Goal: Information Seeking & Learning: Learn about a topic

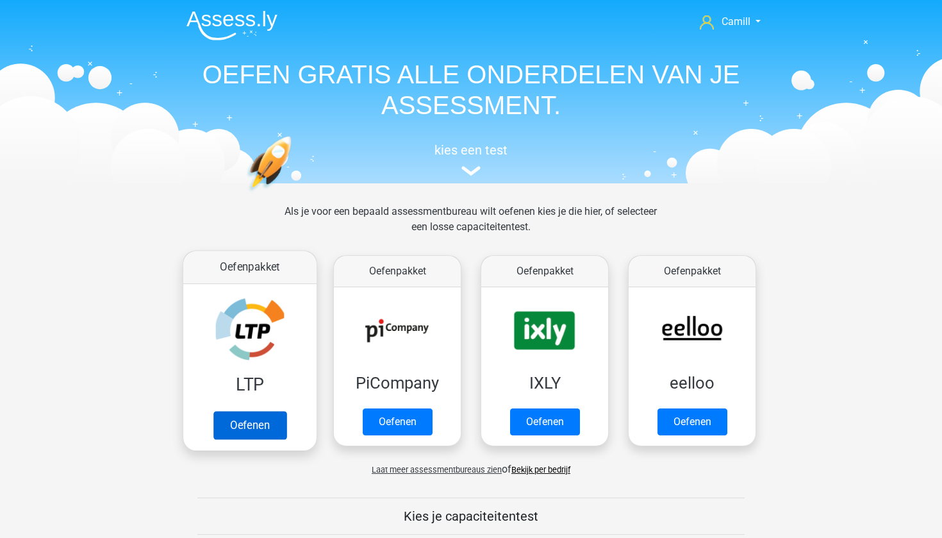
click at [256, 421] on link "Oefenen" at bounding box center [249, 425] width 73 height 28
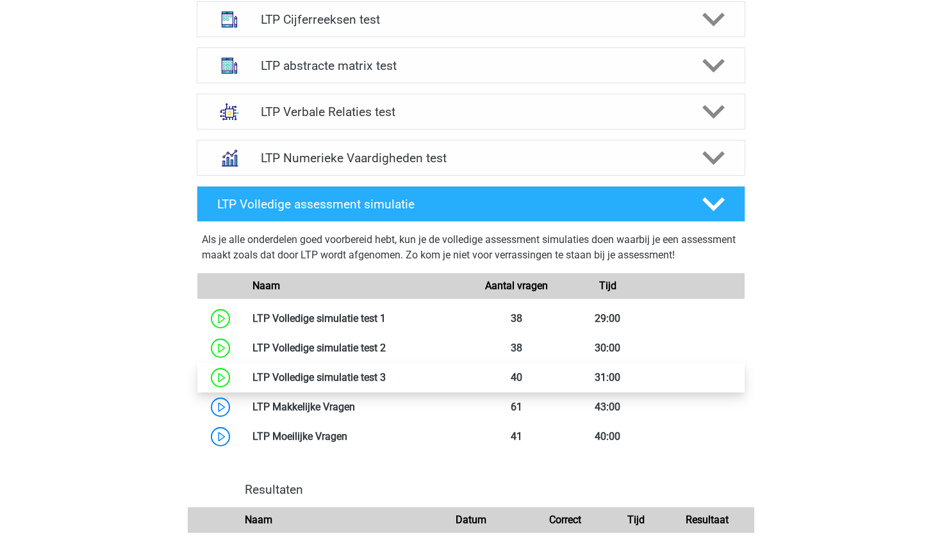
scroll to position [650, 0]
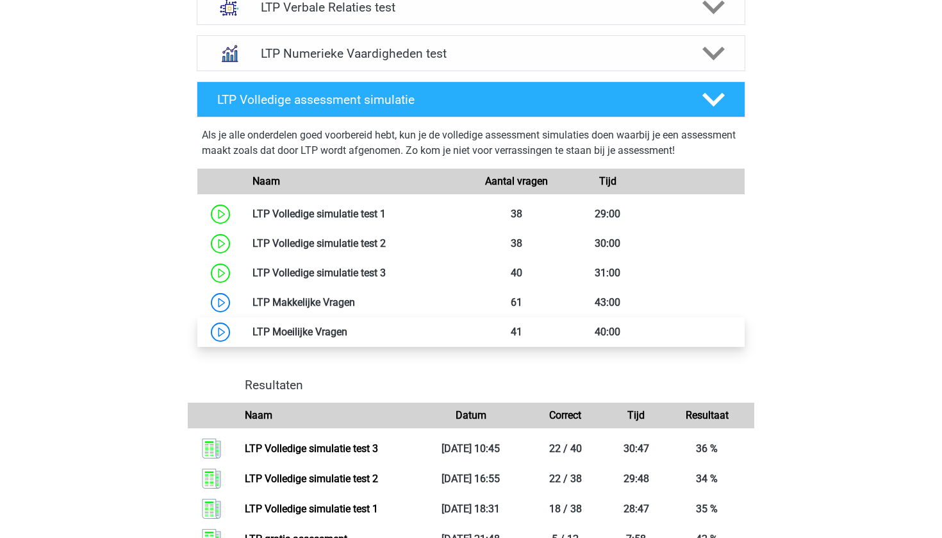
click at [347, 334] on link at bounding box center [347, 332] width 0 height 12
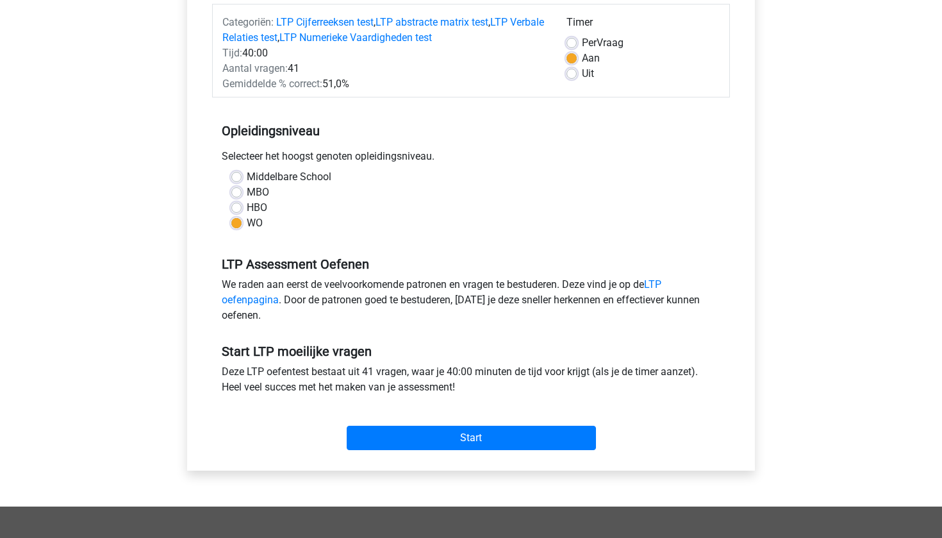
scroll to position [164, 0]
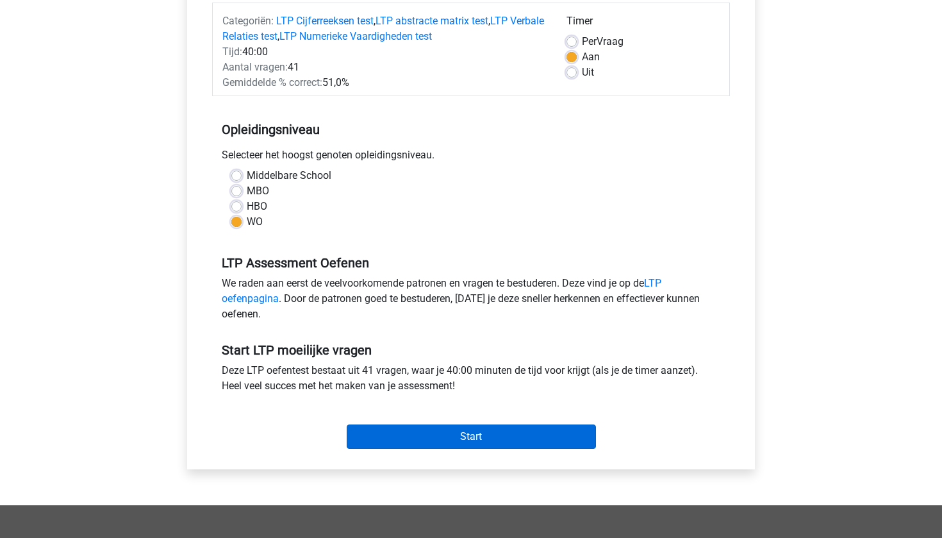
click at [438, 436] on input "Start" at bounding box center [471, 436] width 249 height 24
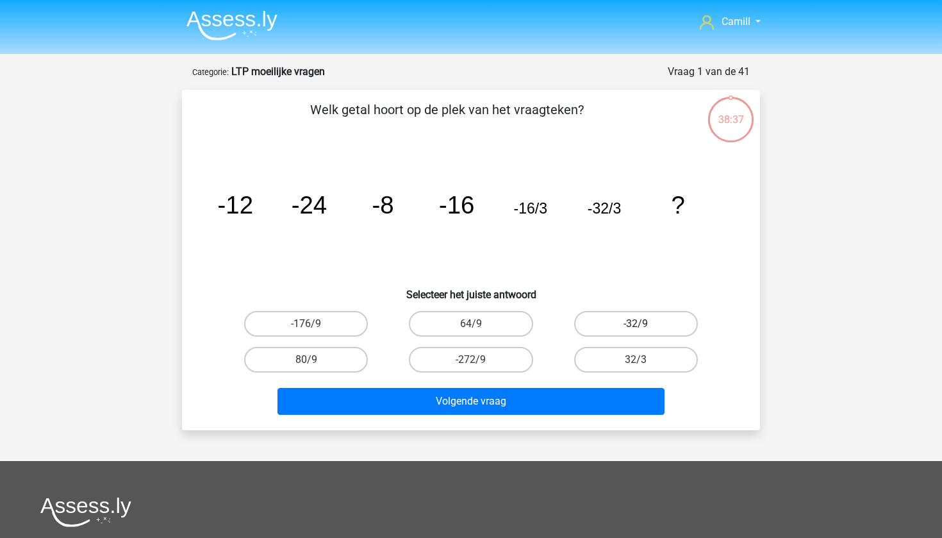
click at [657, 324] on label "-32/9" at bounding box center [636, 324] width 124 height 26
click at [644, 324] on input "-32/9" at bounding box center [640, 328] width 8 height 8
radio input "true"
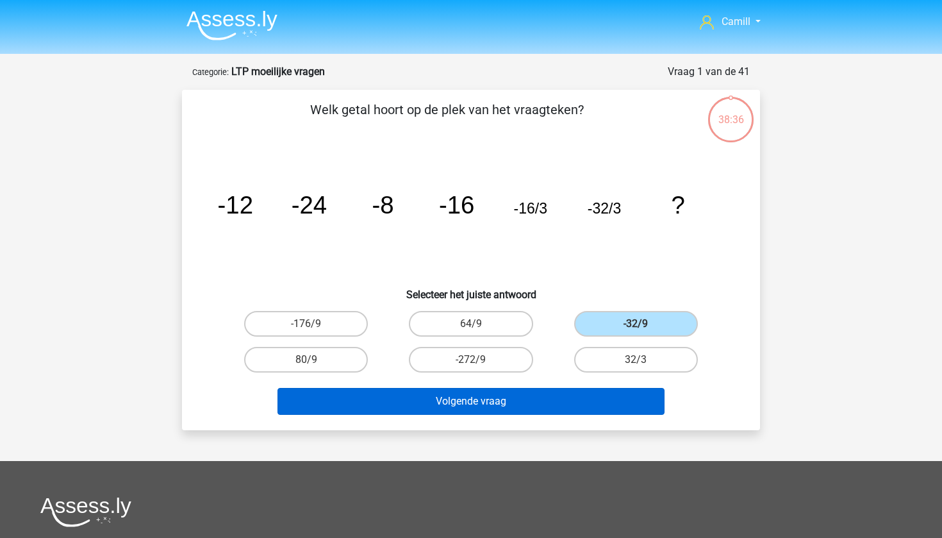
click at [569, 399] on button "Volgende vraag" at bounding box center [471, 401] width 388 height 27
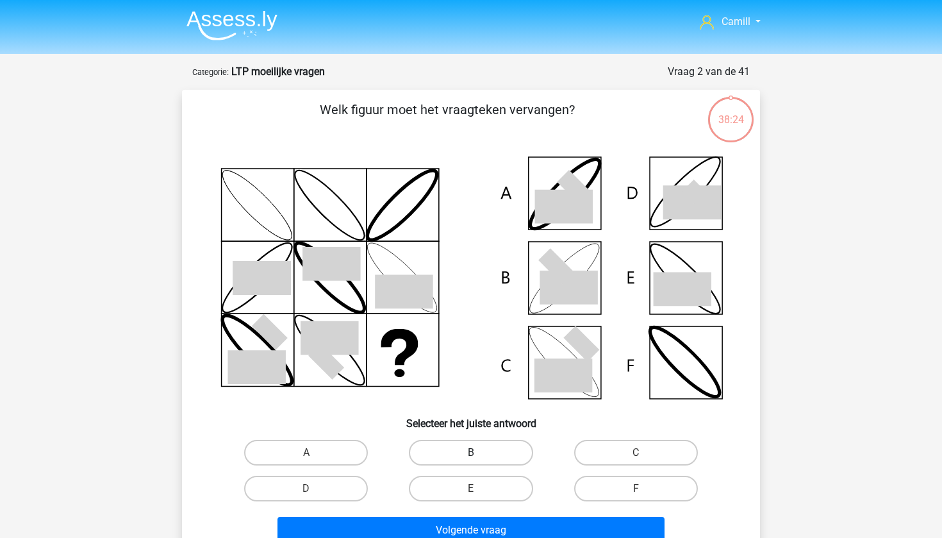
click at [440, 460] on label "B" at bounding box center [471, 453] width 124 height 26
click at [471, 460] on input "B" at bounding box center [475, 456] width 8 height 8
radio input "true"
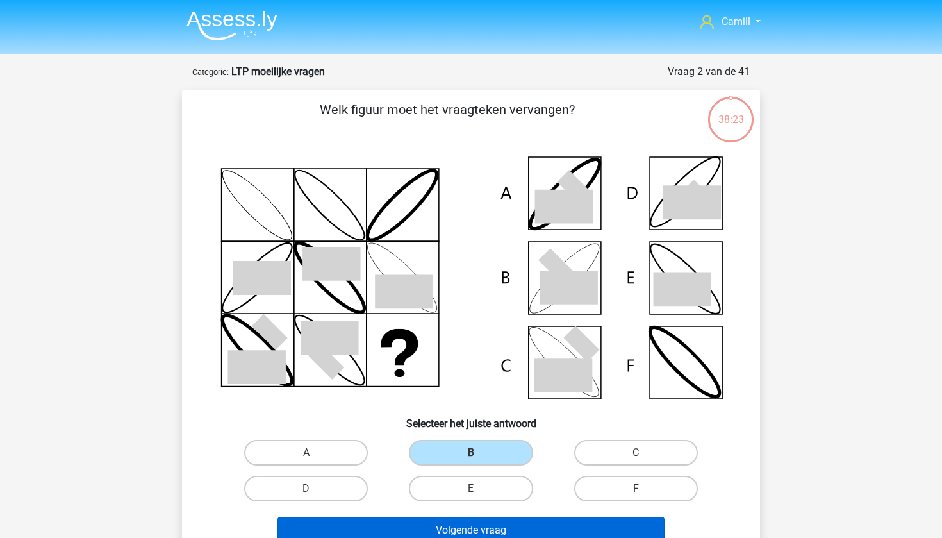
click at [440, 527] on button "Volgende vraag" at bounding box center [471, 529] width 388 height 27
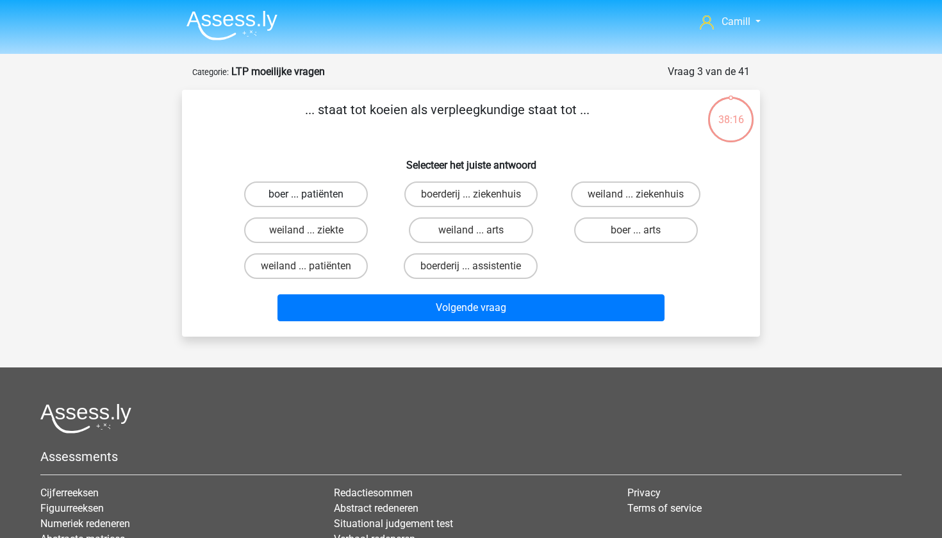
click at [322, 193] on label "boer ... patiënten" at bounding box center [306, 194] width 124 height 26
click at [315, 194] on input "boer ... patiënten" at bounding box center [310, 198] width 8 height 8
radio input "true"
click at [466, 202] on label "boerderij ... ziekenhuis" at bounding box center [470, 194] width 133 height 26
click at [471, 202] on input "boerderij ... ziekenhuis" at bounding box center [475, 198] width 8 height 8
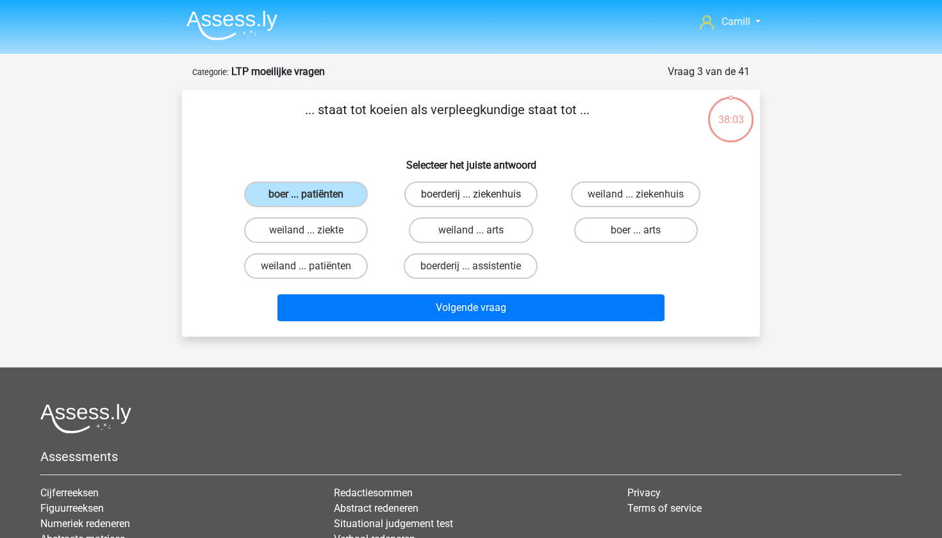
radio input "true"
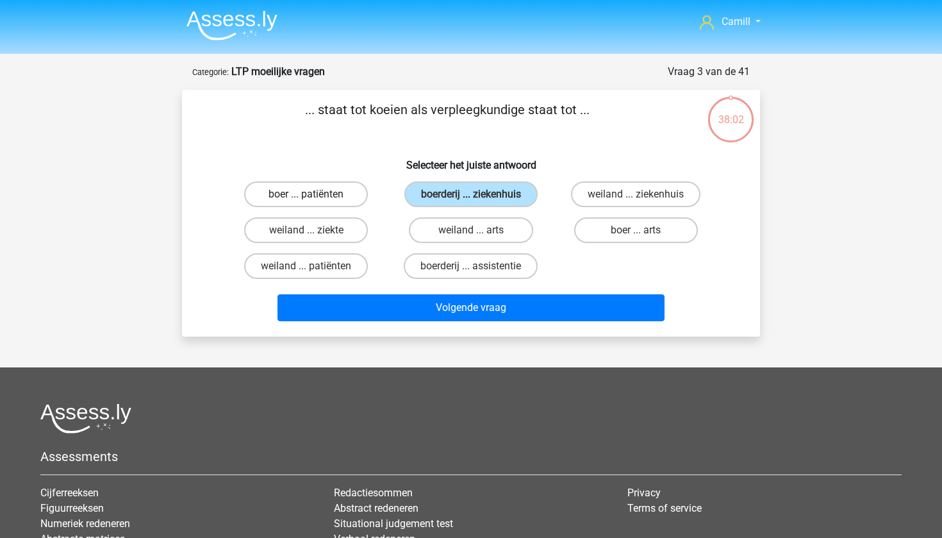
click at [334, 201] on label "boer ... patiënten" at bounding box center [306, 194] width 124 height 26
click at [315, 201] on input "boer ... patiënten" at bounding box center [310, 198] width 8 height 8
radio input "true"
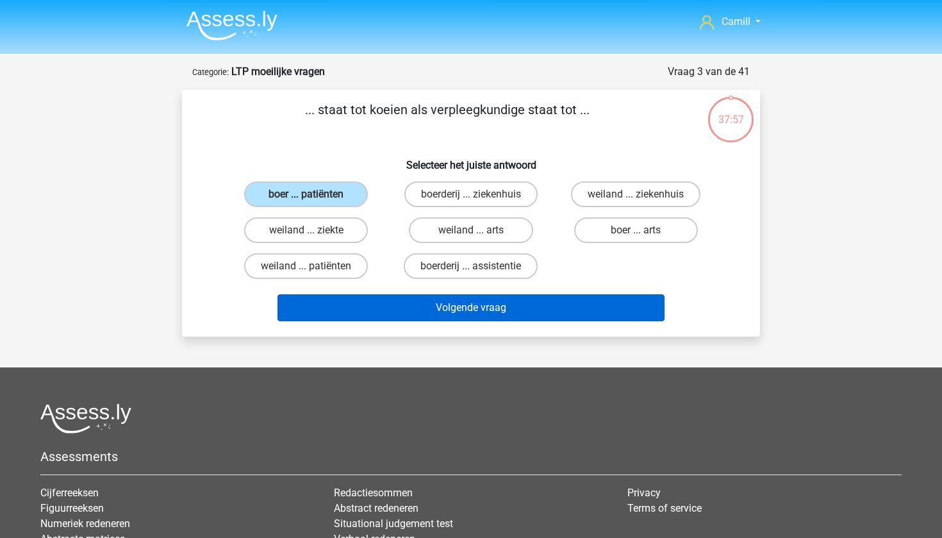
click at [449, 301] on button "Volgende vraag" at bounding box center [471, 307] width 388 height 27
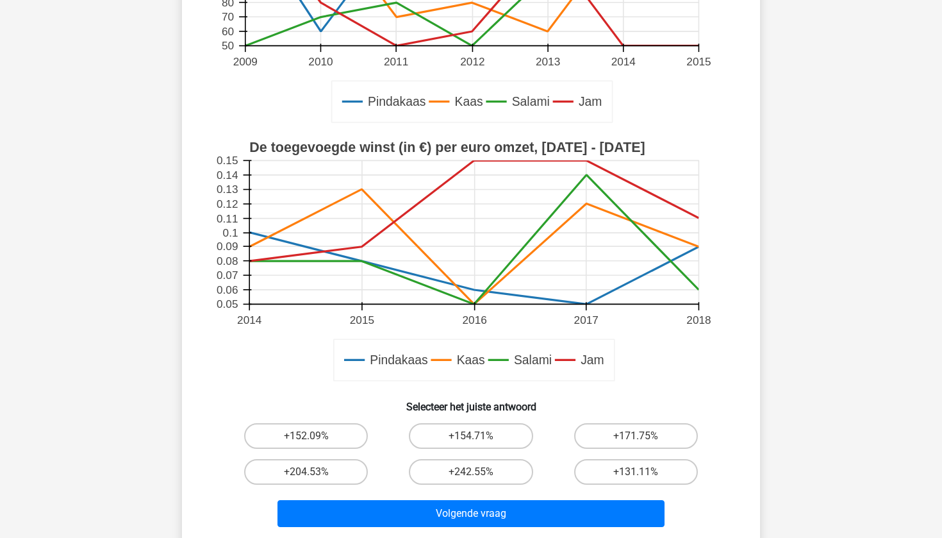
scroll to position [277, 0]
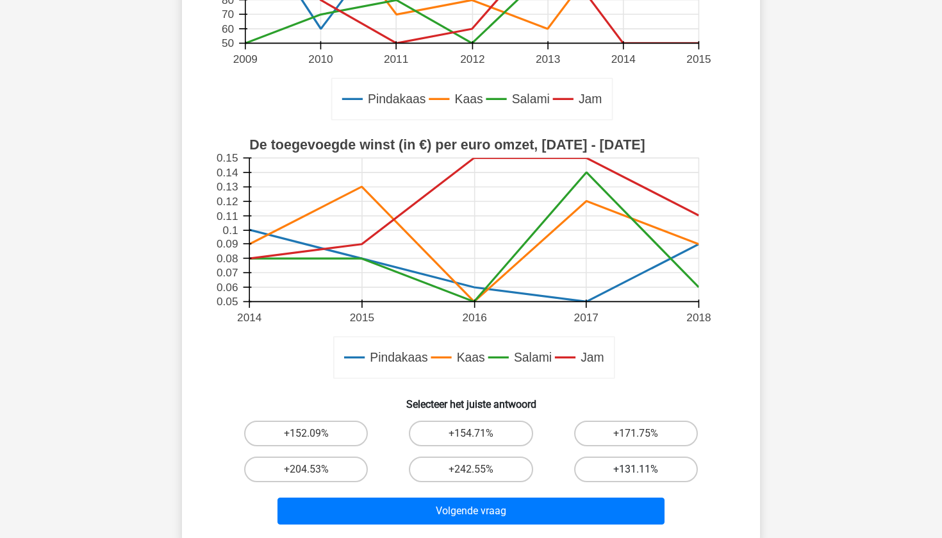
click at [616, 465] on label "+131.11%" at bounding box center [636, 469] width 124 height 26
click at [636, 469] on input "+131.11%" at bounding box center [640, 473] width 8 height 8
radio input "true"
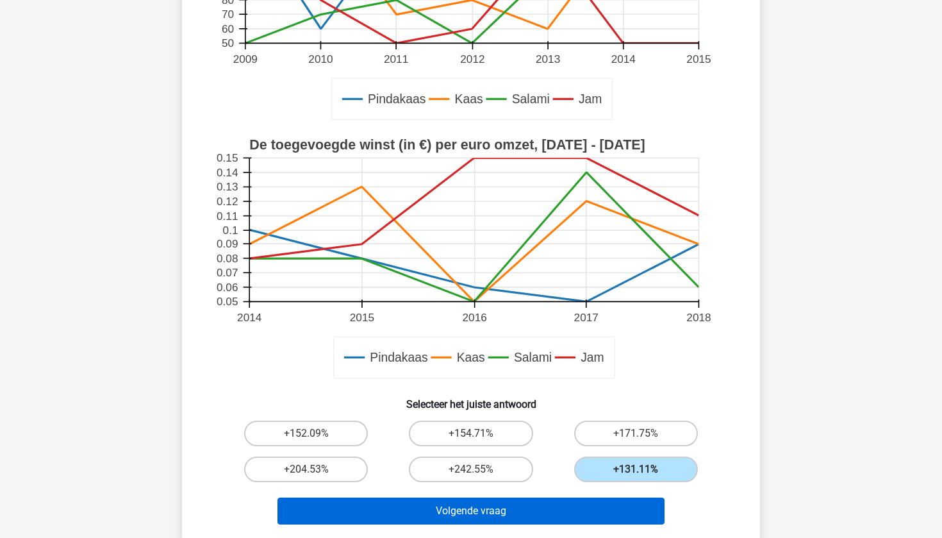
click at [586, 516] on button "Volgende vraag" at bounding box center [471, 510] width 388 height 27
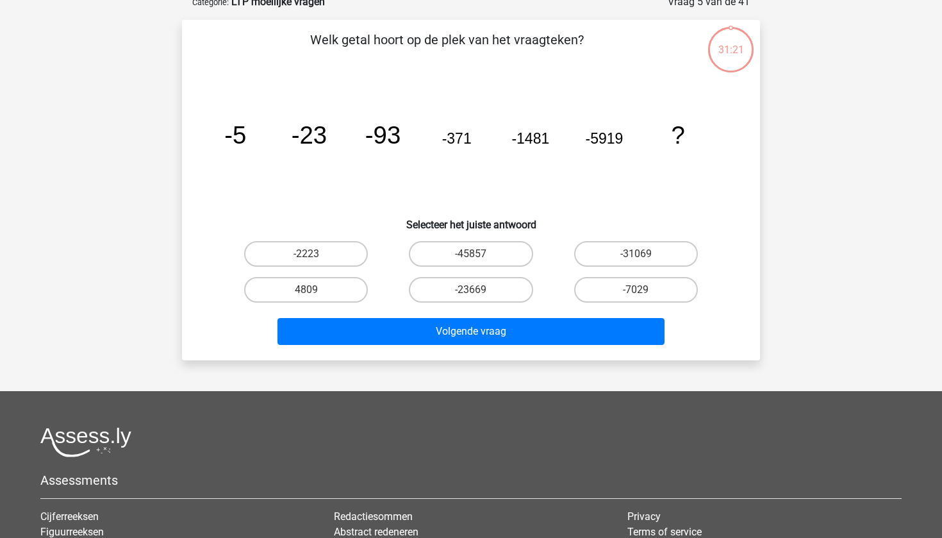
scroll to position [77, 0]
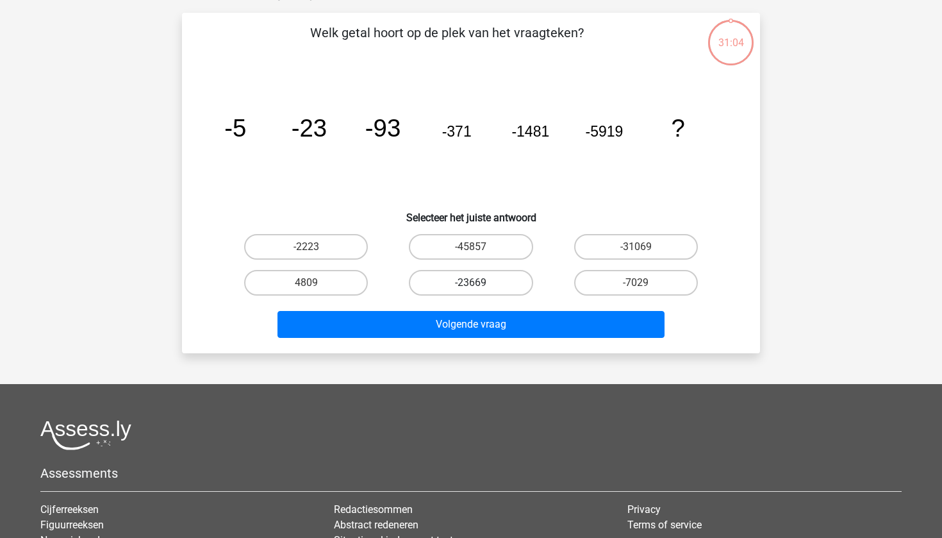
click at [509, 284] on label "-23669" at bounding box center [471, 283] width 124 height 26
click at [479, 284] on input "-23669" at bounding box center [475, 287] width 8 height 8
radio input "true"
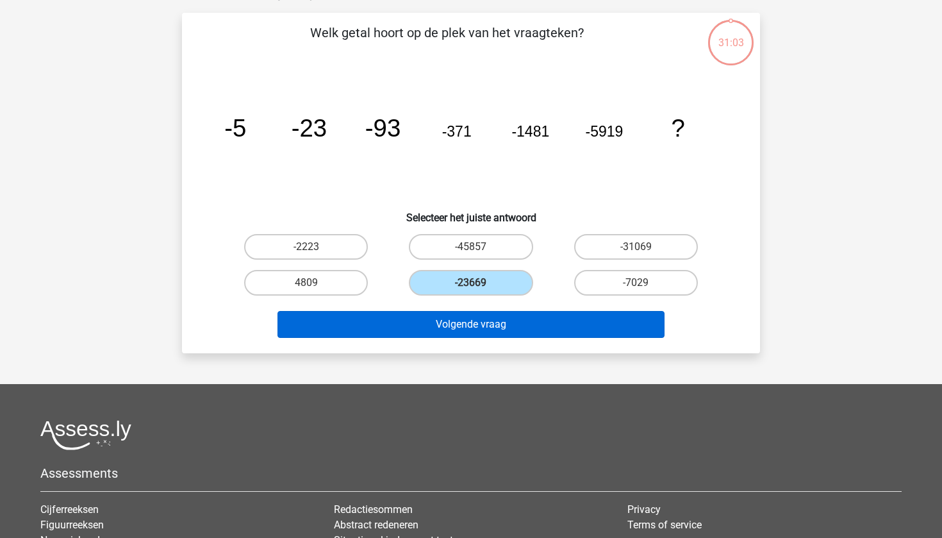
click at [511, 328] on button "Volgende vraag" at bounding box center [471, 324] width 388 height 27
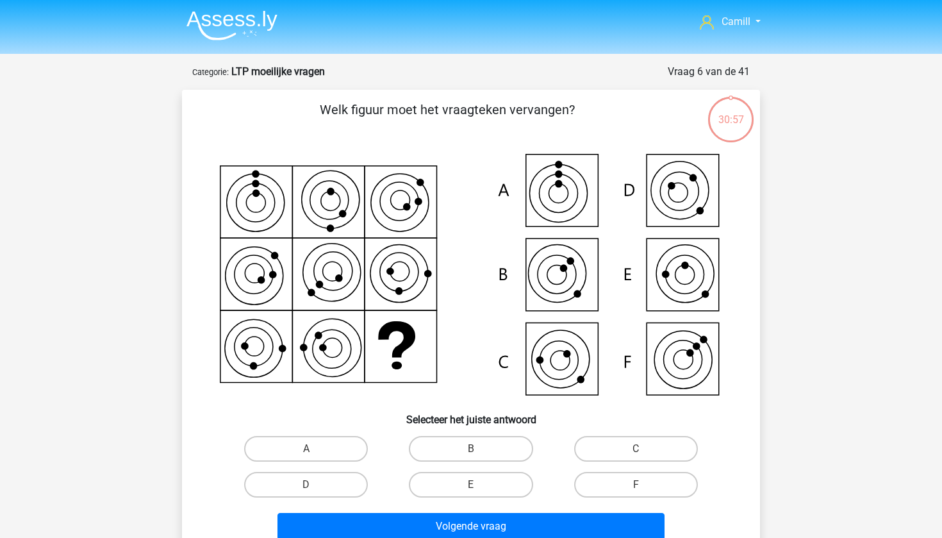
scroll to position [22, 0]
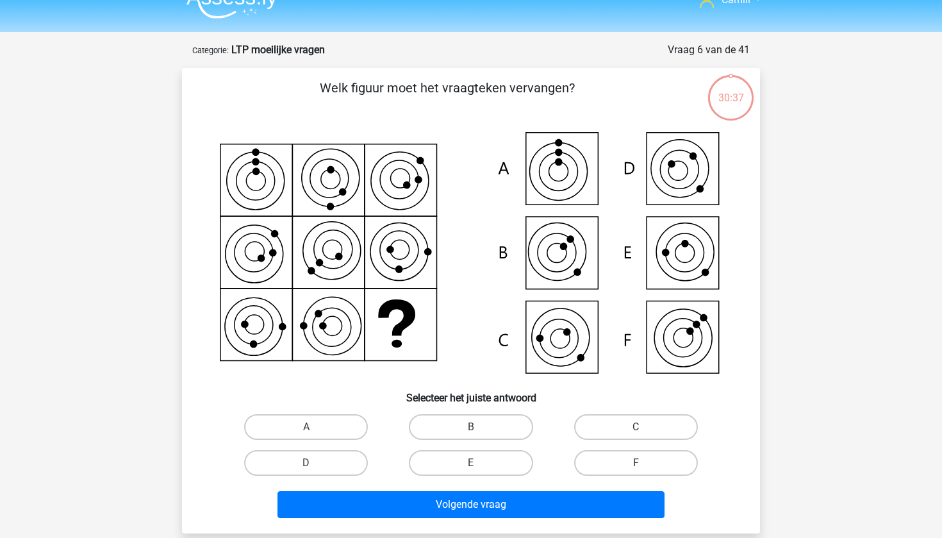
click at [258, 317] on icon at bounding box center [471, 254] width 516 height 254
click at [602, 414] on label "C" at bounding box center [636, 427] width 124 height 26
click at [636, 427] on input "C" at bounding box center [640, 431] width 8 height 8
radio input "true"
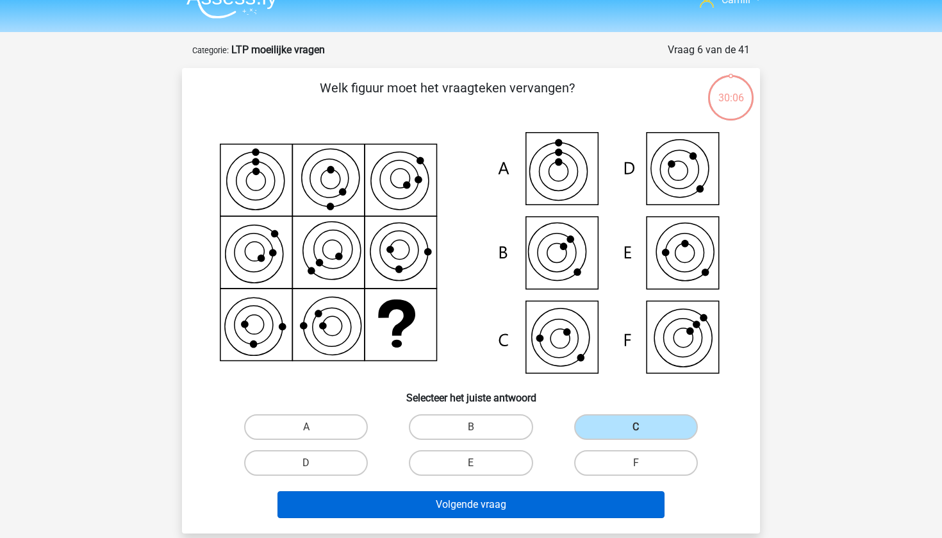
click at [575, 500] on button "Volgende vraag" at bounding box center [471, 504] width 388 height 27
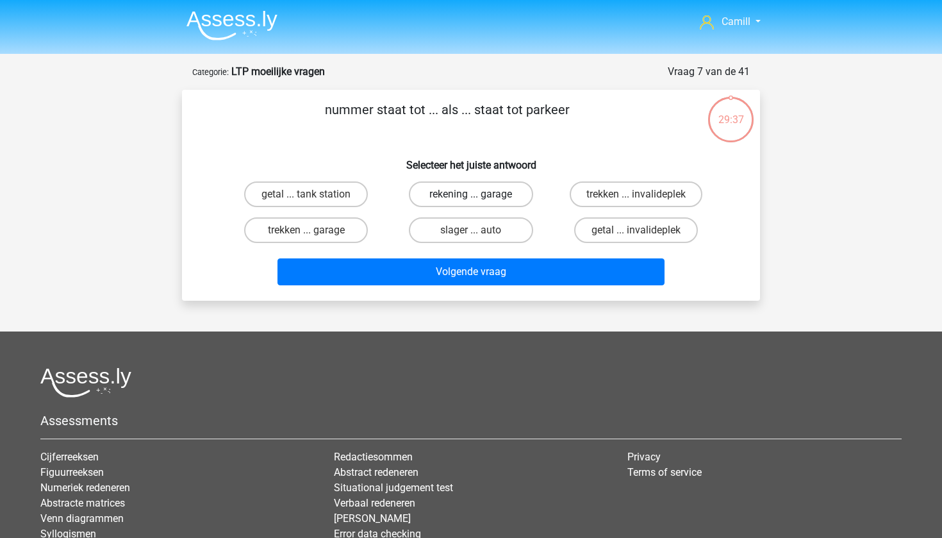
click at [497, 206] on label "rekening ... garage" at bounding box center [471, 194] width 124 height 26
click at [479, 202] on input "rekening ... garage" at bounding box center [475, 198] width 8 height 8
radio input "true"
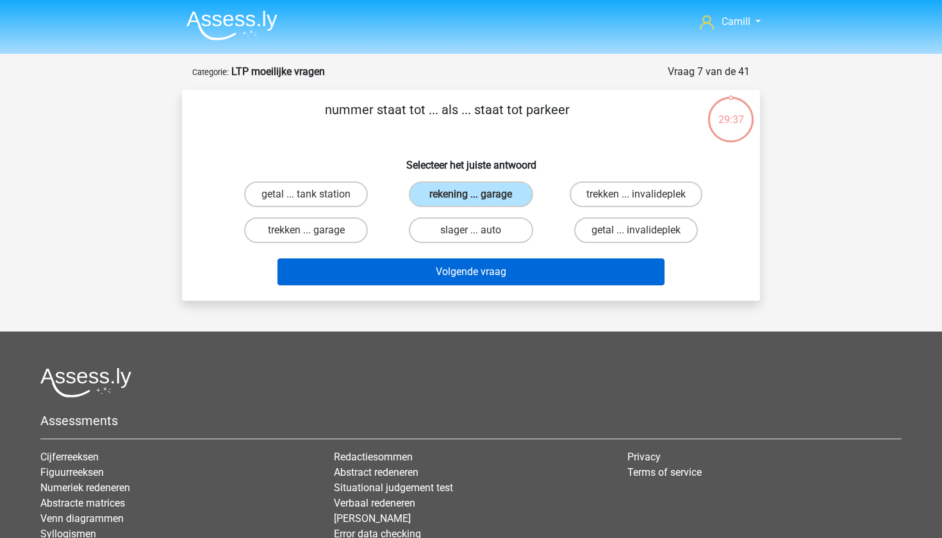
click at [490, 268] on button "Volgende vraag" at bounding box center [471, 271] width 388 height 27
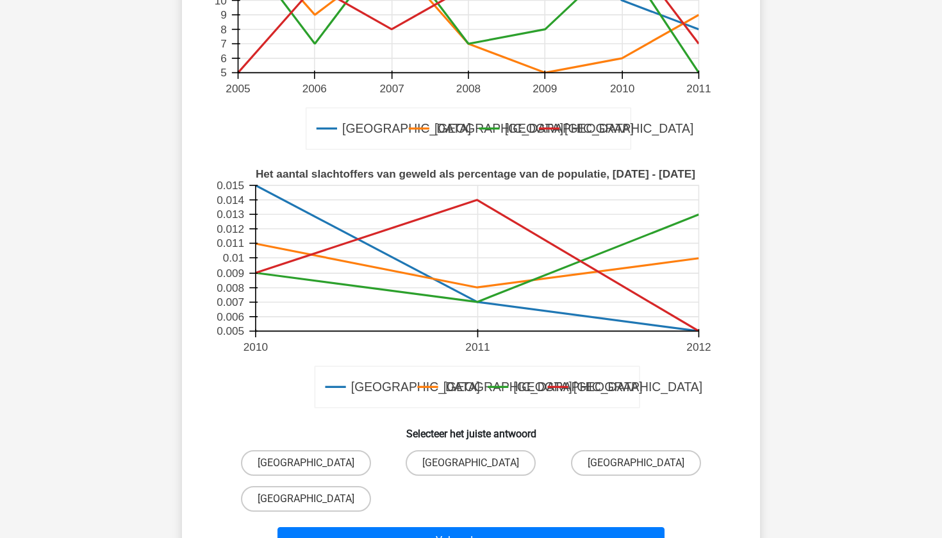
scroll to position [271, 0]
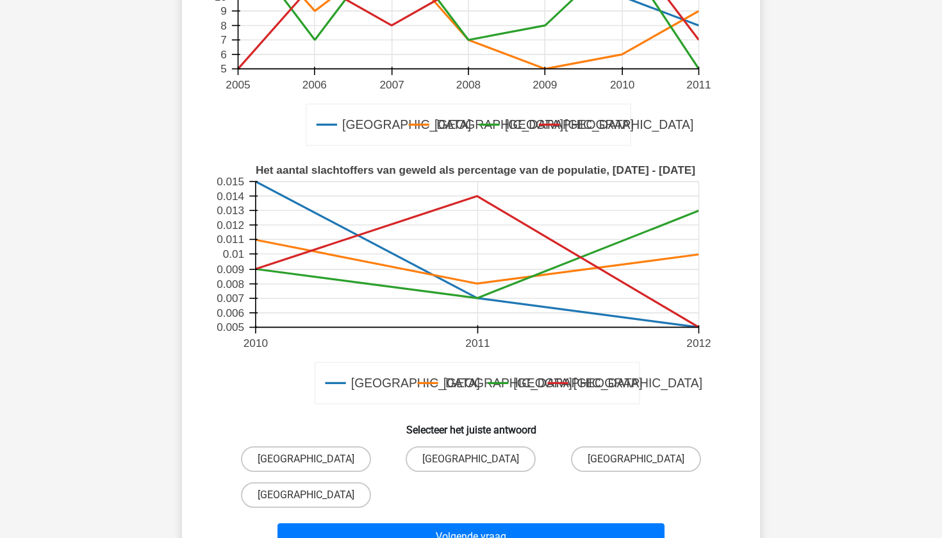
click at [309, 459] on input "[GEOGRAPHIC_DATA]" at bounding box center [310, 463] width 8 height 8
radio input "true"
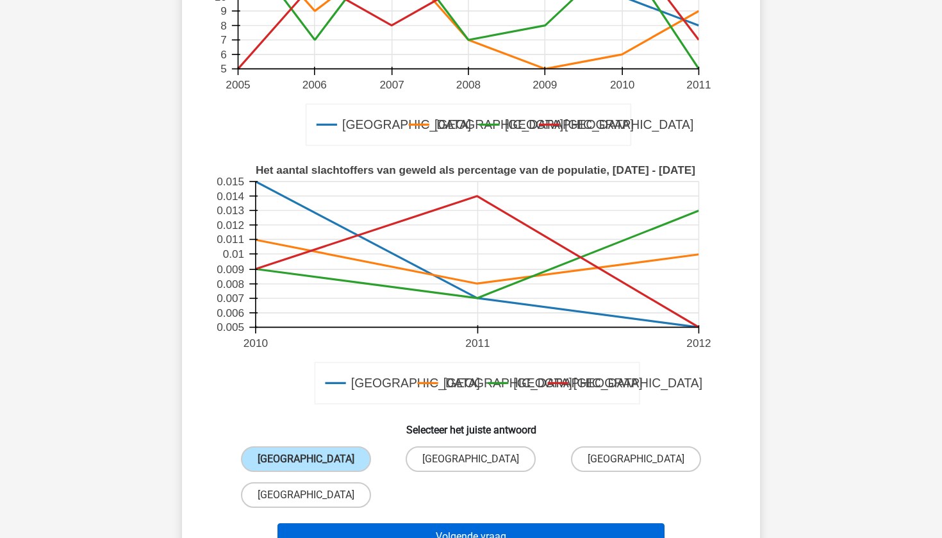
scroll to position [338, 0]
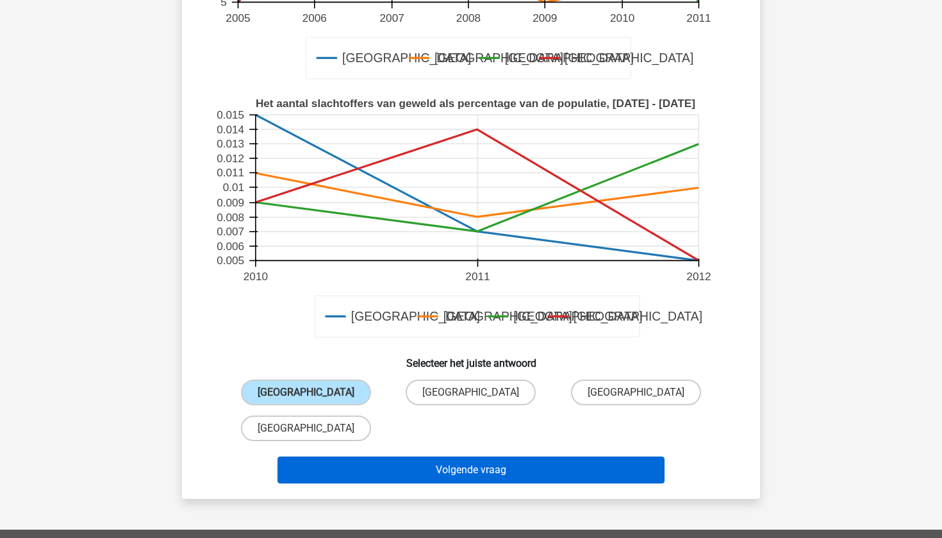
click at [395, 466] on button "Volgende vraag" at bounding box center [471, 469] width 388 height 27
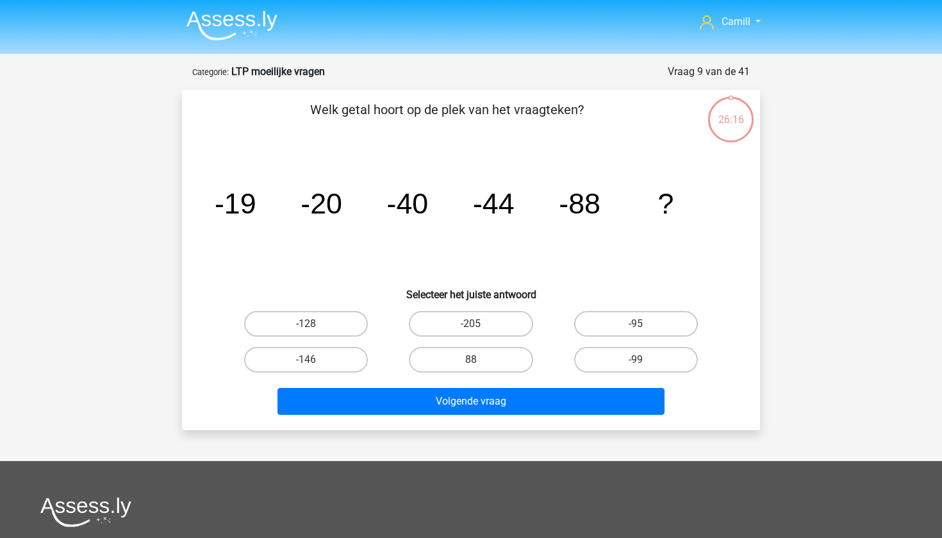
click at [626, 307] on div "-95" at bounding box center [636, 324] width 165 height 36
click at [626, 311] on label "-95" at bounding box center [636, 324] width 124 height 26
click at [636, 324] on input "-95" at bounding box center [640, 328] width 8 height 8
radio input "true"
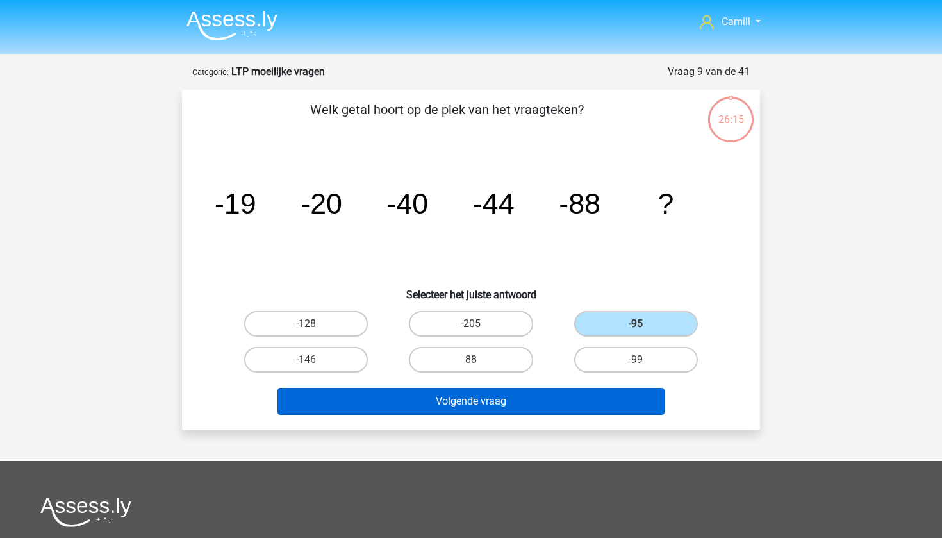
click at [579, 402] on button "Volgende vraag" at bounding box center [471, 401] width 388 height 27
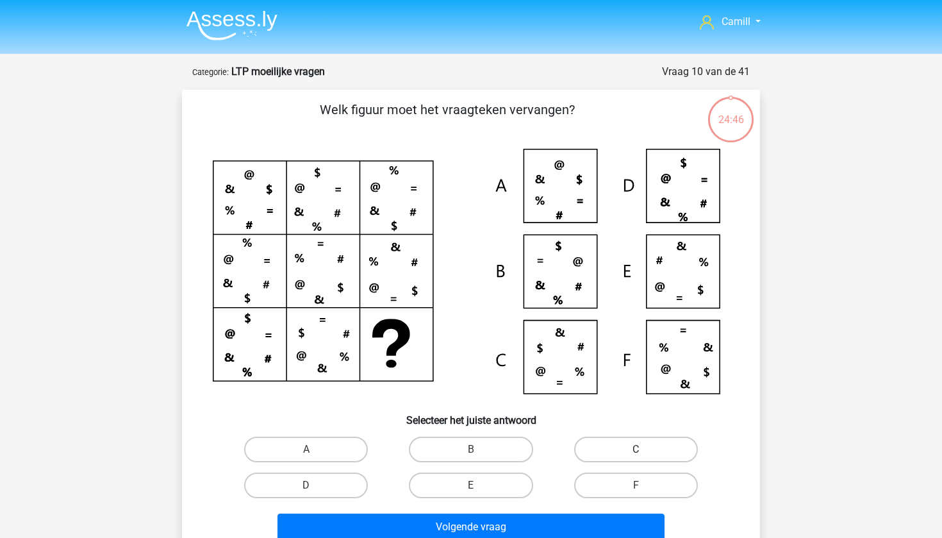
click at [675, 443] on label "C" at bounding box center [636, 449] width 124 height 26
click at [644, 449] on input "C" at bounding box center [640, 453] width 8 height 8
radio input "true"
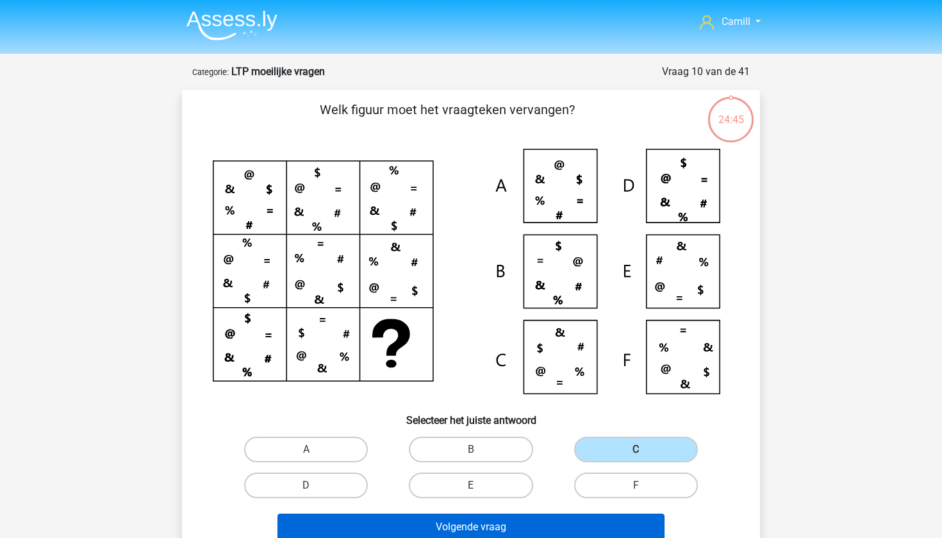
click at [607, 520] on button "Volgende vraag" at bounding box center [471, 526] width 388 height 27
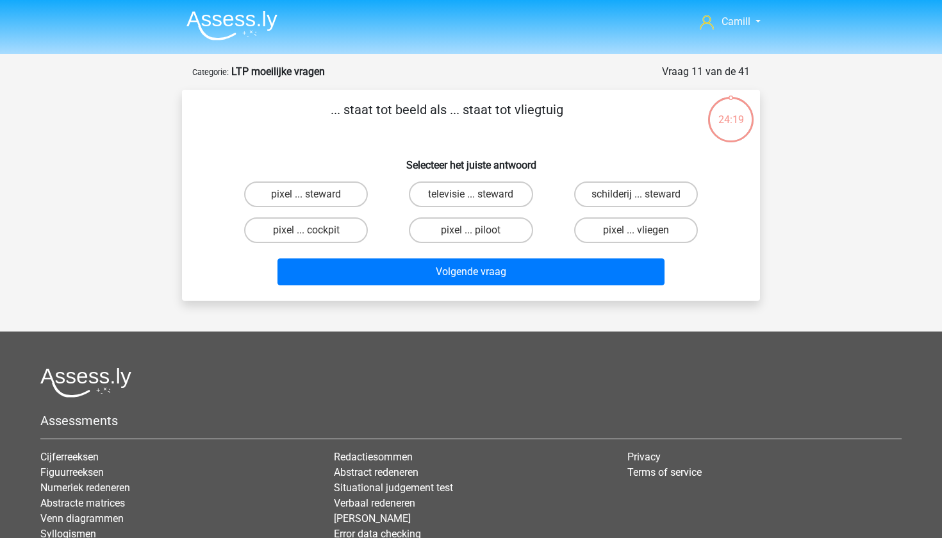
click at [275, 216] on div "pixel ... cockpit" at bounding box center [306, 230] width 165 height 36
click at [274, 226] on label "pixel ... cockpit" at bounding box center [306, 230] width 124 height 26
click at [306, 230] on input "pixel ... cockpit" at bounding box center [310, 234] width 8 height 8
radio input "true"
click at [342, 286] on div "Volgende vraag" at bounding box center [471, 274] width 495 height 32
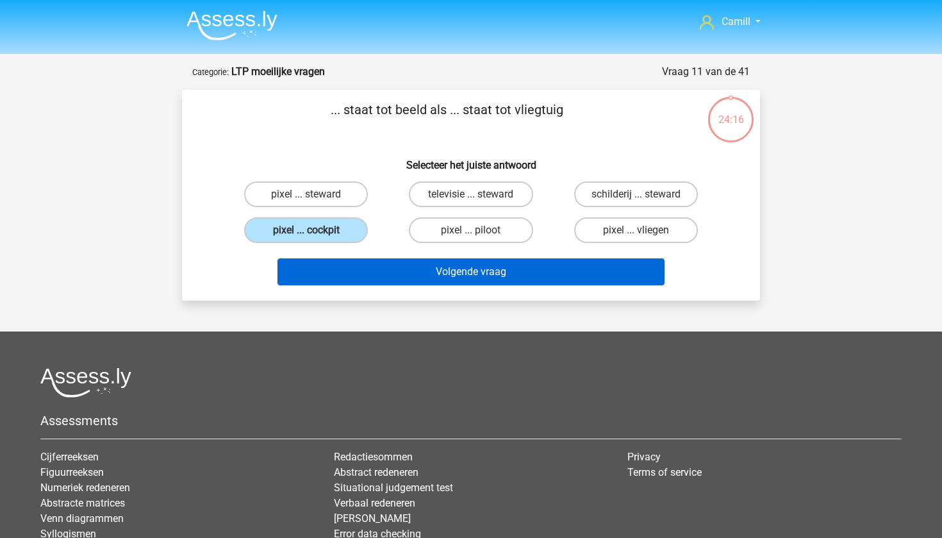
click at [347, 274] on button "Volgende vraag" at bounding box center [471, 271] width 388 height 27
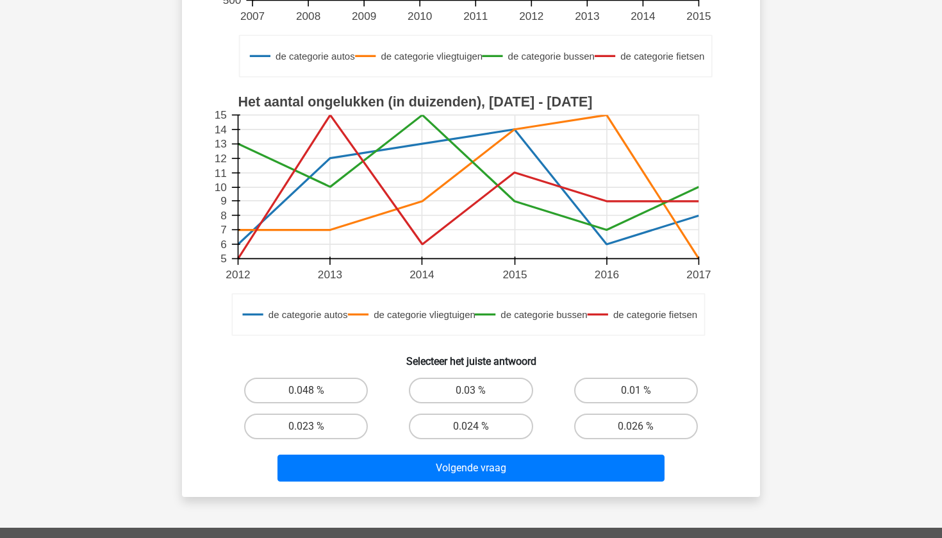
scroll to position [328, 0]
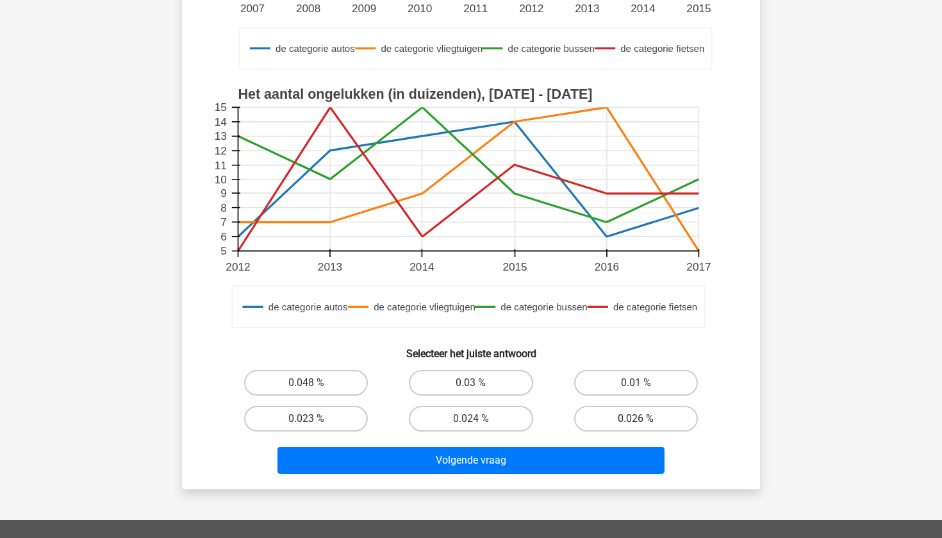
click at [616, 424] on label "0.026 %" at bounding box center [636, 419] width 124 height 26
click at [636, 424] on input "0.026 %" at bounding box center [640, 422] width 8 height 8
radio input "true"
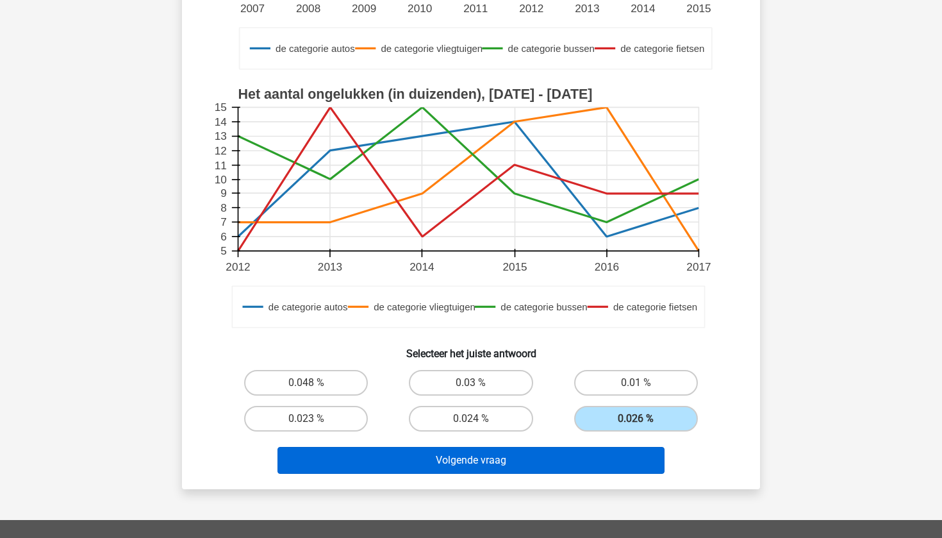
click at [612, 459] on button "Volgende vraag" at bounding box center [471, 460] width 388 height 27
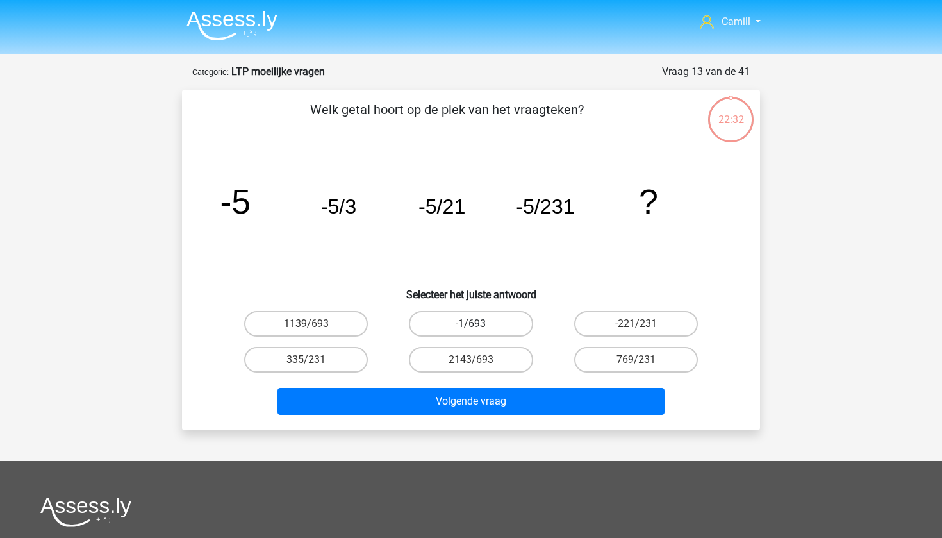
click at [489, 322] on label "-1/693" at bounding box center [471, 324] width 124 height 26
click at [479, 324] on input "-1/693" at bounding box center [475, 328] width 8 height 8
radio input "true"
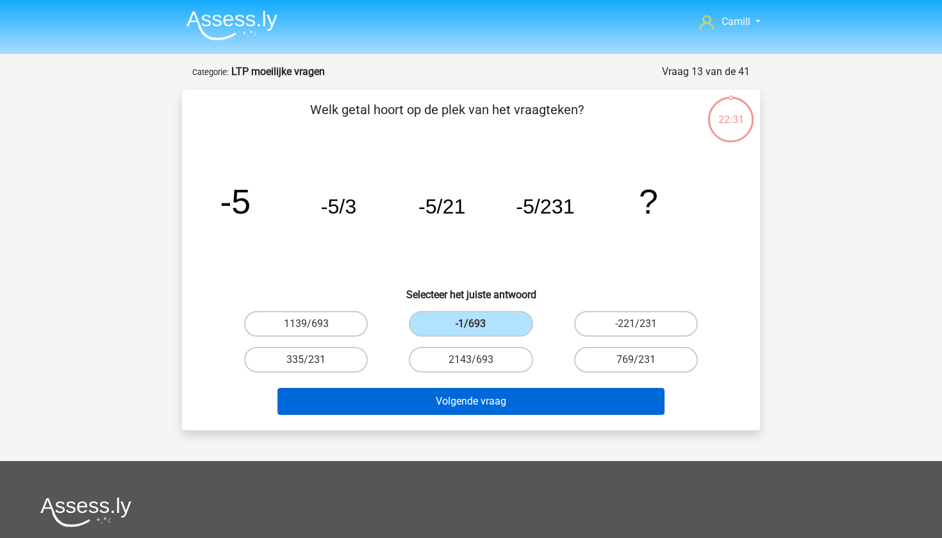
click at [475, 402] on button "Volgende vraag" at bounding box center [471, 401] width 388 height 27
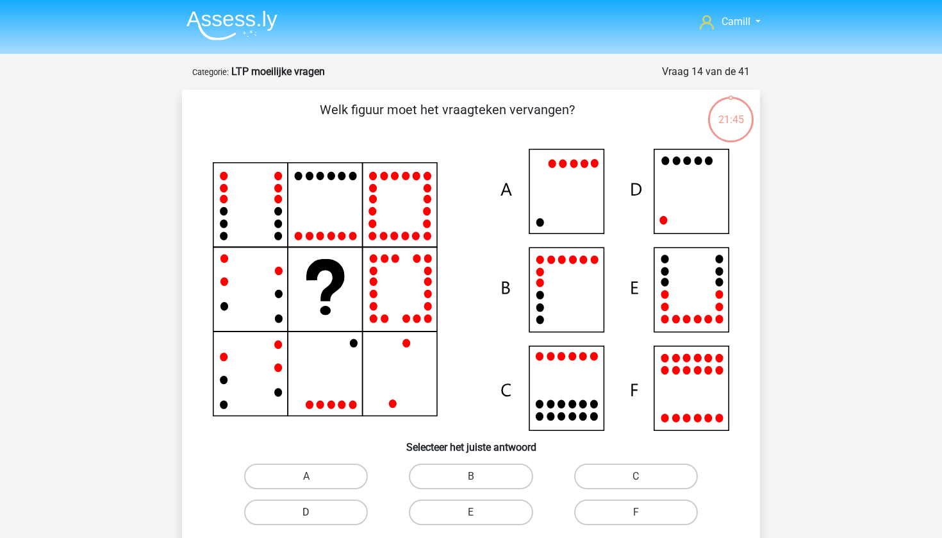
click at [346, 512] on label "D" at bounding box center [306, 512] width 124 height 26
click at [315, 512] on input "D" at bounding box center [310, 516] width 8 height 8
radio input "true"
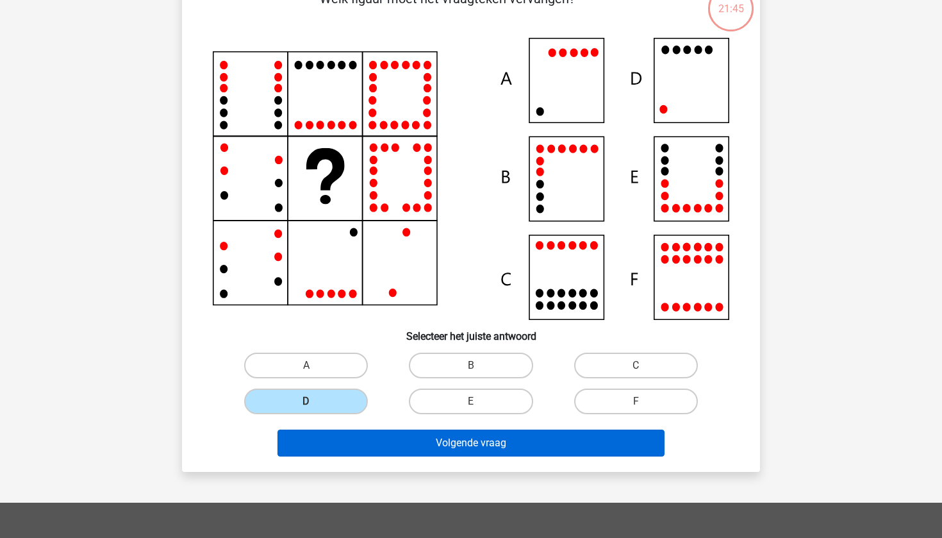
scroll to position [128, 0]
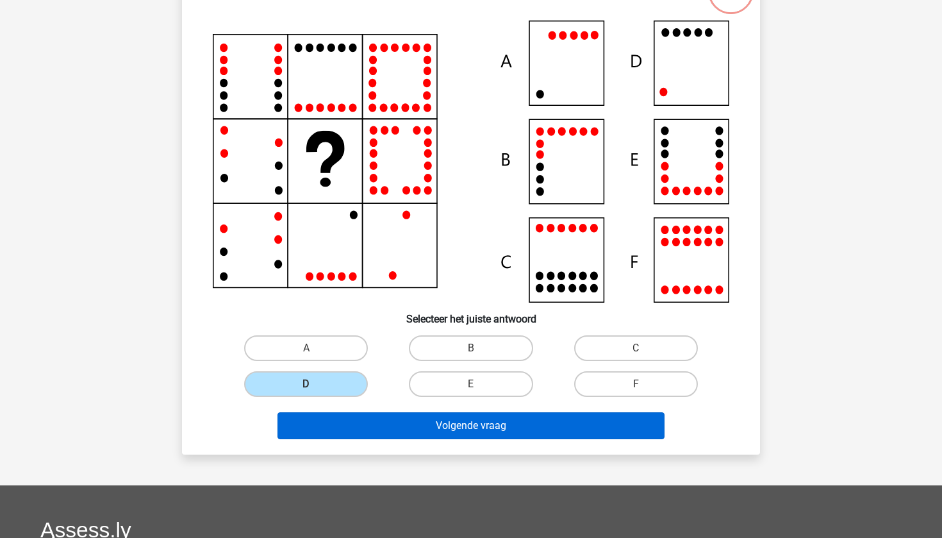
click at [420, 433] on button "Volgende vraag" at bounding box center [471, 425] width 388 height 27
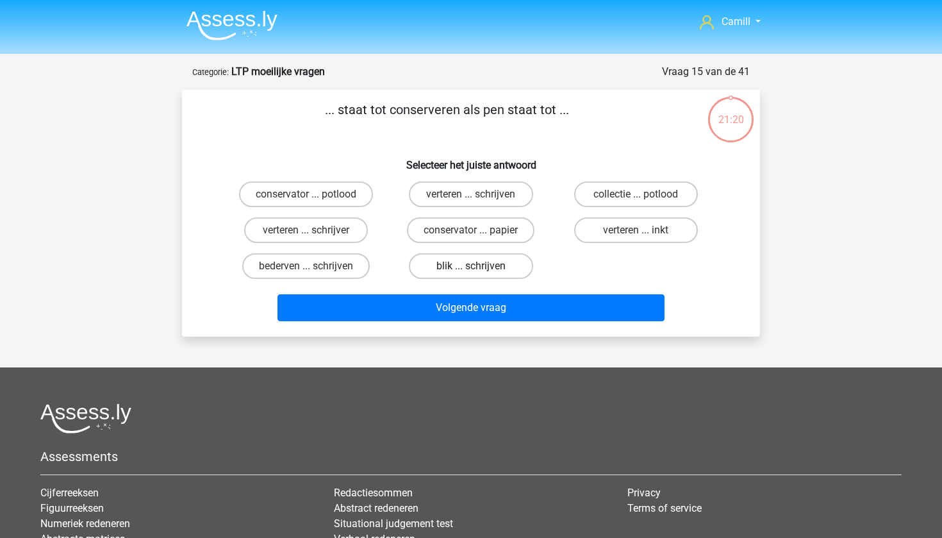
click at [484, 271] on label "blik ... schrijven" at bounding box center [471, 266] width 124 height 26
click at [479, 271] on input "blik ... schrijven" at bounding box center [475, 270] width 8 height 8
radio input "true"
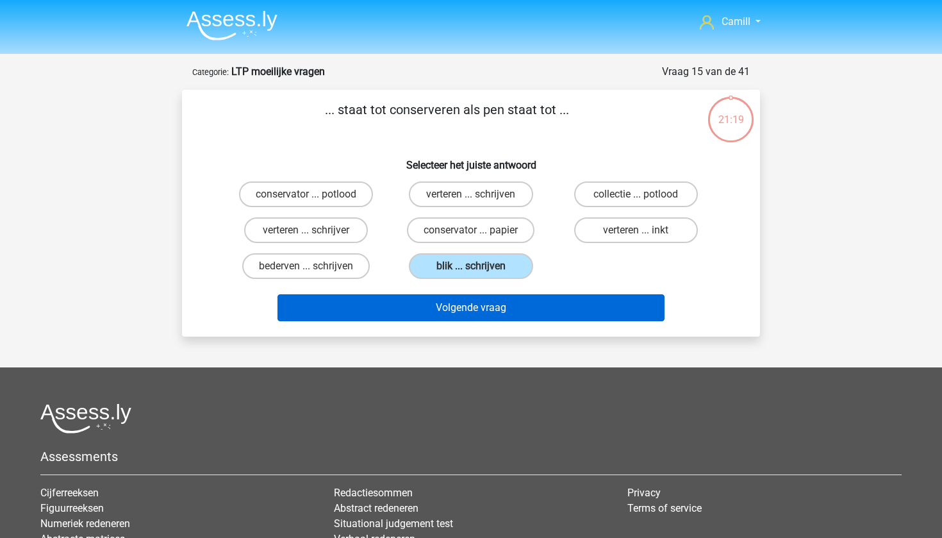
click at [480, 305] on button "Volgende vraag" at bounding box center [471, 307] width 388 height 27
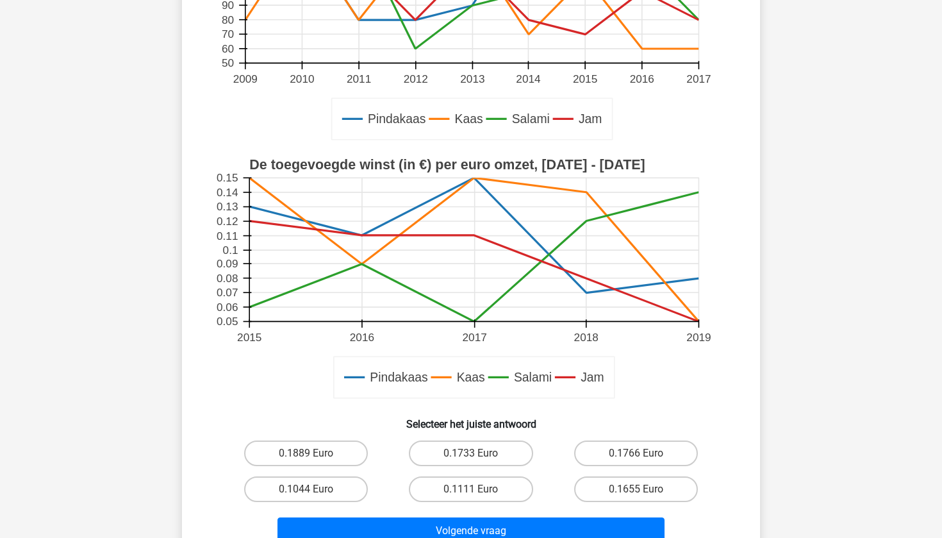
scroll to position [280, 0]
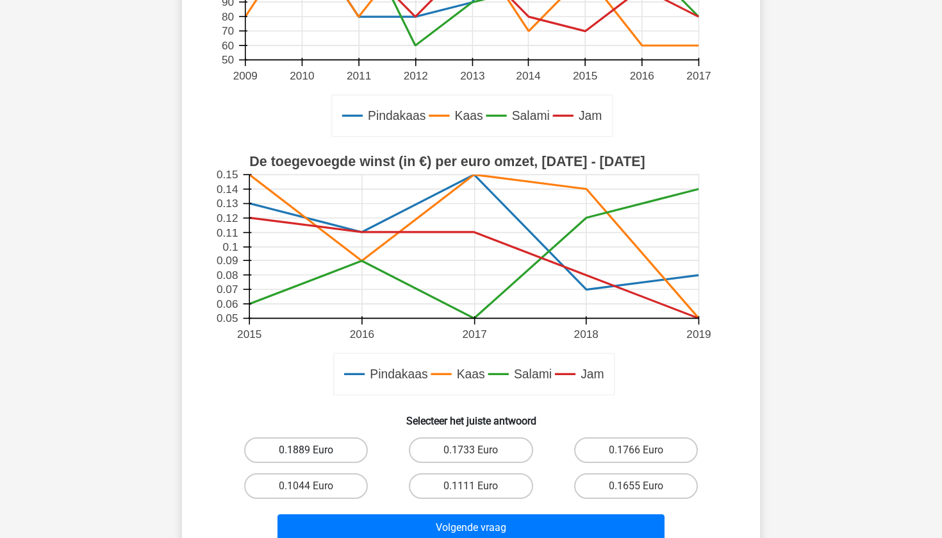
click at [338, 454] on label "0.1889 Euro" at bounding box center [306, 450] width 124 height 26
click at [315, 454] on input "0.1889 Euro" at bounding box center [310, 454] width 8 height 8
radio input "true"
click at [338, 508] on div "Volgende vraag" at bounding box center [470, 525] width 537 height 42
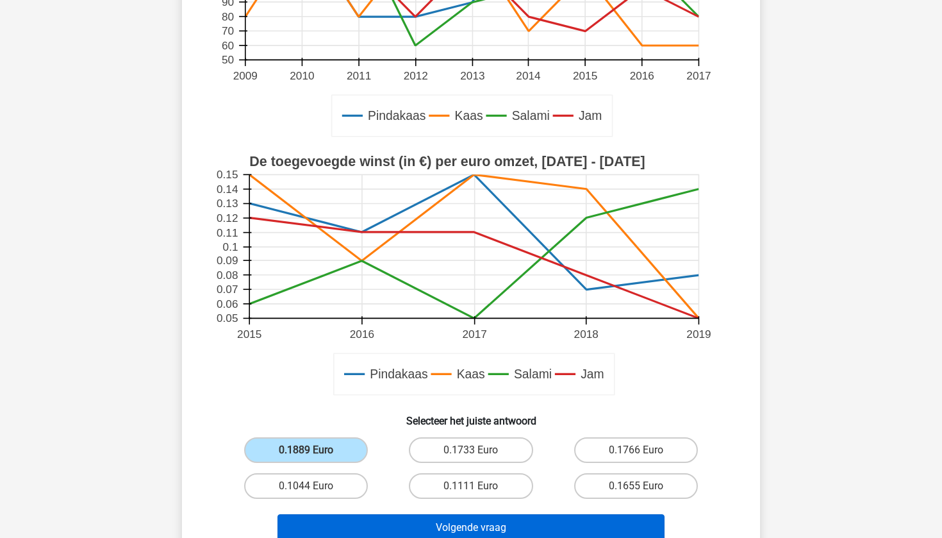
click at [338, 522] on button "Volgende vraag" at bounding box center [471, 527] width 388 height 27
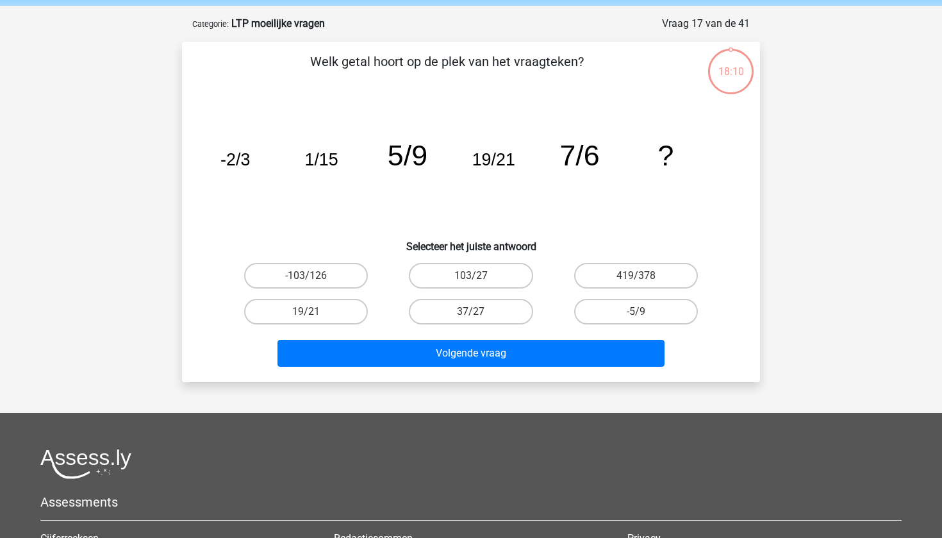
scroll to position [53, 0]
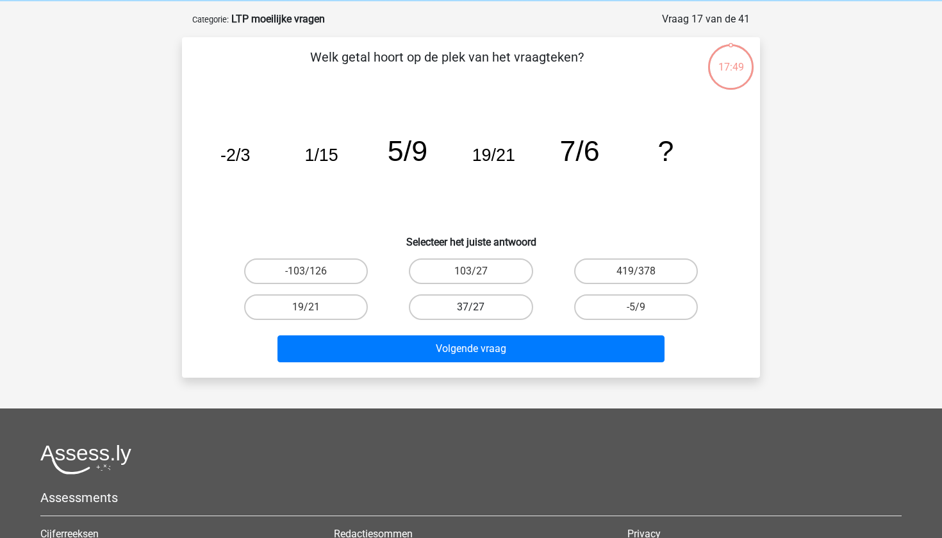
click at [501, 312] on label "37/27" at bounding box center [471, 307] width 124 height 26
click at [479, 312] on input "37/27" at bounding box center [475, 311] width 8 height 8
radio input "true"
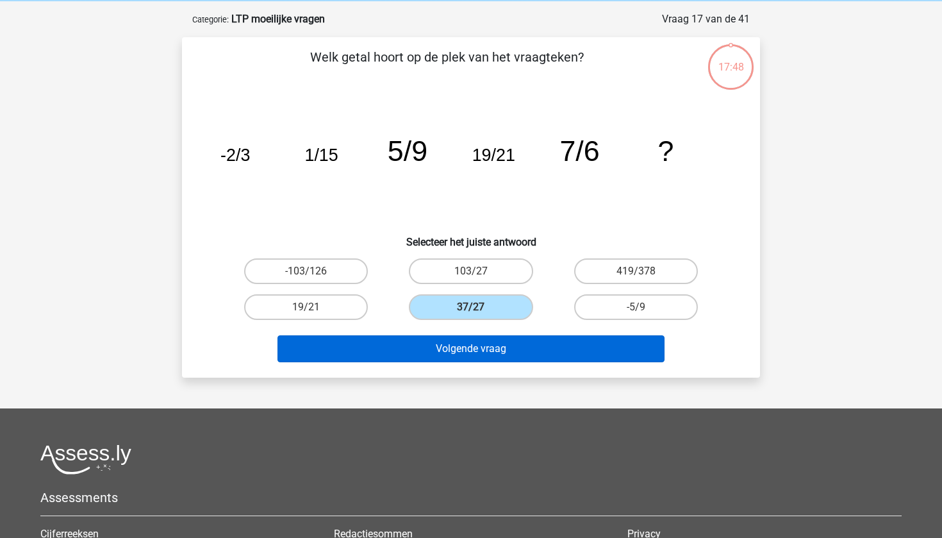
click at [499, 348] on button "Volgende vraag" at bounding box center [471, 348] width 388 height 27
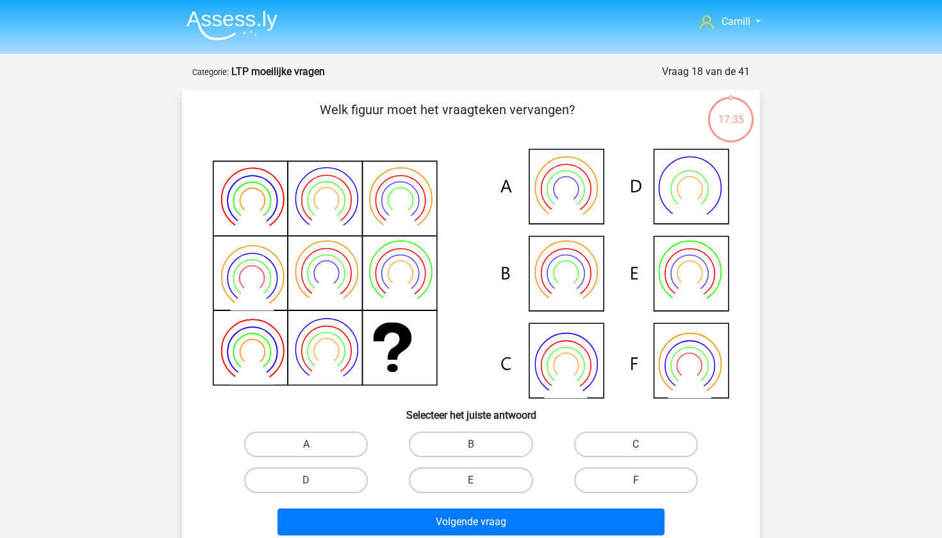
click at [461, 429] on div "B" at bounding box center [470, 444] width 165 height 36
click at [460, 445] on label "B" at bounding box center [471, 444] width 124 height 26
click at [471, 445] on input "B" at bounding box center [475, 448] width 8 height 8
radio input "true"
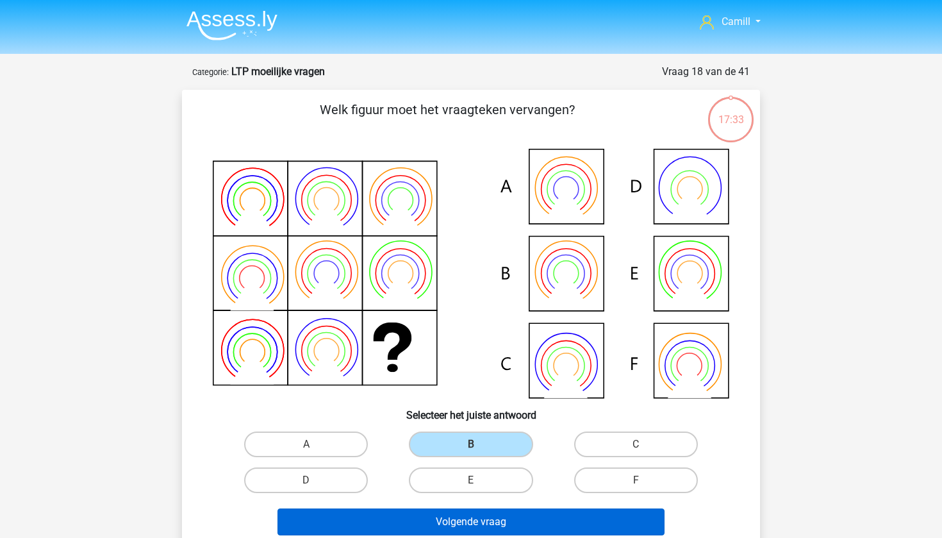
click at [468, 522] on button "Volgende vraag" at bounding box center [471, 521] width 388 height 27
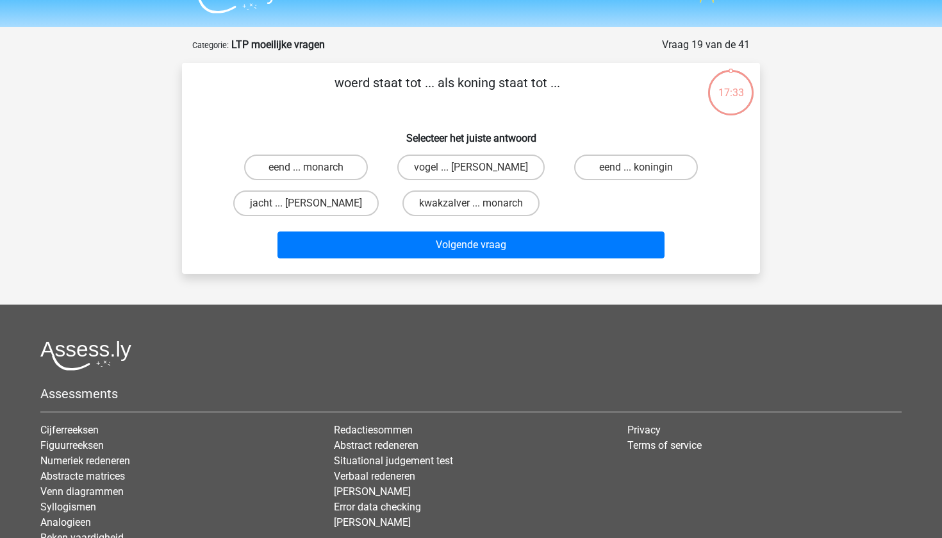
scroll to position [37, 0]
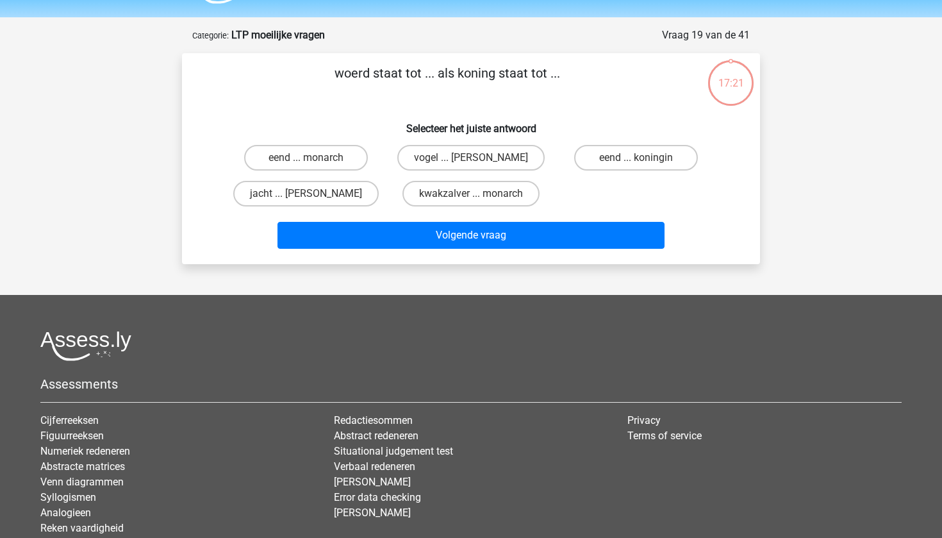
drag, startPoint x: 337, startPoint y: 74, endPoint x: 557, endPoint y: 79, distance: 219.8
click at [557, 79] on p "woerd staat tot ... als koning staat tot ..." at bounding box center [446, 82] width 489 height 38
click at [549, 96] on p "woerd staat tot ... als koning staat tot ..." at bounding box center [446, 82] width 489 height 38
click at [626, 164] on label "eend ... koningin" at bounding box center [636, 158] width 124 height 26
click at [636, 164] on input "eend ... koningin" at bounding box center [640, 162] width 8 height 8
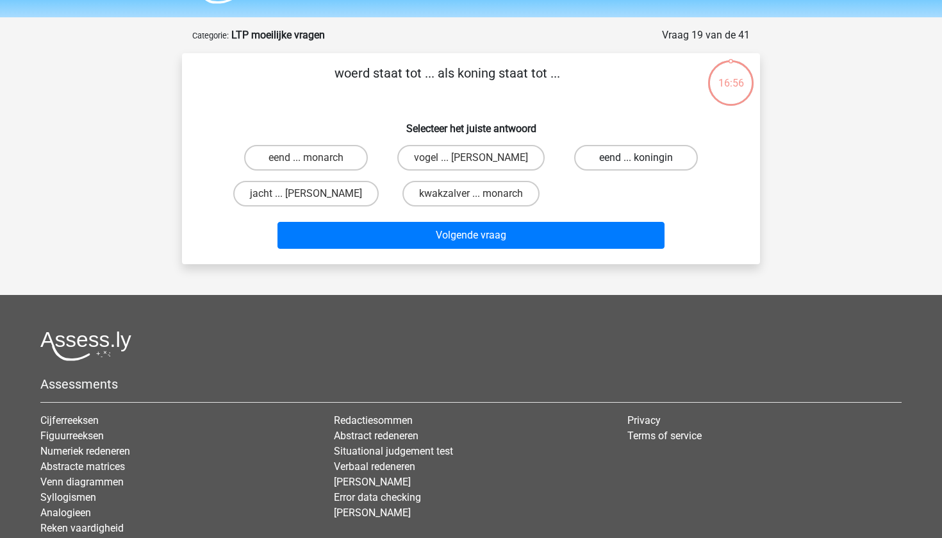
radio input "true"
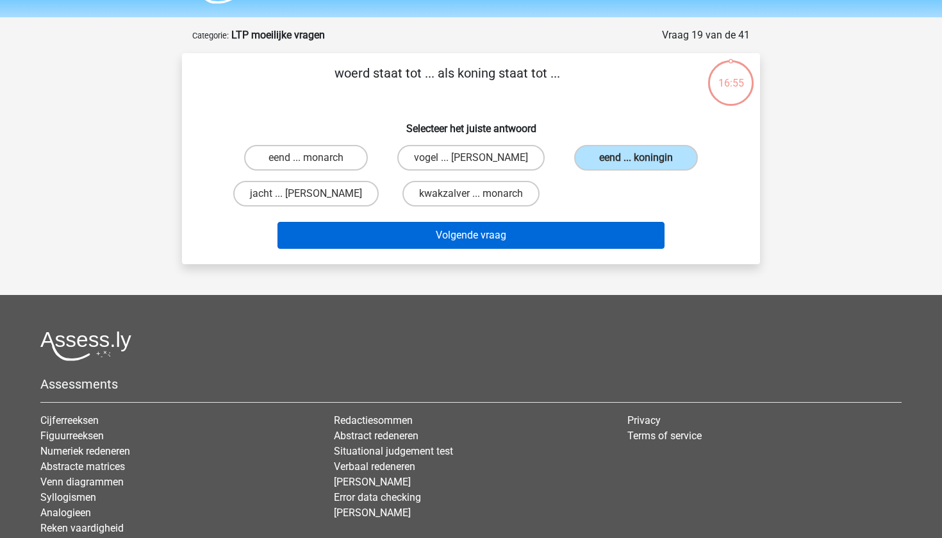
click at [538, 235] on button "Volgende vraag" at bounding box center [471, 235] width 388 height 27
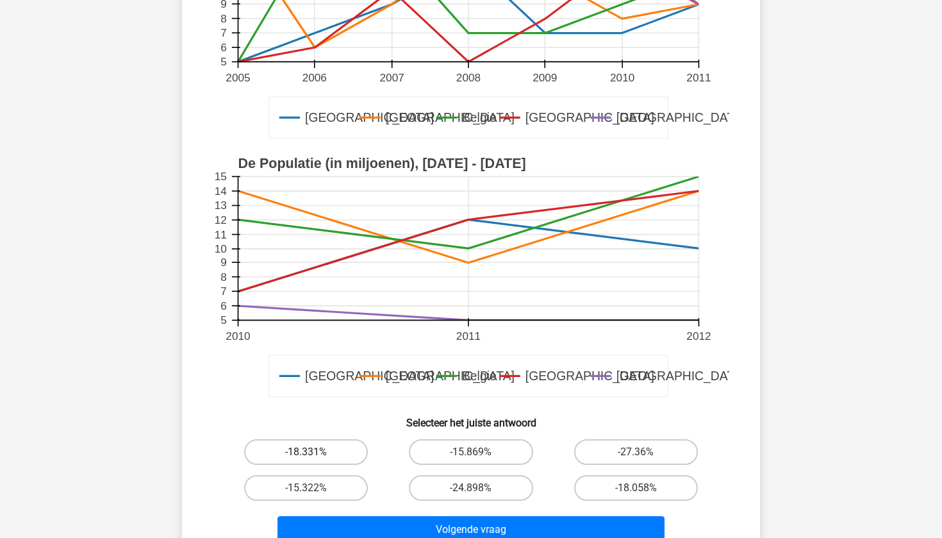
scroll to position [262, 0]
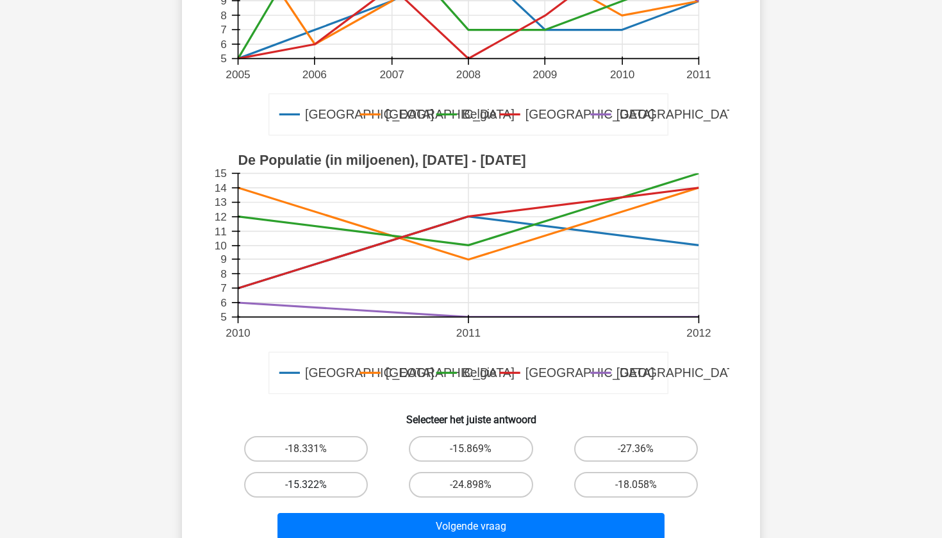
click at [318, 488] on label "-15.322%" at bounding box center [306, 485] width 124 height 26
click at [315, 488] on input "-15.322%" at bounding box center [310, 488] width 8 height 8
radio input "true"
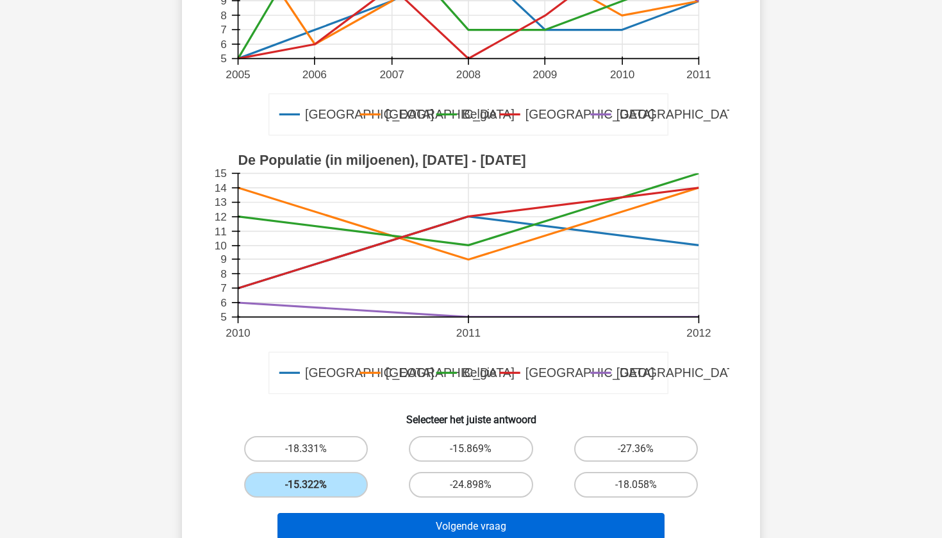
click at [332, 515] on button "Volgende vraag" at bounding box center [471, 526] width 388 height 27
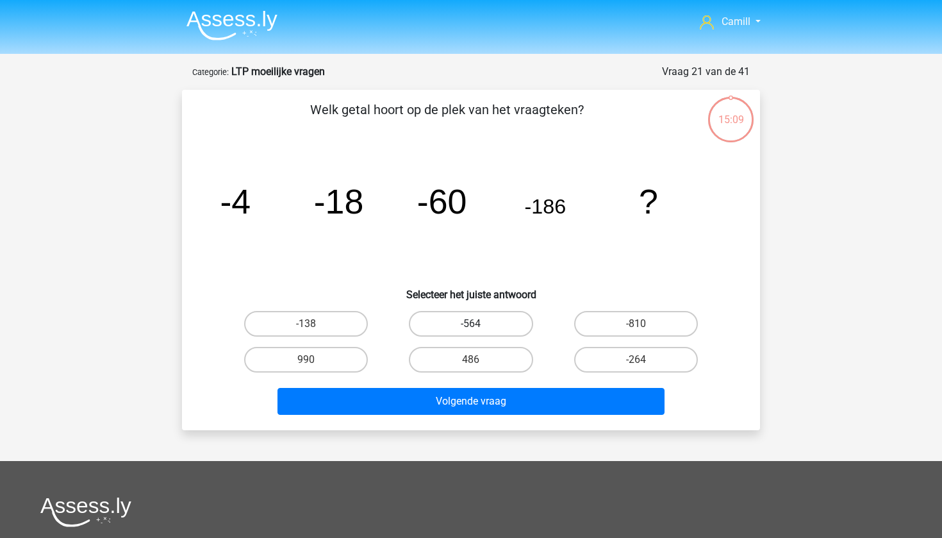
click at [512, 324] on label "-564" at bounding box center [471, 324] width 124 height 26
click at [479, 324] on input "-564" at bounding box center [475, 328] width 8 height 8
radio input "true"
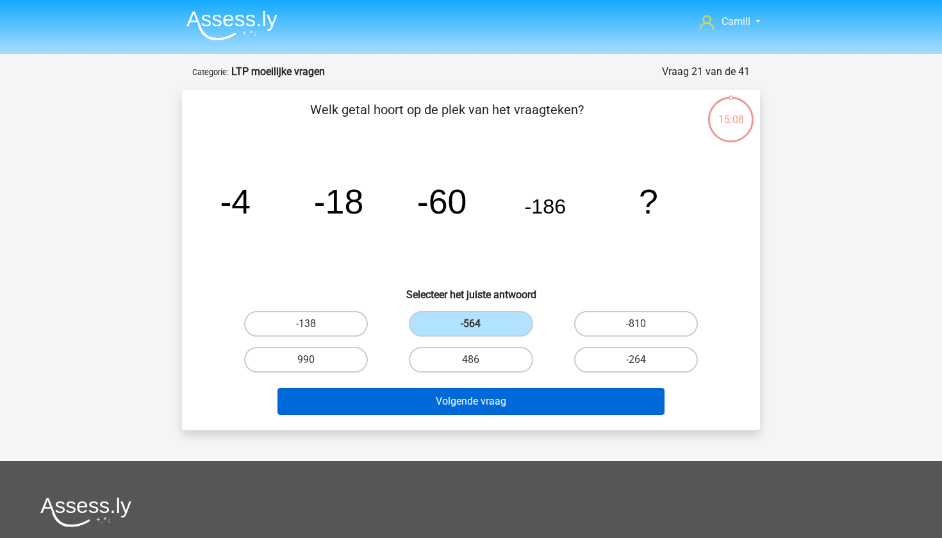
click at [511, 407] on button "Volgende vraag" at bounding box center [471, 401] width 388 height 27
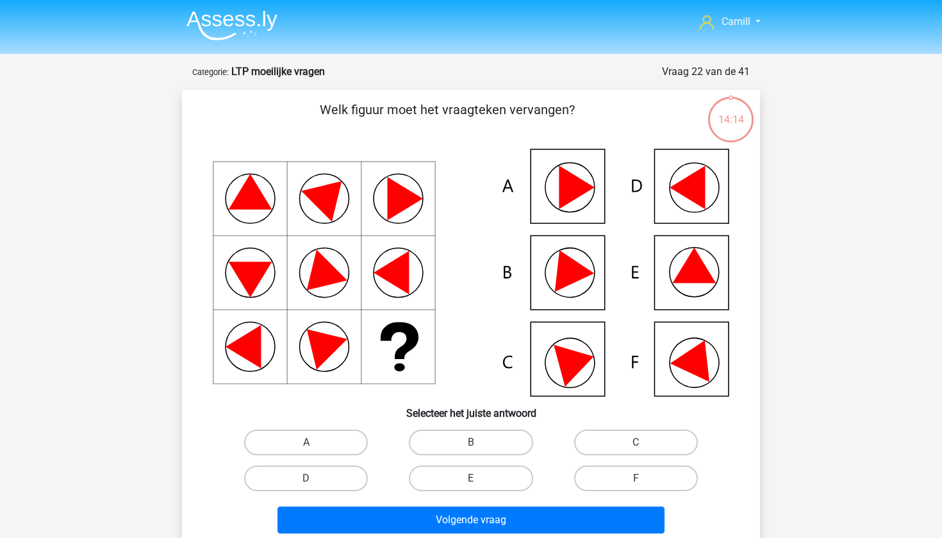
click at [471, 445] on input "B" at bounding box center [475, 446] width 8 height 8
radio input "true"
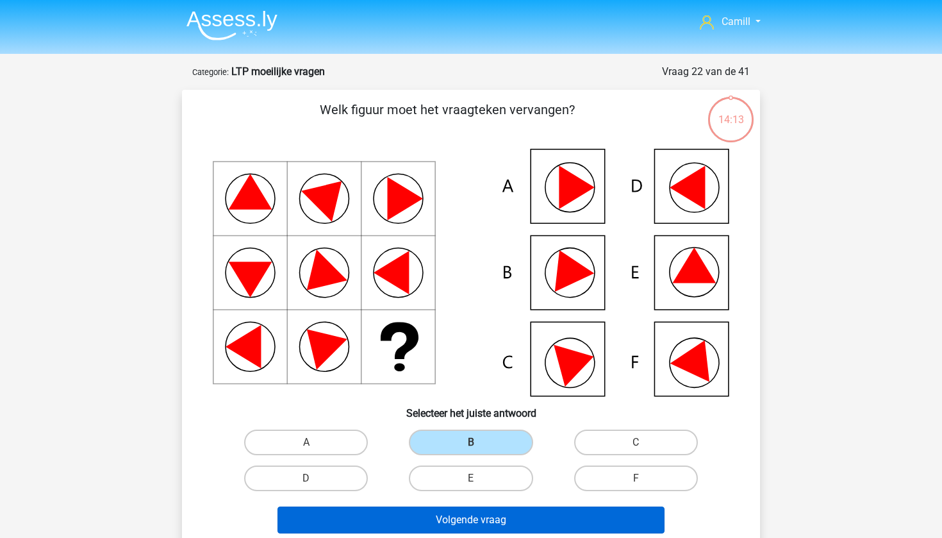
click at [456, 512] on button "Volgende vraag" at bounding box center [471, 519] width 388 height 27
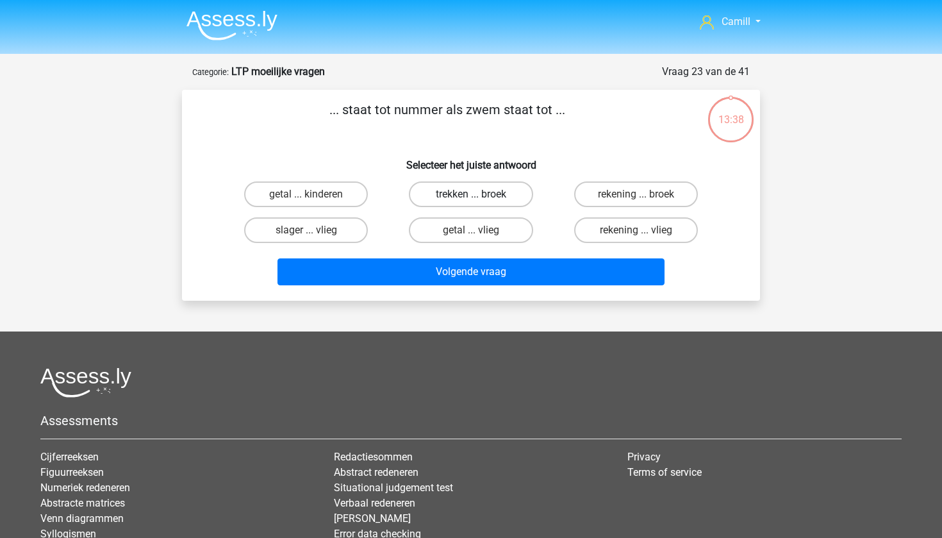
click at [483, 194] on label "trekken ... broek" at bounding box center [471, 194] width 124 height 26
click at [479, 194] on input "trekken ... broek" at bounding box center [475, 198] width 8 height 8
radio input "true"
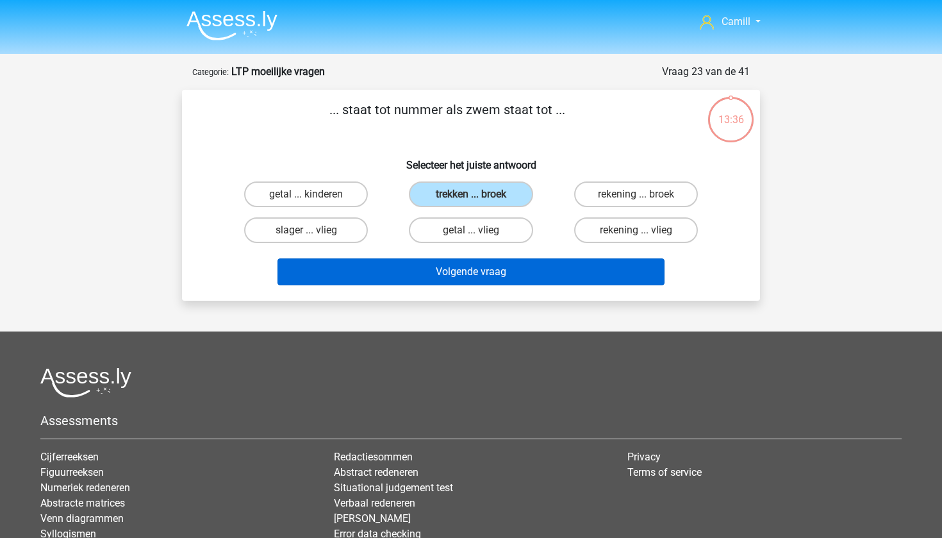
click at [531, 267] on button "Volgende vraag" at bounding box center [471, 271] width 388 height 27
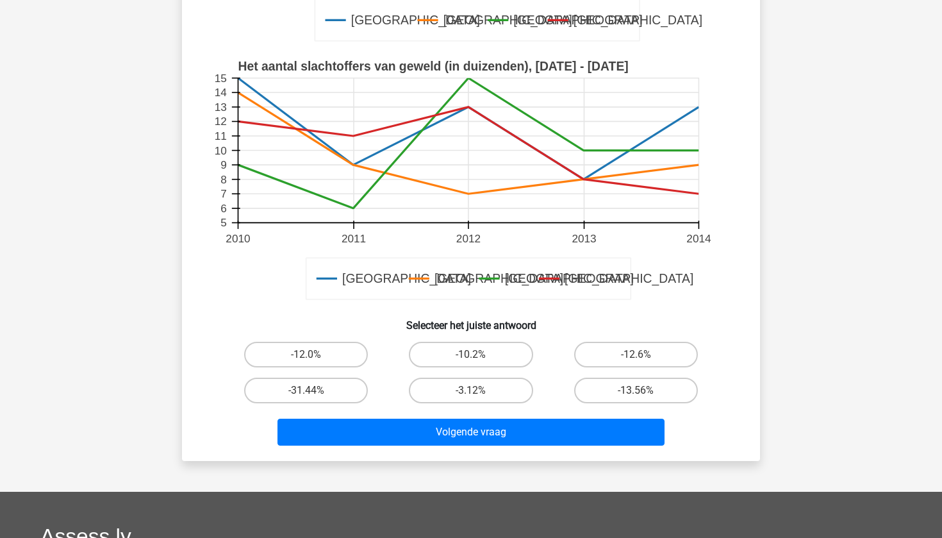
scroll to position [440, 0]
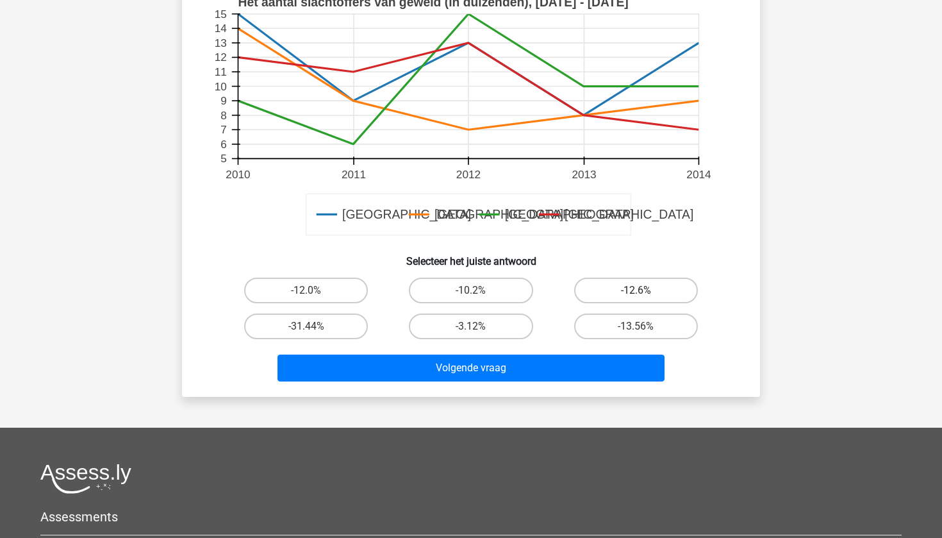
click at [606, 299] on label "-12.6%" at bounding box center [636, 290] width 124 height 26
click at [636, 299] on input "-12.6%" at bounding box center [640, 294] width 8 height 8
radio input "true"
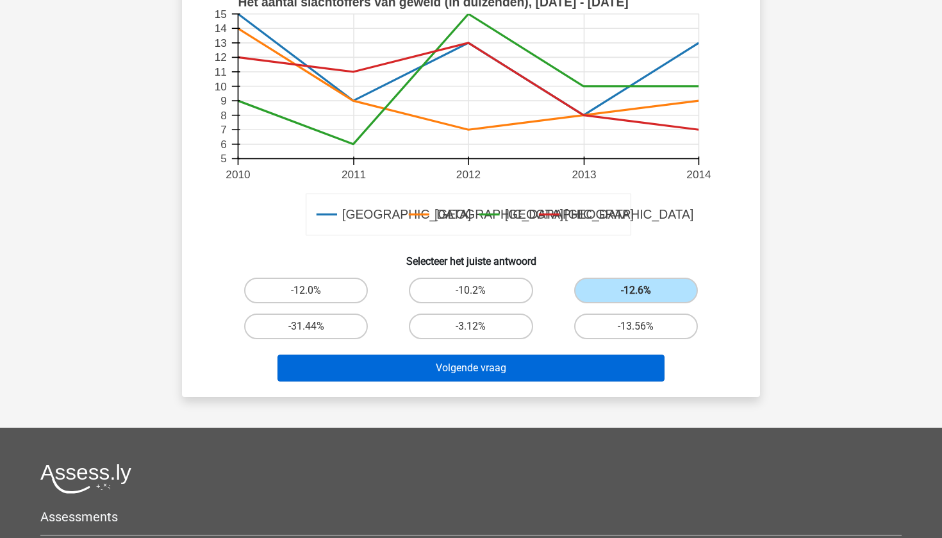
click at [550, 361] on button "Volgende vraag" at bounding box center [471, 367] width 388 height 27
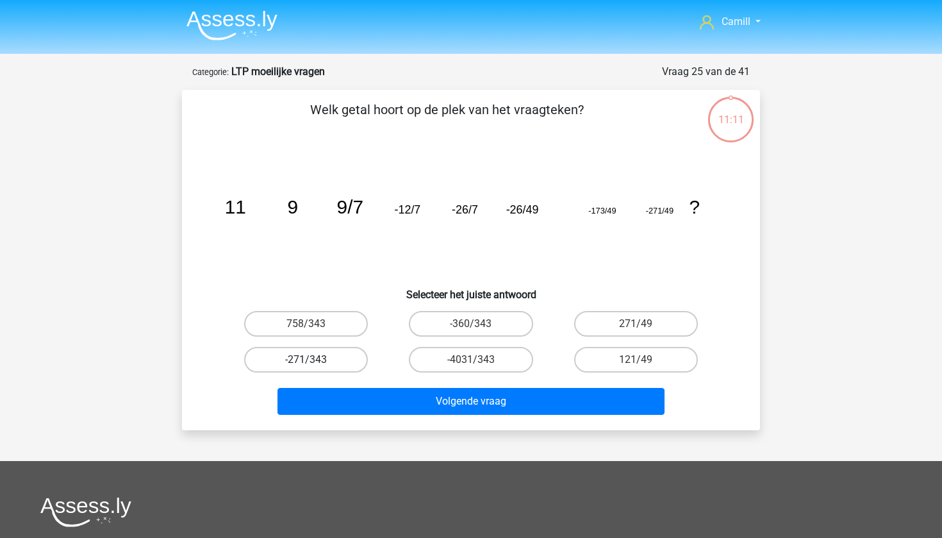
click at [317, 359] on label "-271/343" at bounding box center [306, 360] width 124 height 26
click at [315, 359] on input "-271/343" at bounding box center [310, 363] width 8 height 8
radio input "true"
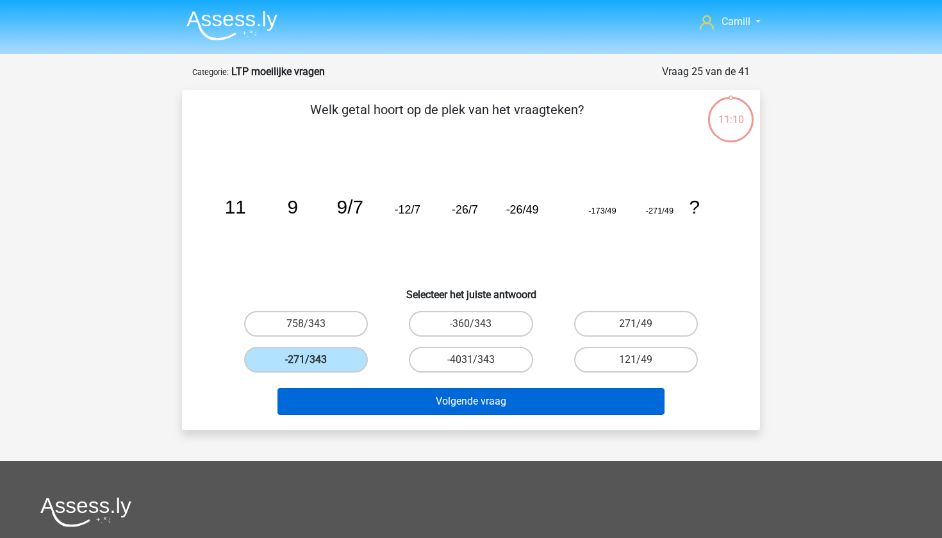
click at [367, 406] on button "Volgende vraag" at bounding box center [471, 401] width 388 height 27
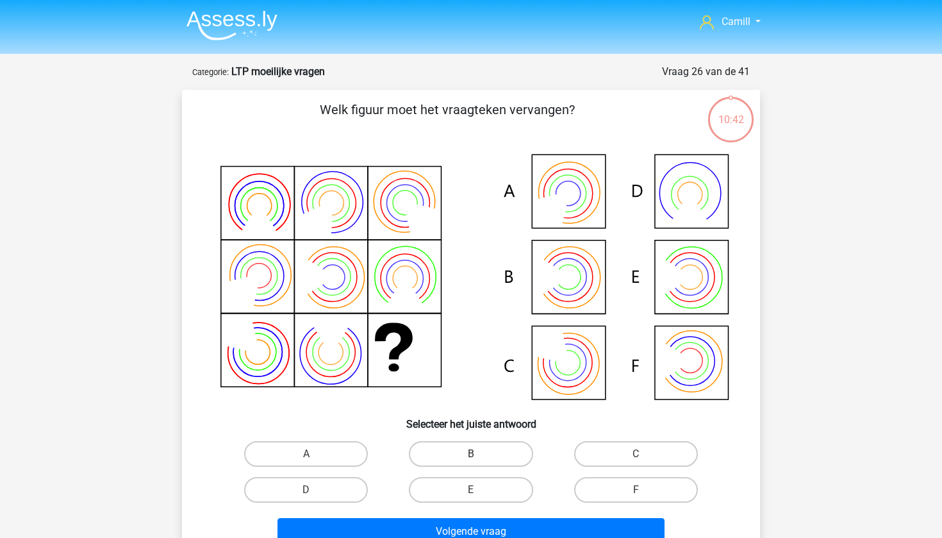
click at [438, 460] on label "B" at bounding box center [471, 454] width 124 height 26
click at [471, 460] on input "B" at bounding box center [475, 458] width 8 height 8
radio input "true"
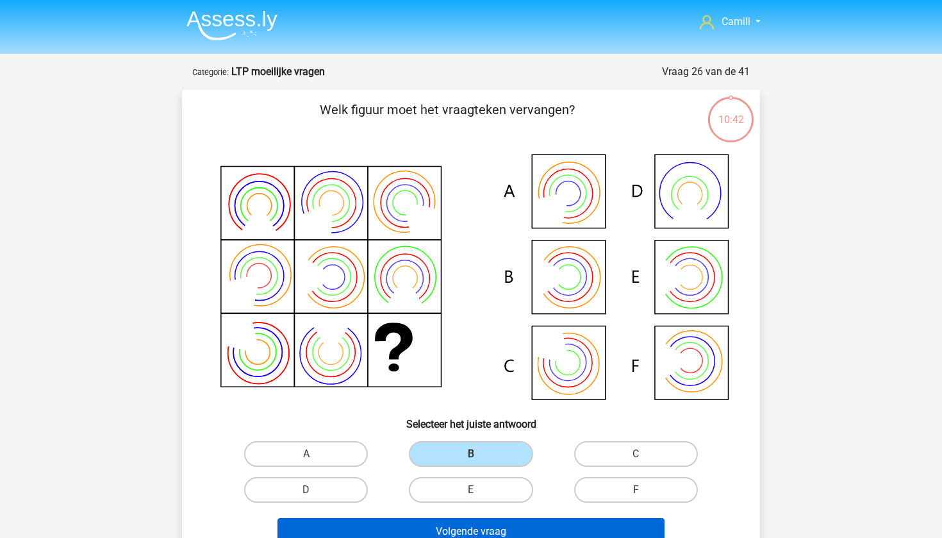
click at [470, 527] on button "Volgende vraag" at bounding box center [471, 531] width 388 height 27
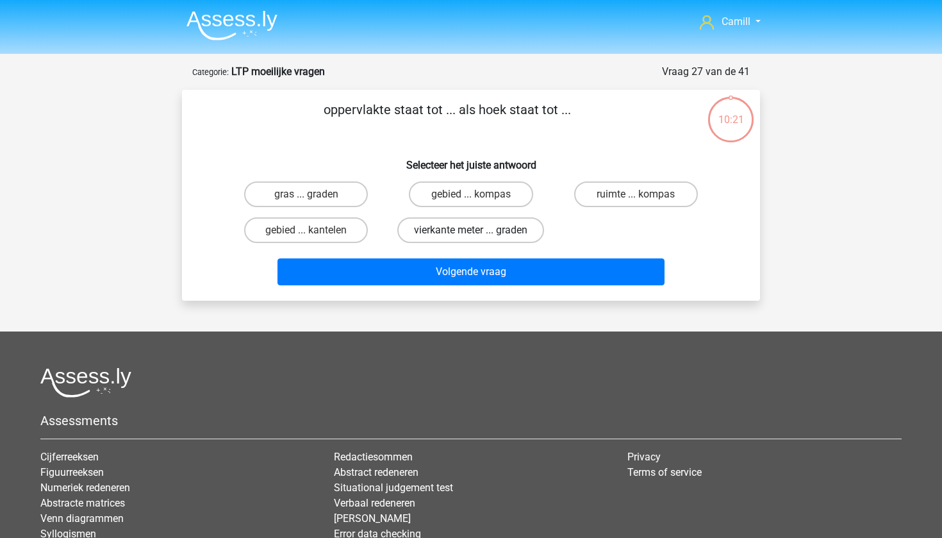
click at [491, 235] on label "vierkante meter ... graden" at bounding box center [470, 230] width 147 height 26
click at [479, 235] on input "vierkante meter ... graden" at bounding box center [475, 234] width 8 height 8
radio input "true"
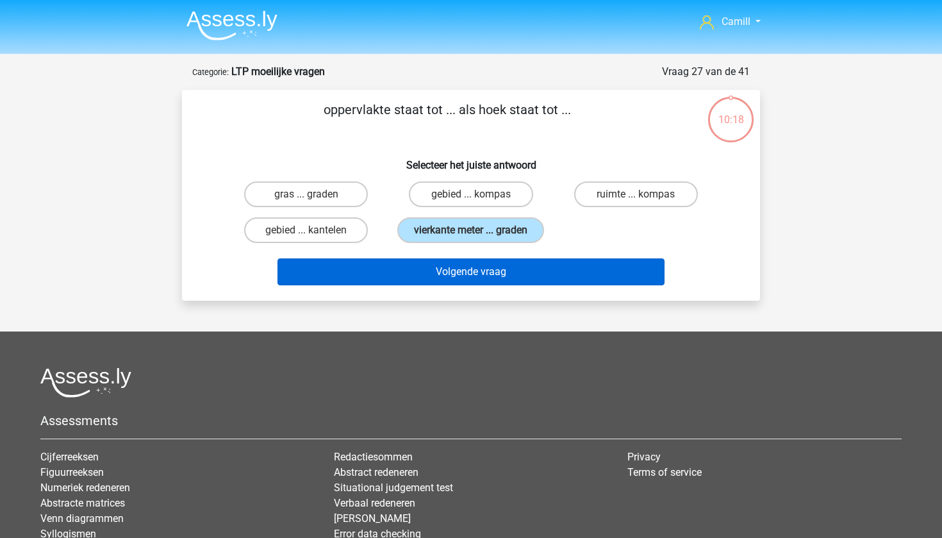
click at [514, 285] on button "Volgende vraag" at bounding box center [471, 271] width 388 height 27
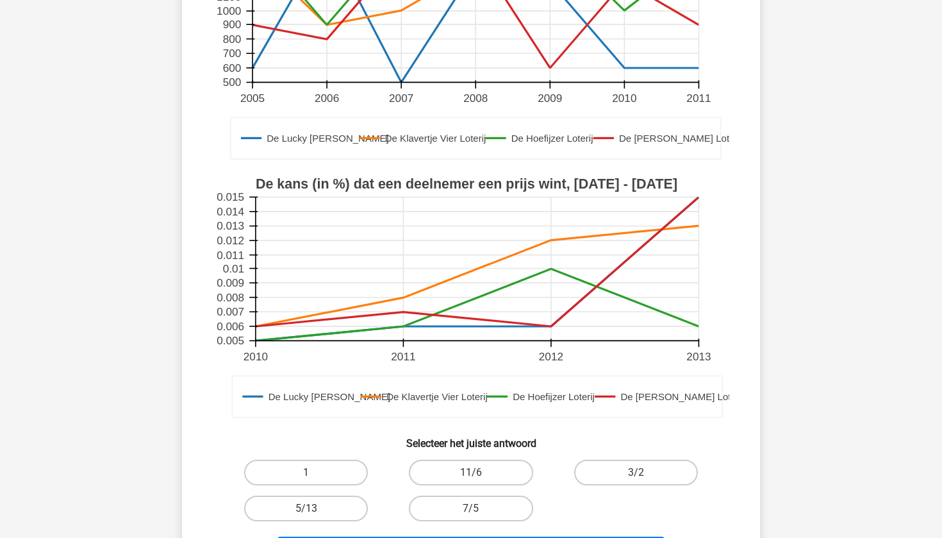
scroll to position [268, 0]
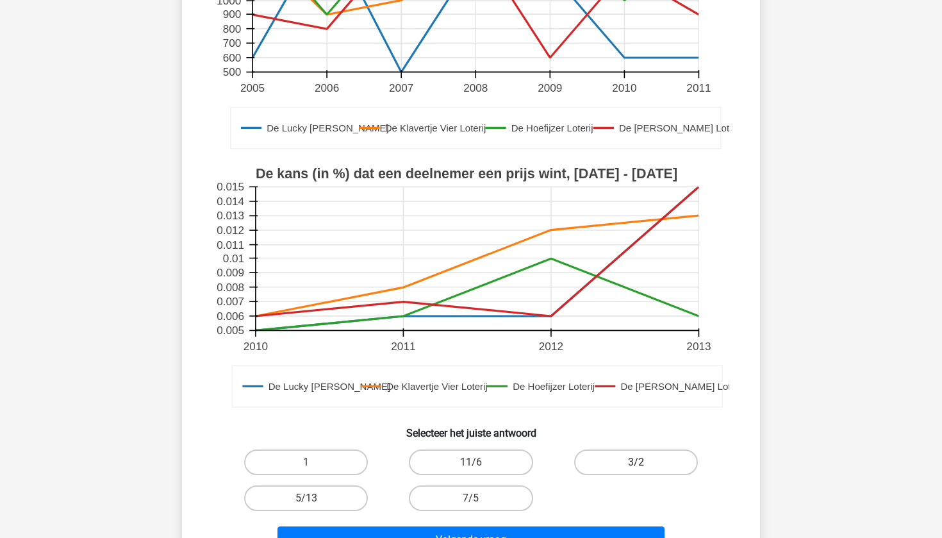
click at [619, 458] on label "3/2" at bounding box center [636, 462] width 124 height 26
click at [636, 462] on input "3/2" at bounding box center [640, 466] width 8 height 8
radio input "true"
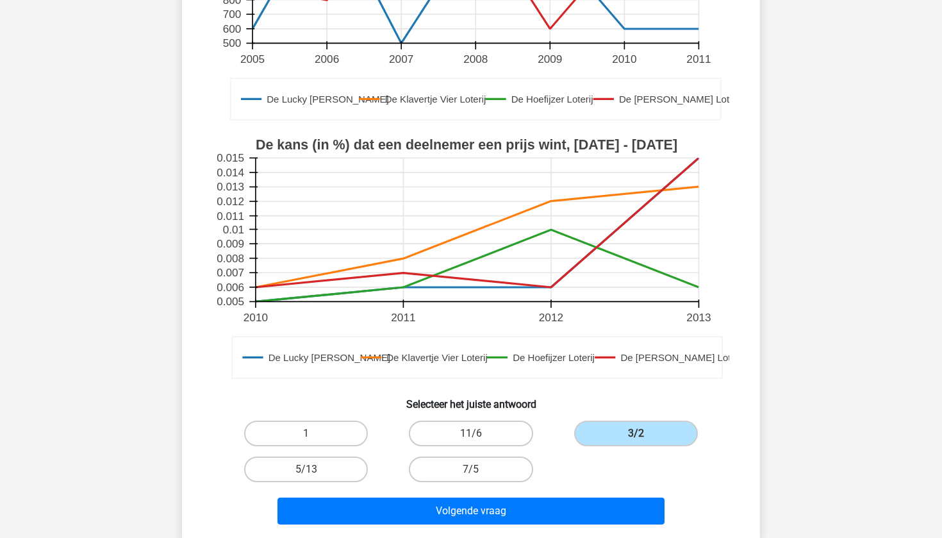
scroll to position [306, 0]
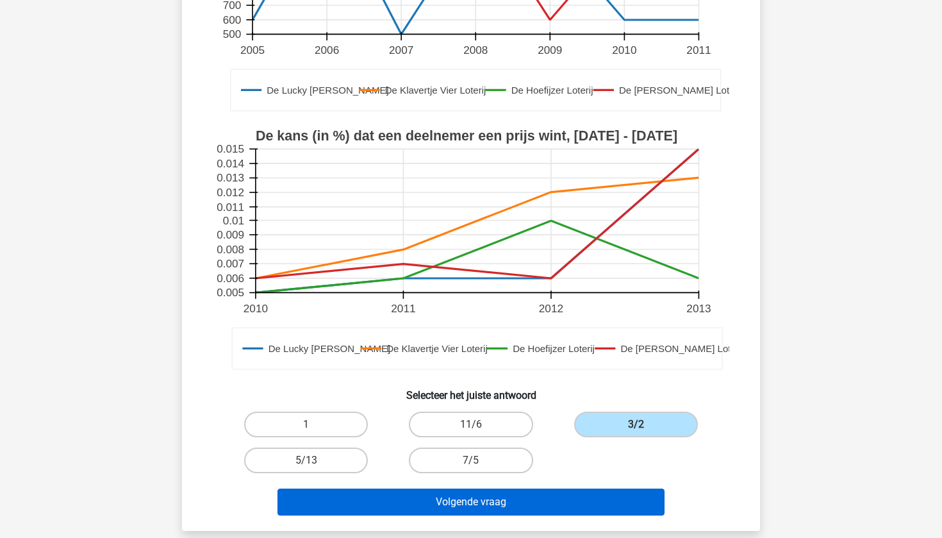
click at [582, 495] on button "Volgende vraag" at bounding box center [471, 501] width 388 height 27
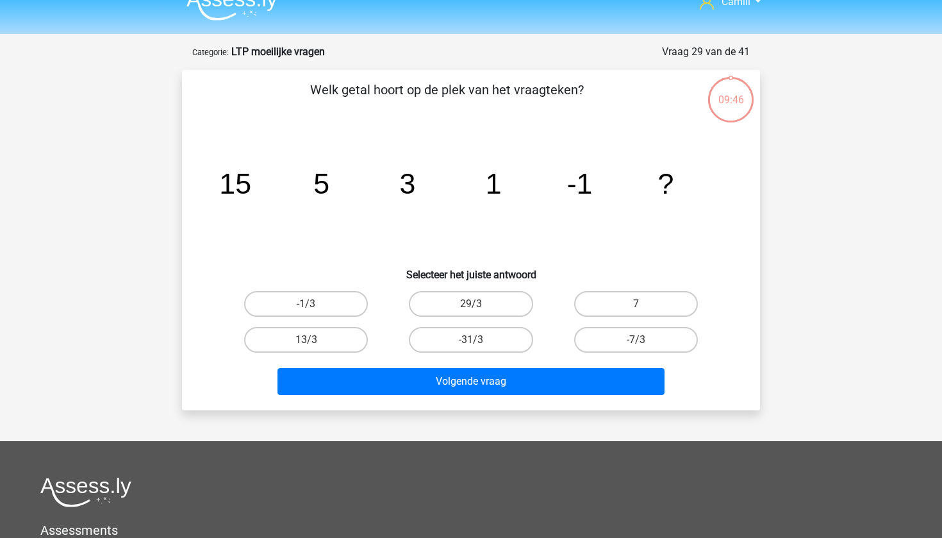
scroll to position [63, 0]
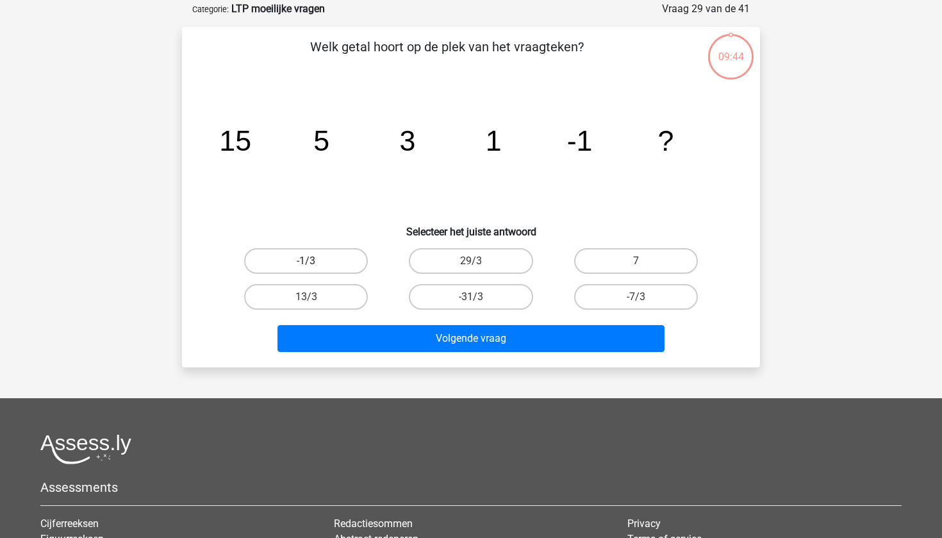
click at [322, 257] on label "-1/3" at bounding box center [306, 261] width 124 height 26
click at [315, 261] on input "-1/3" at bounding box center [310, 265] width 8 height 8
radio input "true"
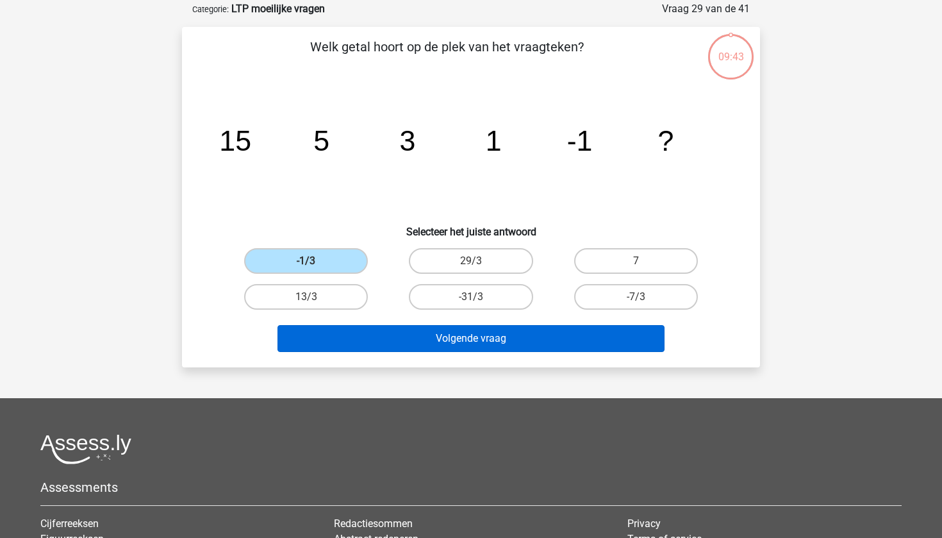
click at [381, 333] on button "Volgende vraag" at bounding box center [471, 338] width 388 height 27
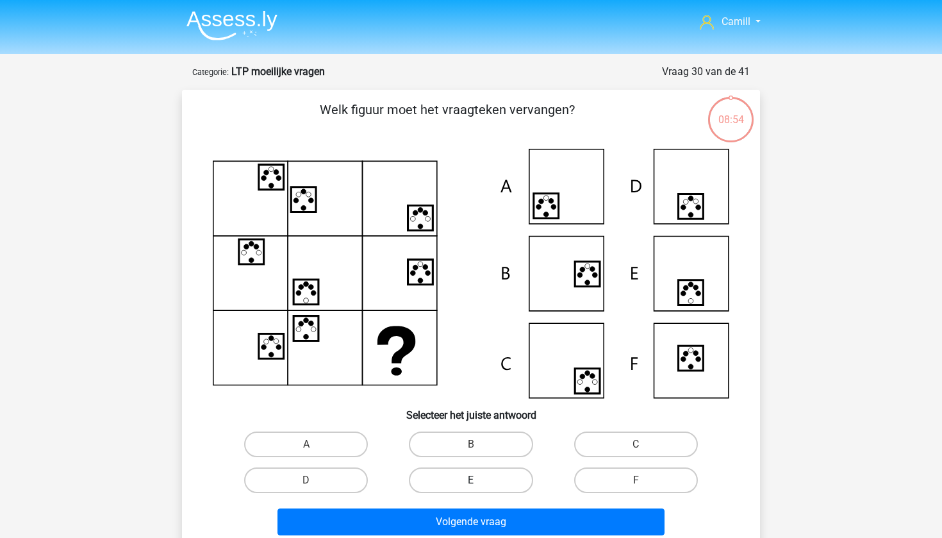
click at [475, 477] on label "E" at bounding box center [471, 480] width 124 height 26
click at [475, 480] on input "E" at bounding box center [475, 484] width 8 height 8
radio input "true"
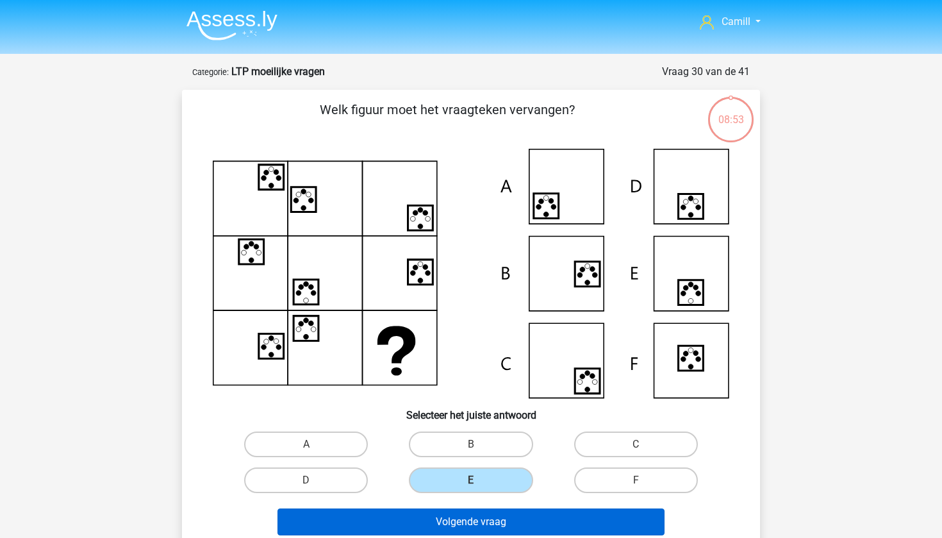
click at [472, 513] on button "Volgende vraag" at bounding box center [471, 521] width 388 height 27
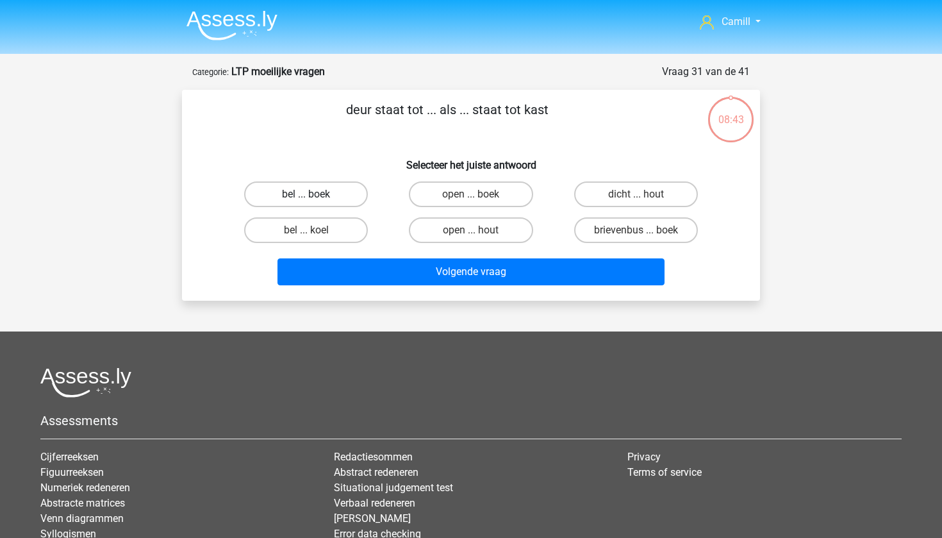
click at [344, 200] on label "bel ... boek" at bounding box center [306, 194] width 124 height 26
click at [315, 200] on input "bel ... boek" at bounding box center [310, 198] width 8 height 8
radio input "true"
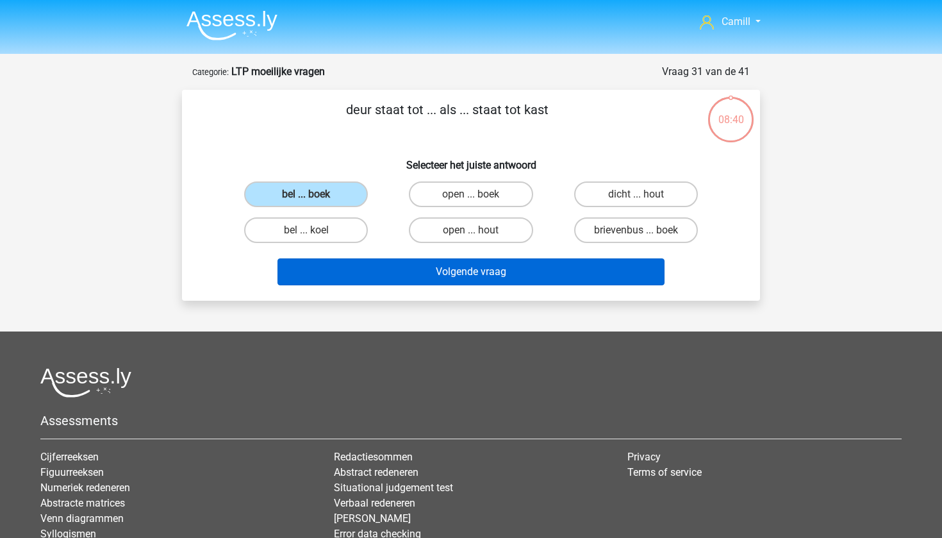
click at [405, 267] on button "Volgende vraag" at bounding box center [471, 271] width 388 height 27
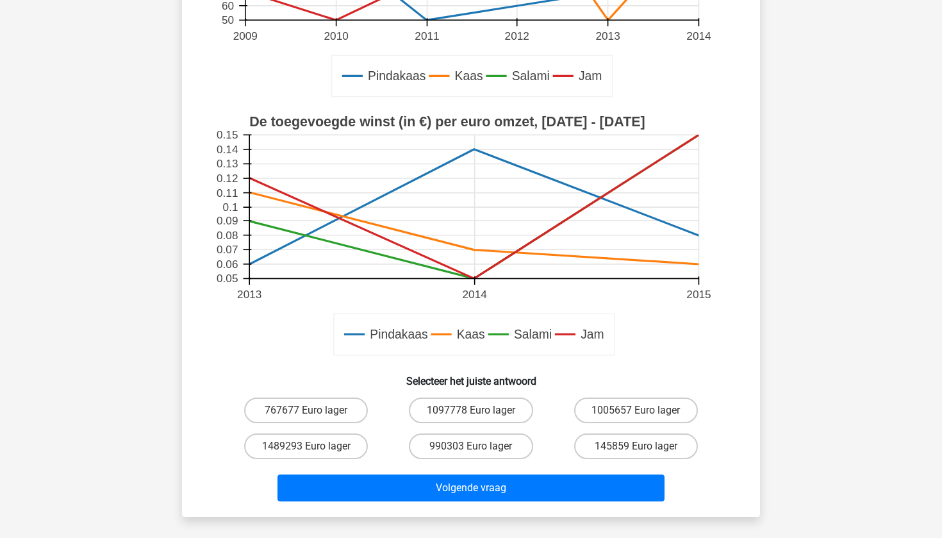
scroll to position [369, 0]
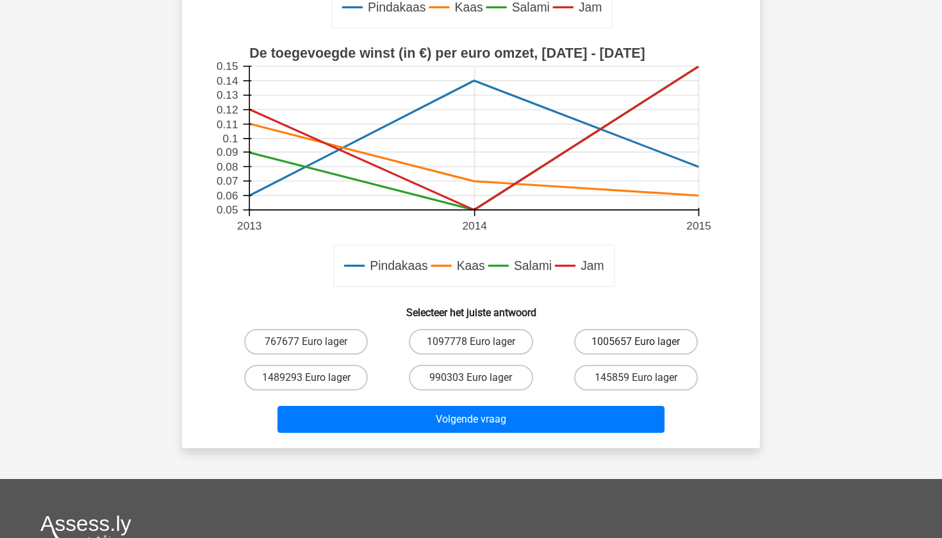
click at [645, 339] on label "1005657 Euro lager" at bounding box center [636, 342] width 124 height 26
click at [644, 342] on input "1005657 Euro lager" at bounding box center [640, 346] width 8 height 8
radio input "true"
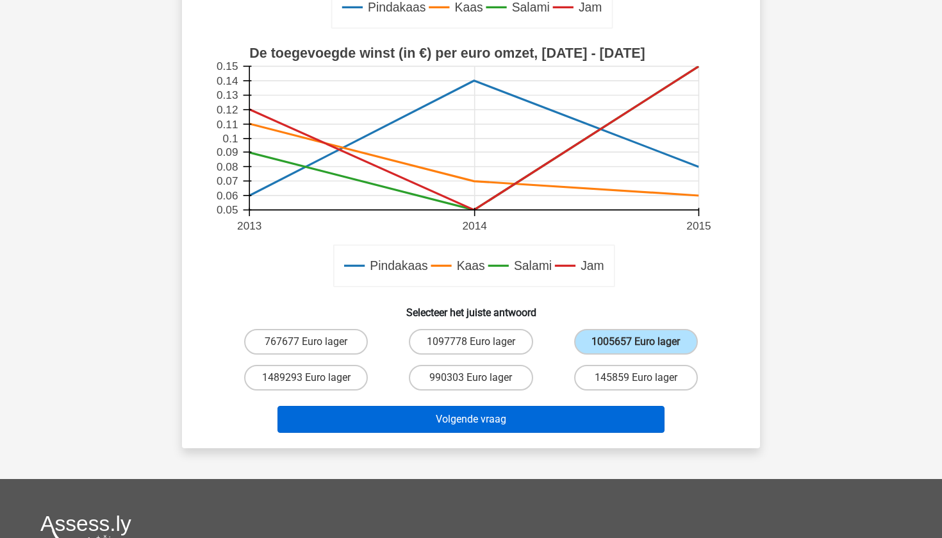
click at [597, 425] on button "Volgende vraag" at bounding box center [471, 419] width 388 height 27
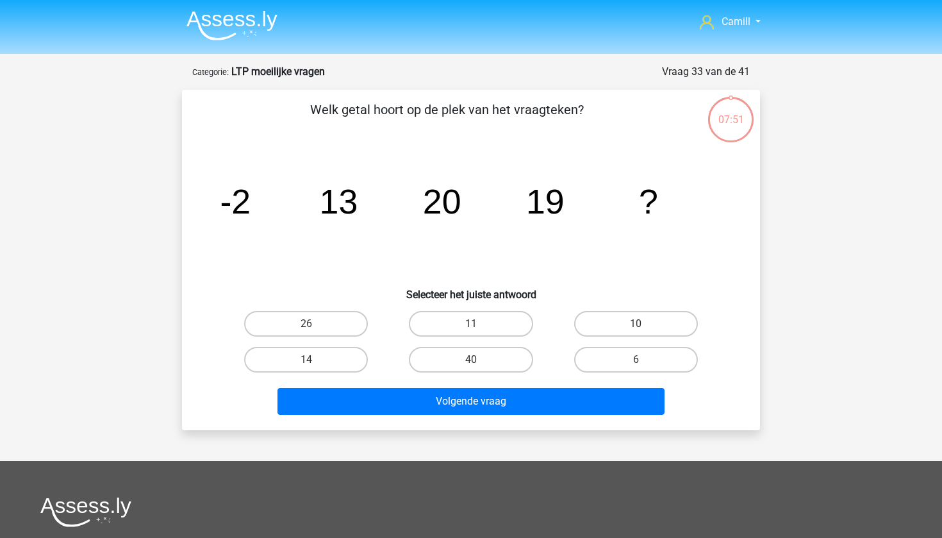
click at [660, 308] on div "10" at bounding box center [636, 324] width 165 height 36
click at [654, 317] on label "10" at bounding box center [636, 324] width 124 height 26
click at [644, 324] on input "10" at bounding box center [640, 328] width 8 height 8
radio input "true"
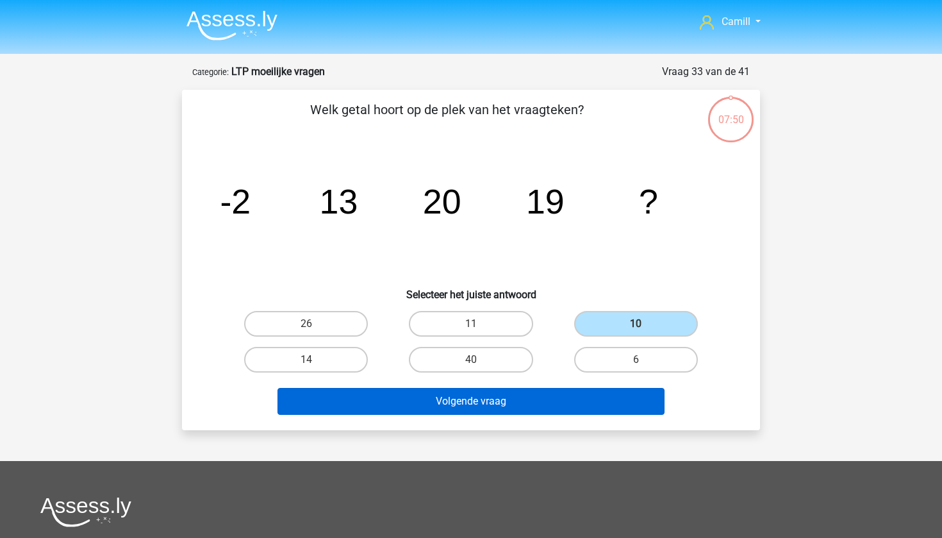
click at [582, 406] on button "Volgende vraag" at bounding box center [471, 401] width 388 height 27
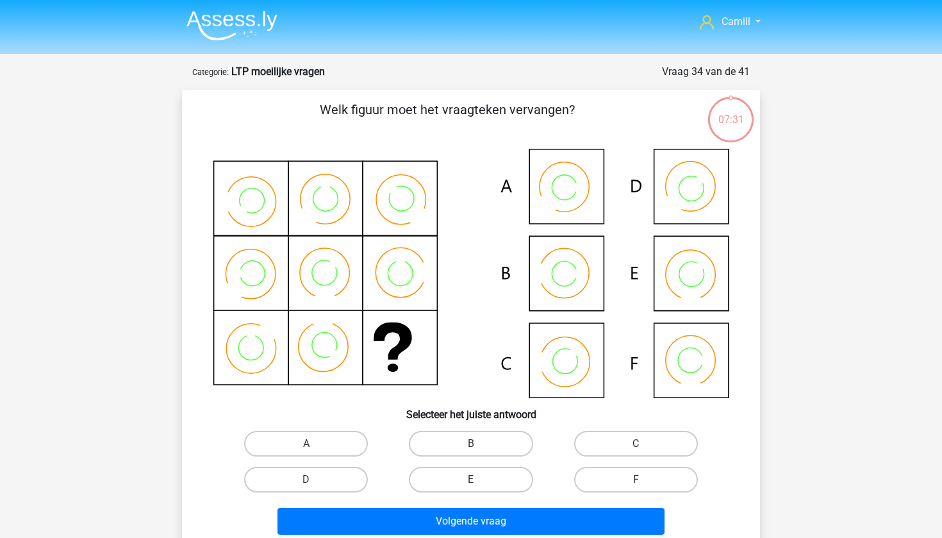
click at [253, 340] on icon at bounding box center [251, 338] width 12 height 12
click at [482, 445] on label "B" at bounding box center [471, 444] width 124 height 26
click at [479, 445] on input "B" at bounding box center [475, 447] width 8 height 8
radio input "true"
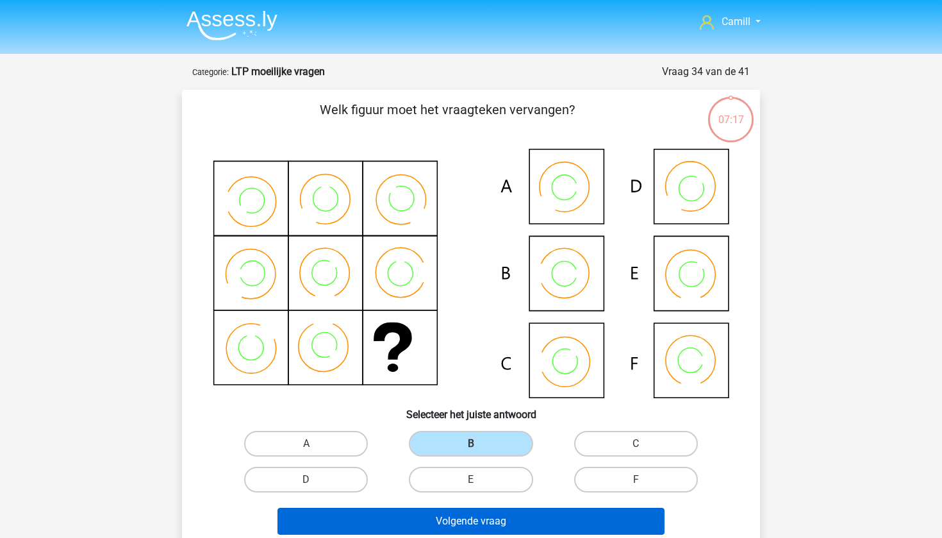
click at [472, 529] on button "Volgende vraag" at bounding box center [471, 521] width 388 height 27
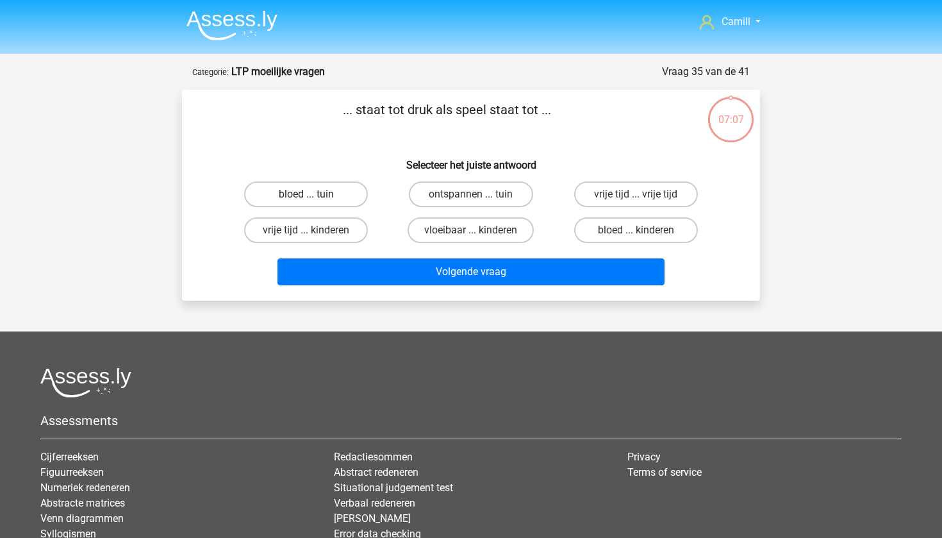
click at [338, 199] on label "bloed ... tuin" at bounding box center [306, 194] width 124 height 26
click at [315, 199] on input "bloed ... tuin" at bounding box center [310, 198] width 8 height 8
radio input "true"
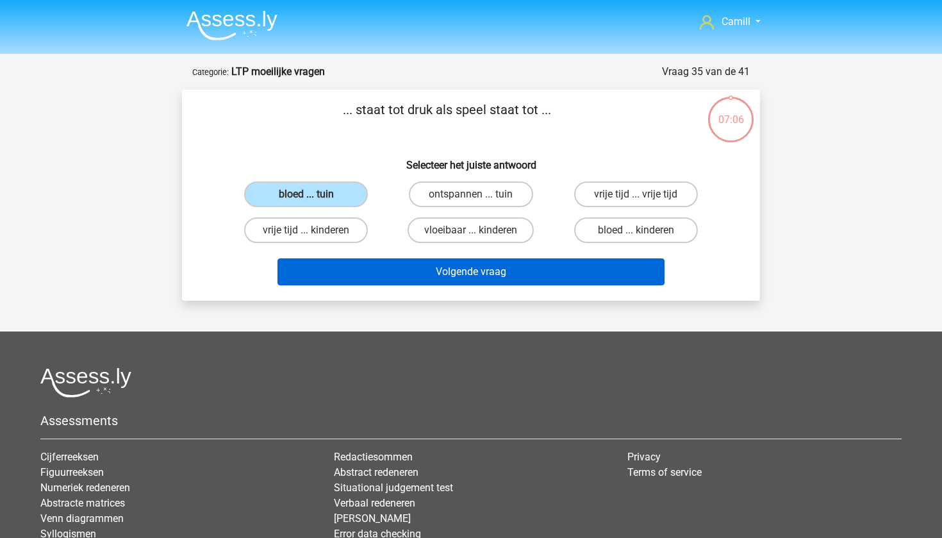
click at [398, 280] on button "Volgende vraag" at bounding box center [471, 271] width 388 height 27
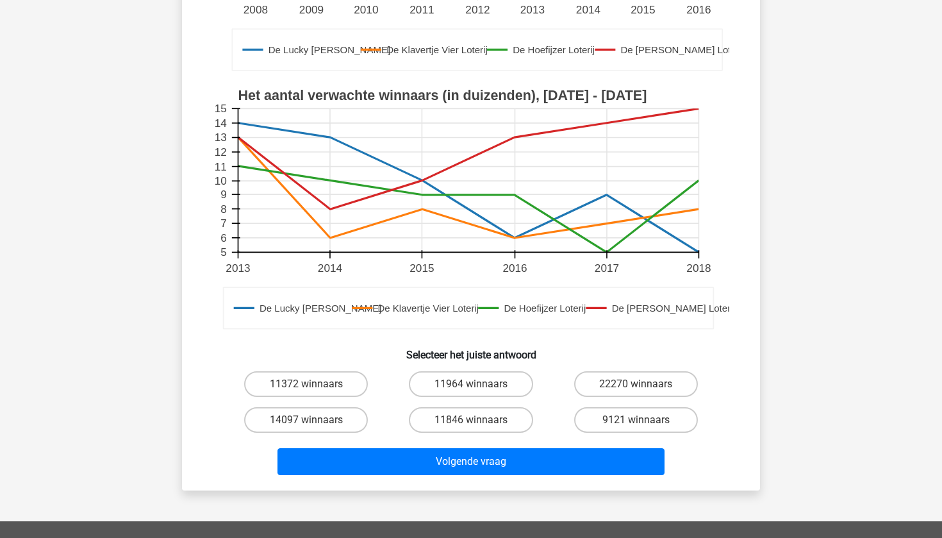
scroll to position [454, 0]
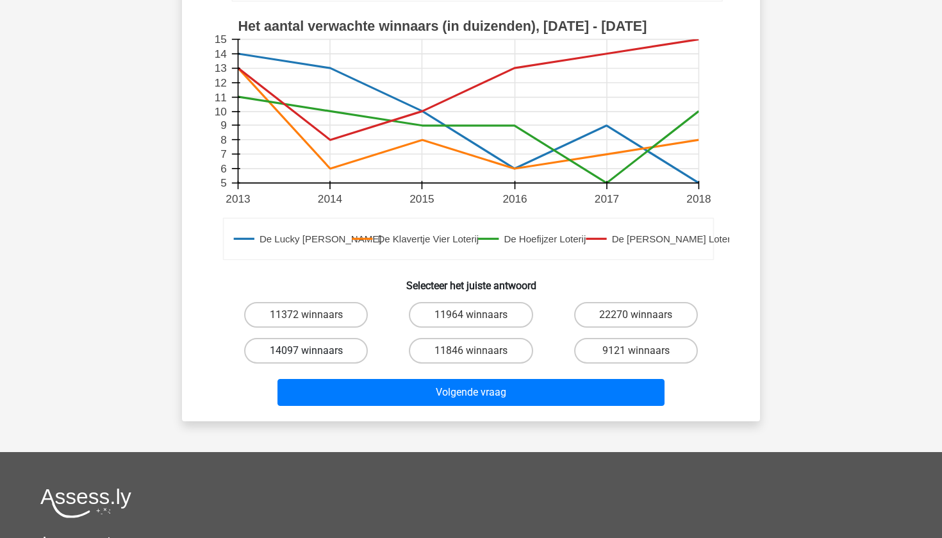
click at [323, 352] on label "14097 winnaars" at bounding box center [306, 351] width 124 height 26
click at [315, 352] on input "14097 winnaars" at bounding box center [310, 355] width 8 height 8
radio input "true"
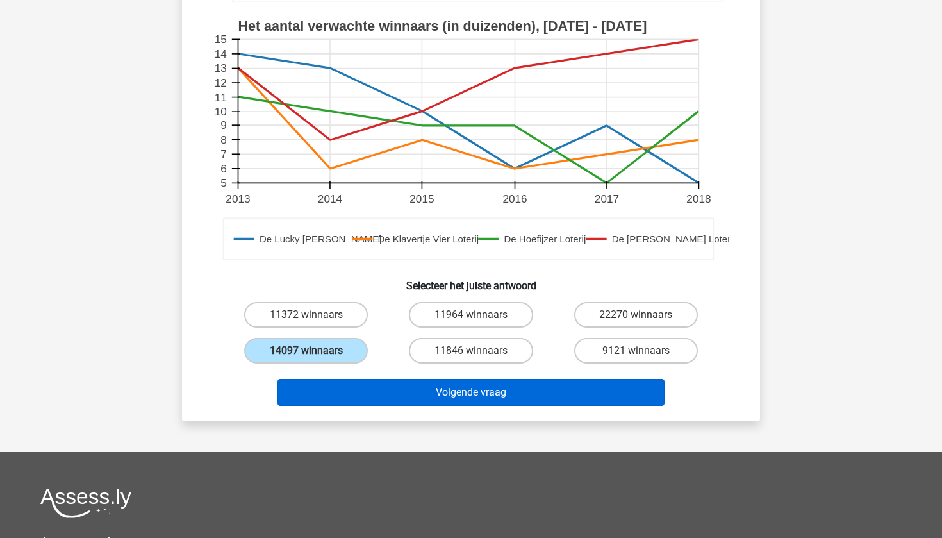
click at [326, 388] on button "Volgende vraag" at bounding box center [471, 392] width 388 height 27
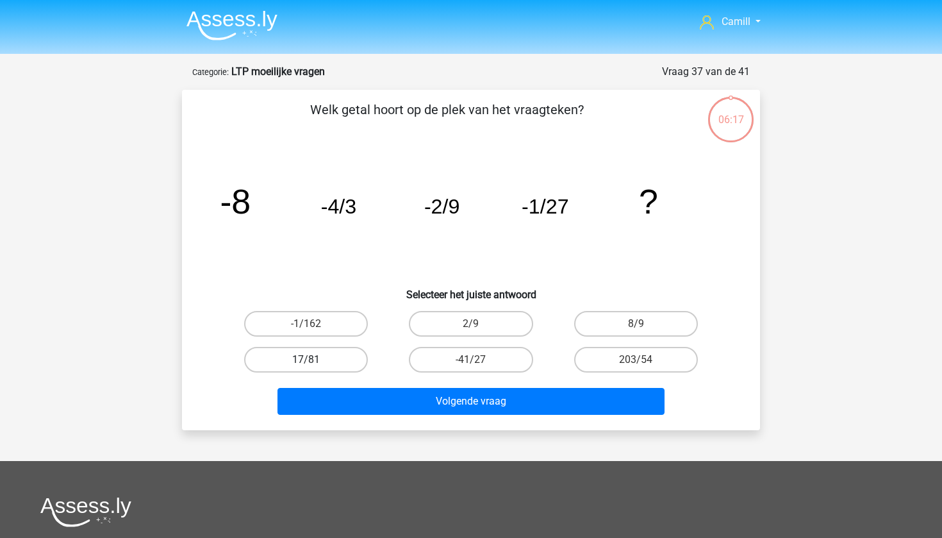
click at [326, 359] on label "17/81" at bounding box center [306, 360] width 124 height 26
click at [315, 359] on input "17/81" at bounding box center [310, 363] width 8 height 8
radio input "true"
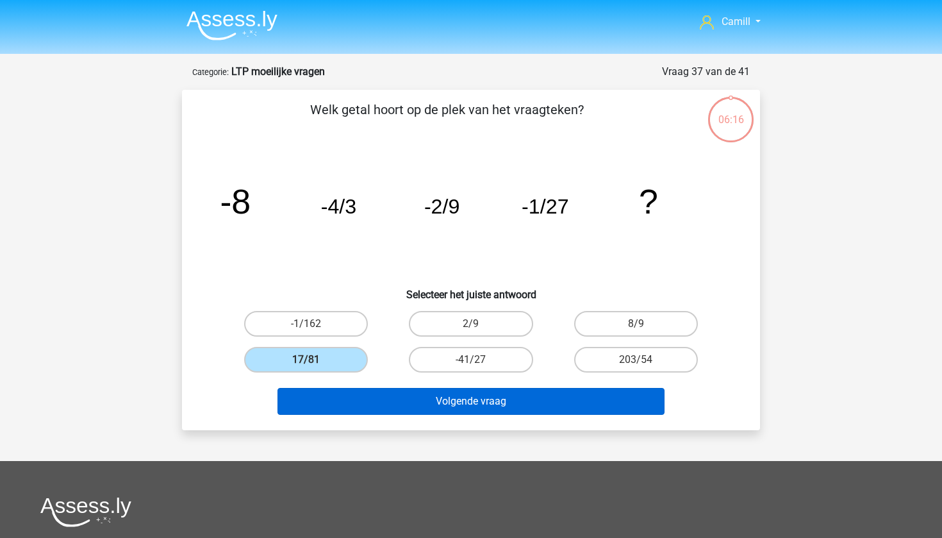
click at [379, 407] on button "Volgende vraag" at bounding box center [471, 401] width 388 height 27
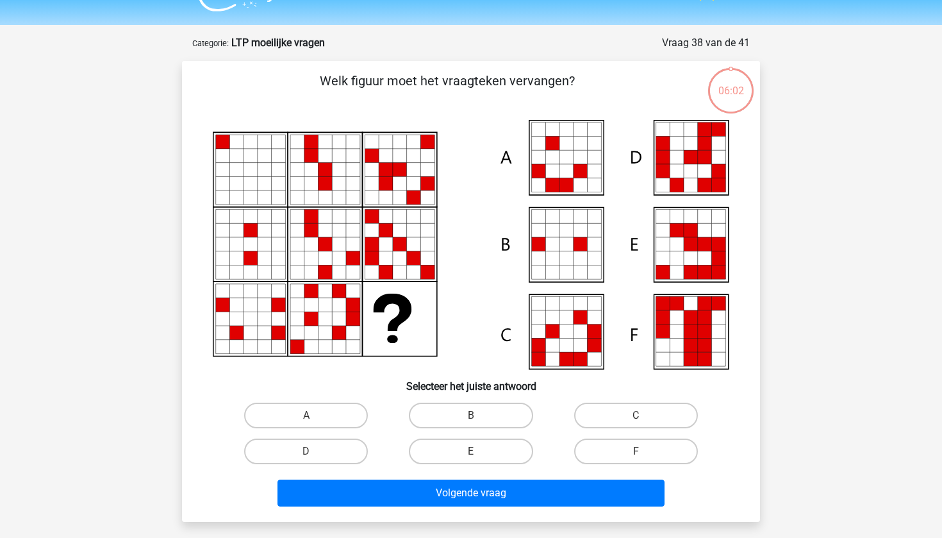
scroll to position [27, 0]
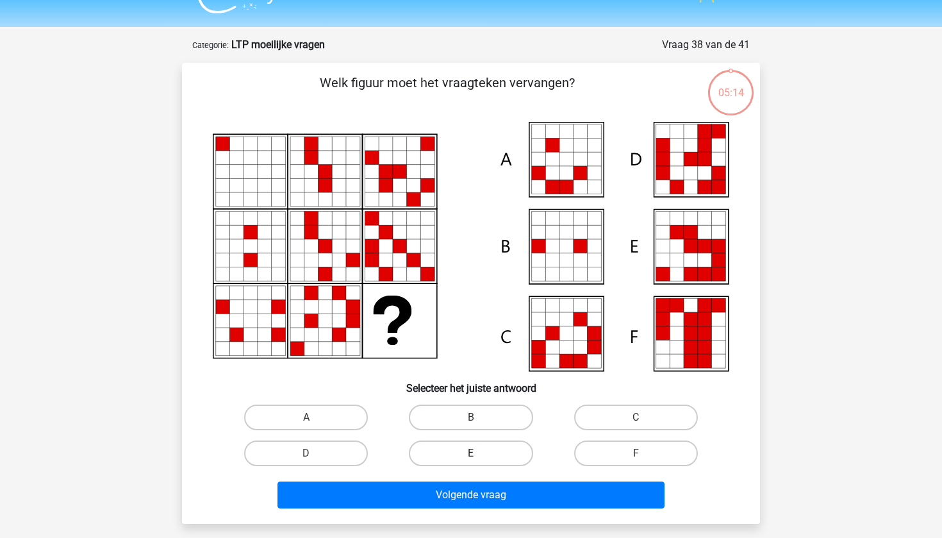
click at [465, 449] on label "E" at bounding box center [471, 453] width 124 height 26
click at [471, 453] on input "E" at bounding box center [475, 457] width 8 height 8
radio input "true"
click at [507, 453] on label "E" at bounding box center [471, 453] width 124 height 26
click at [479, 453] on input "E" at bounding box center [475, 457] width 8 height 8
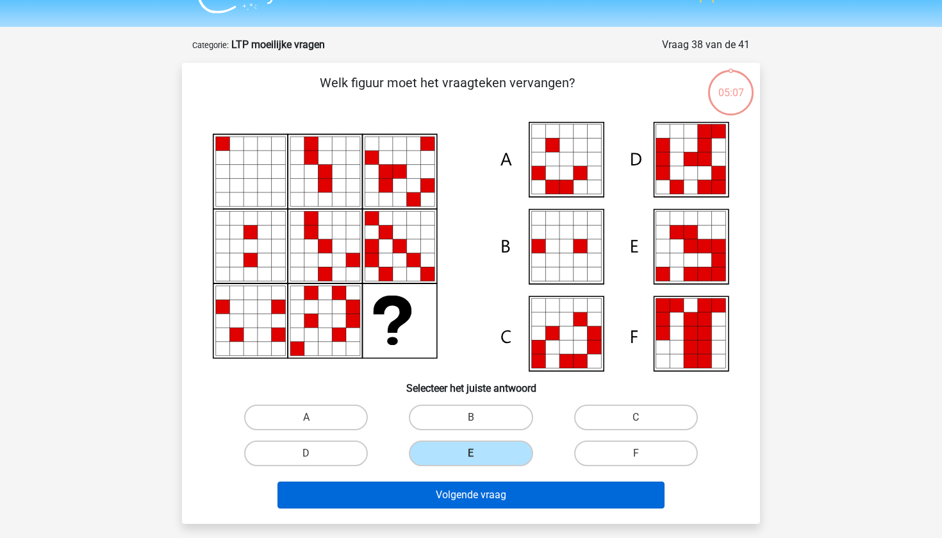
click at [496, 506] on button "Volgende vraag" at bounding box center [471, 494] width 388 height 27
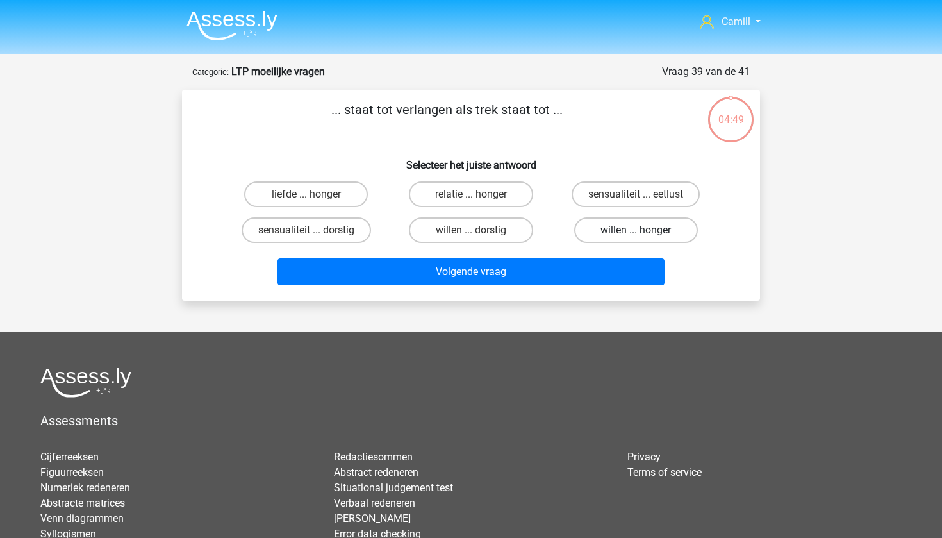
click at [618, 227] on label "willen ... honger" at bounding box center [636, 230] width 124 height 26
click at [636, 230] on input "willen ... honger" at bounding box center [640, 234] width 8 height 8
radio input "true"
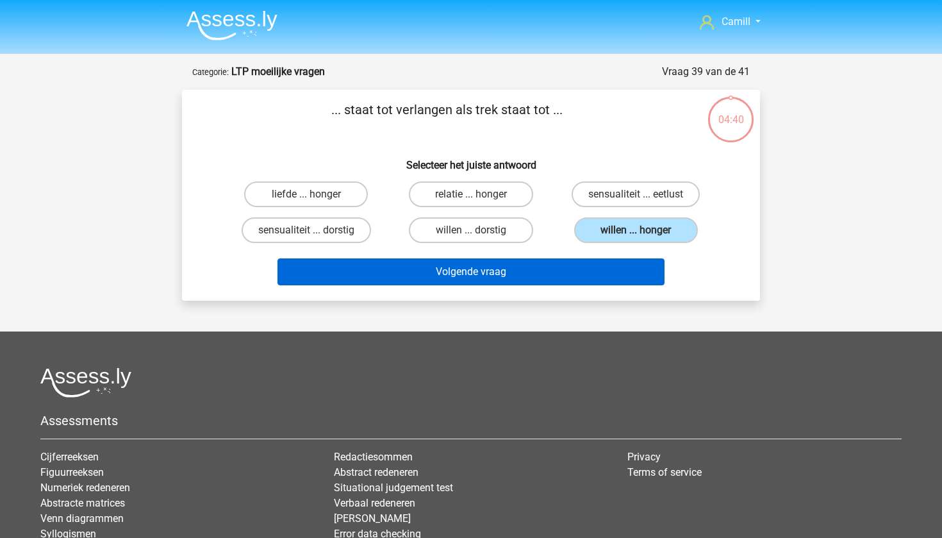
click at [577, 272] on button "Volgende vraag" at bounding box center [471, 271] width 388 height 27
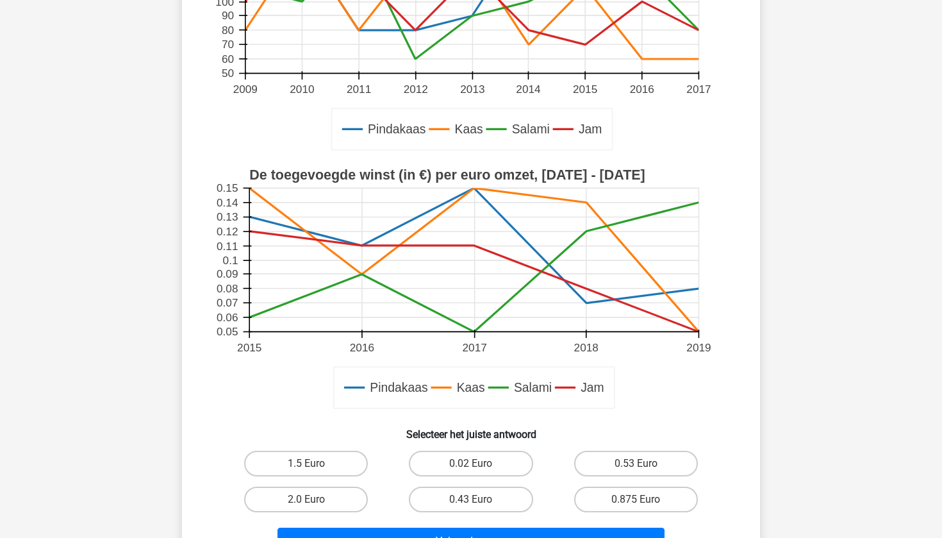
scroll to position [302, 0]
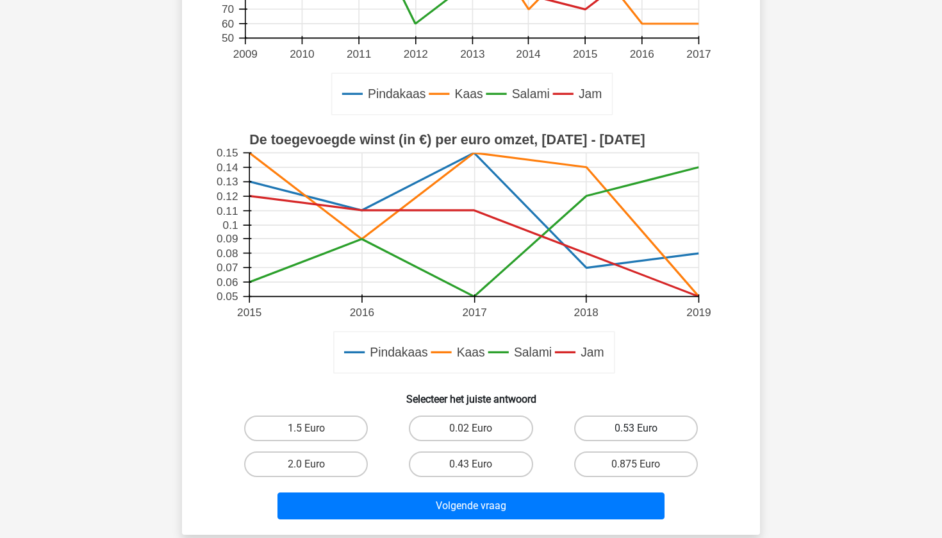
click at [622, 433] on label "0.53 Euro" at bounding box center [636, 428] width 124 height 26
click at [636, 433] on input "0.53 Euro" at bounding box center [640, 432] width 8 height 8
radio input "true"
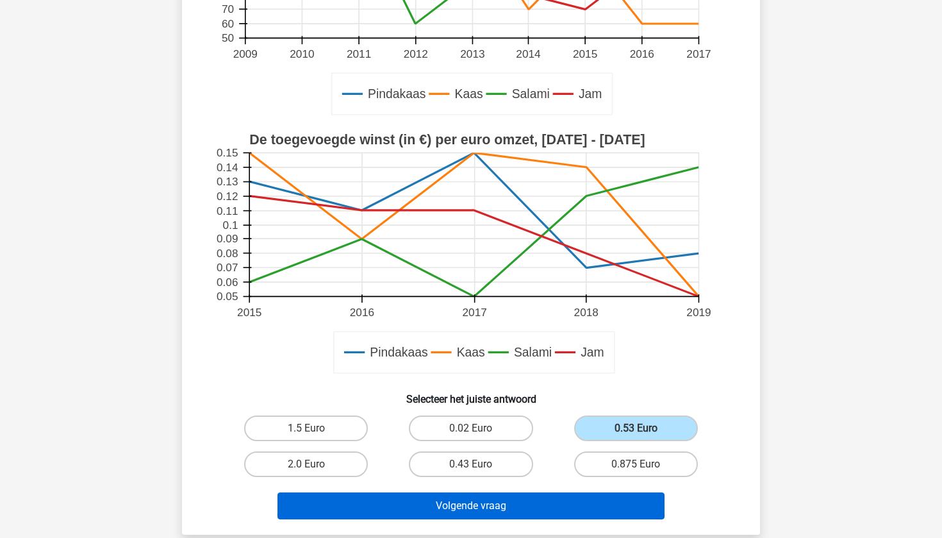
click at [579, 512] on button "Volgende vraag" at bounding box center [471, 505] width 388 height 27
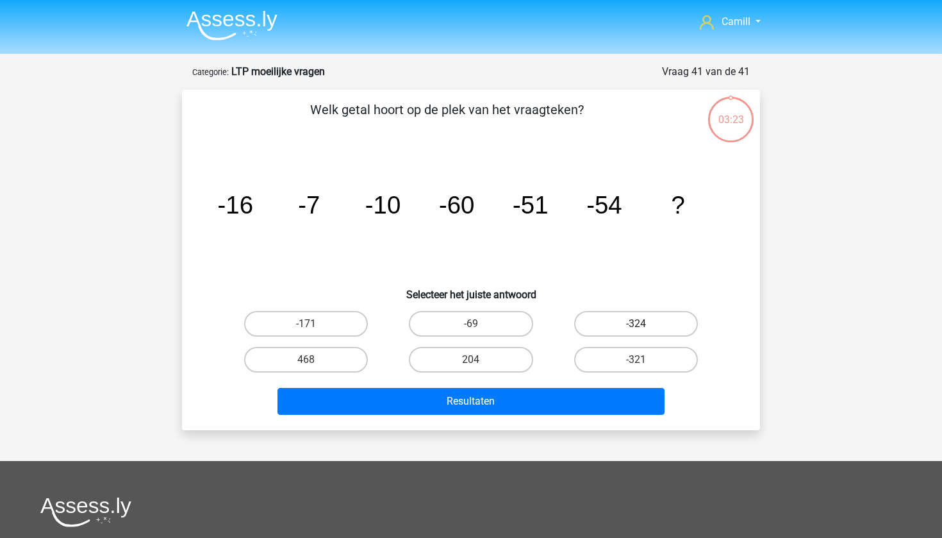
click at [622, 324] on label "-324" at bounding box center [636, 324] width 124 height 26
click at [636, 324] on input "-324" at bounding box center [640, 328] width 8 height 8
radio input "true"
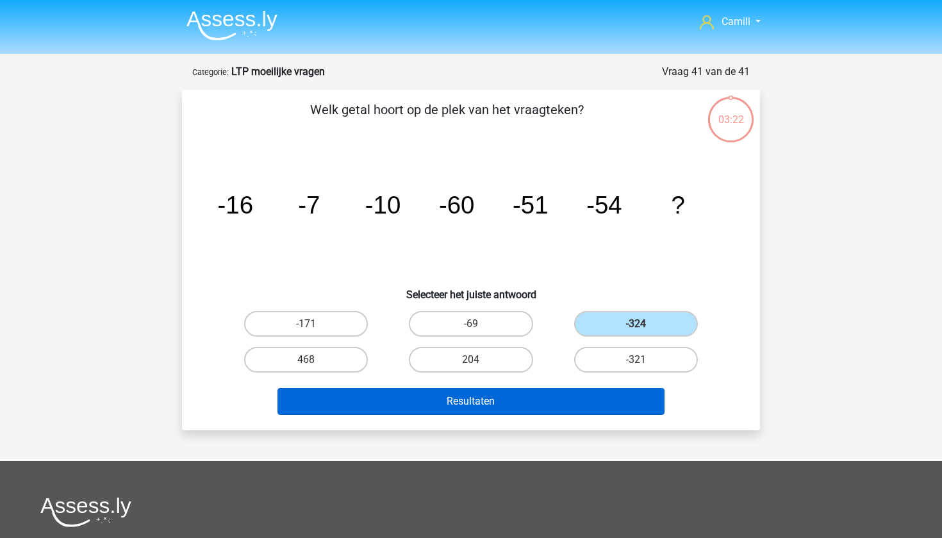
click at [594, 395] on button "Resultaten" at bounding box center [471, 401] width 388 height 27
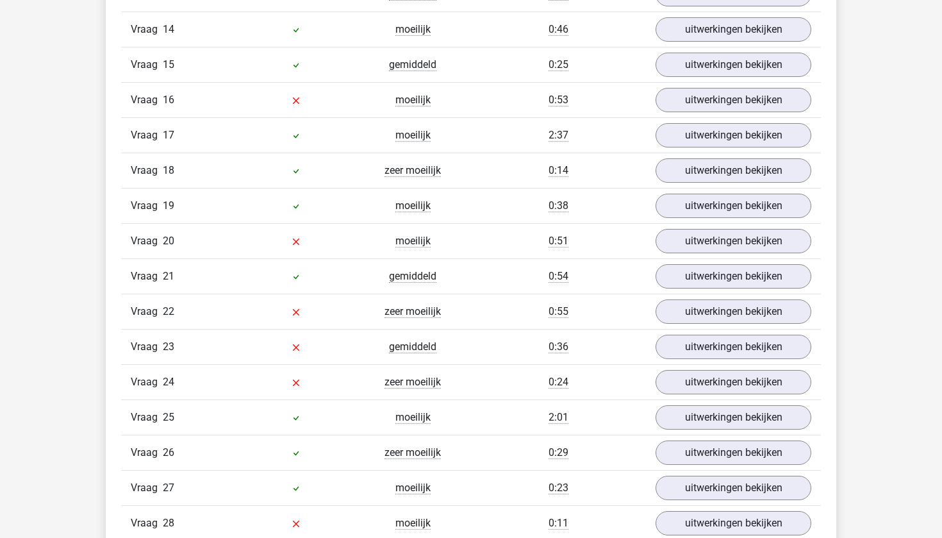
scroll to position [1619, 0]
click at [722, 167] on link "uitwerkingen bekijken" at bounding box center [733, 169] width 179 height 28
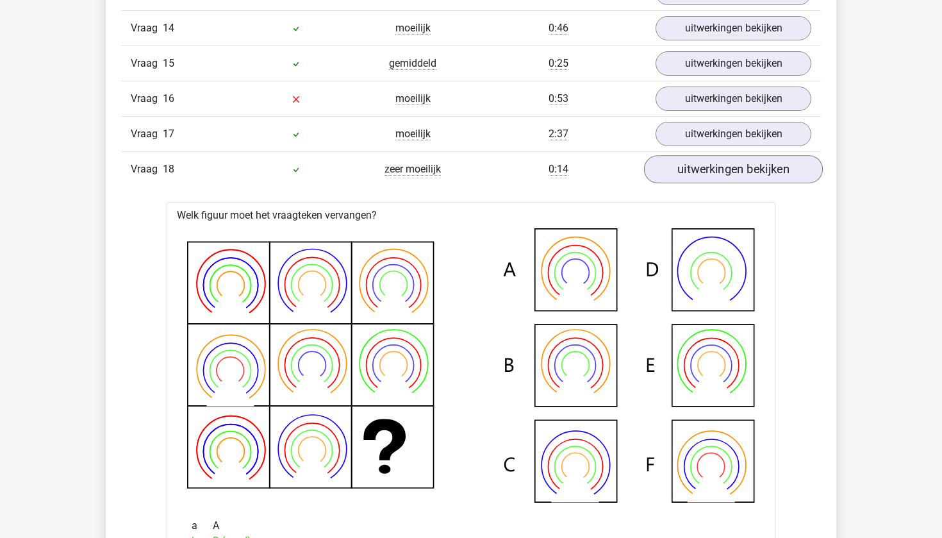
click at [722, 167] on link "uitwerkingen bekijken" at bounding box center [733, 169] width 179 height 28
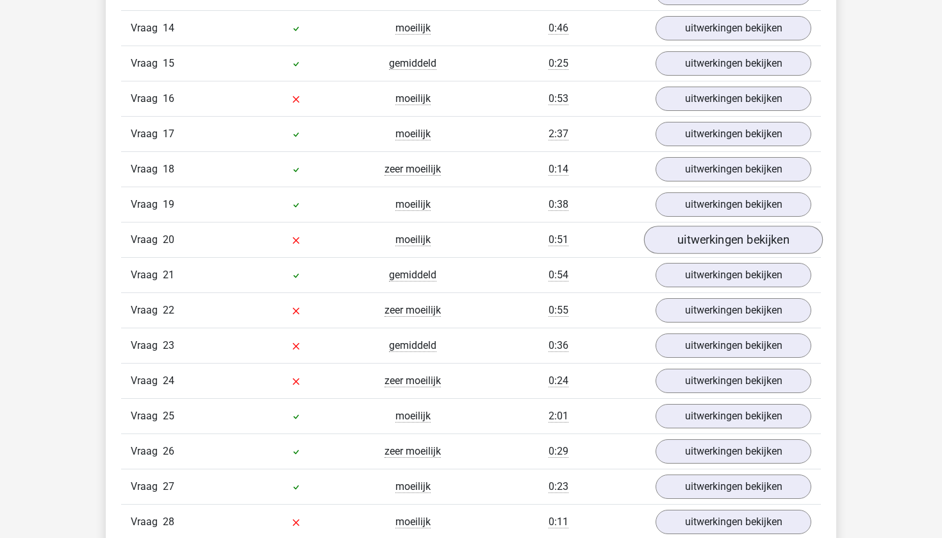
click at [676, 236] on link "uitwerkingen bekijken" at bounding box center [733, 240] width 179 height 28
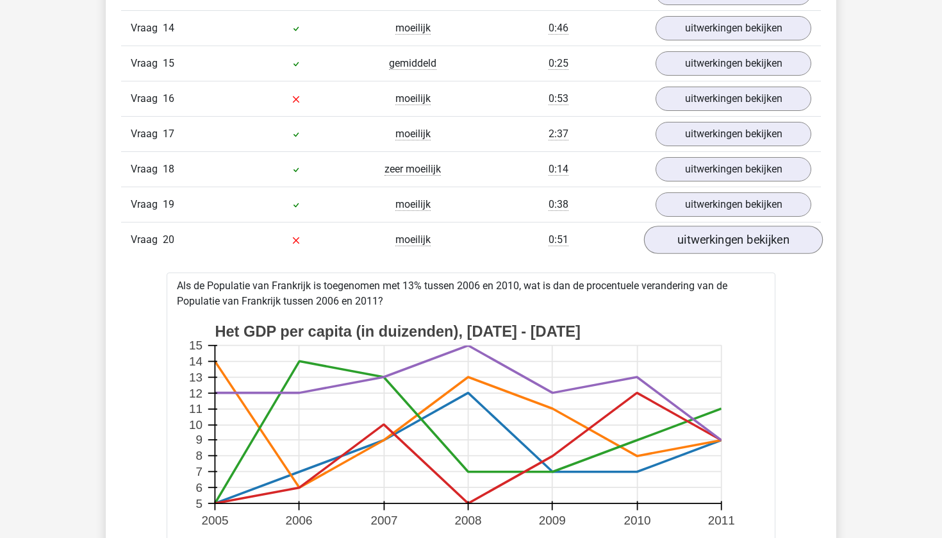
click at [676, 236] on link "uitwerkingen bekijken" at bounding box center [733, 240] width 179 height 28
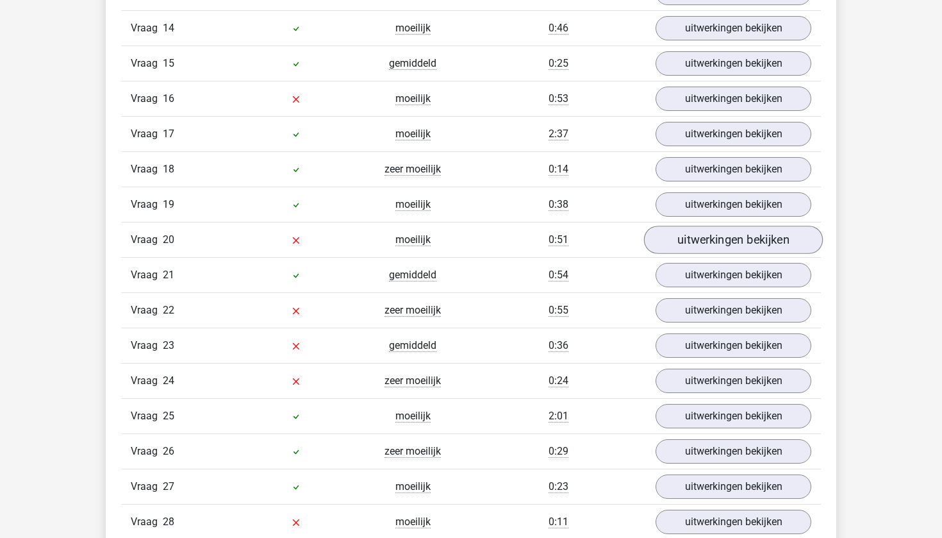
scroll to position [1574, 0]
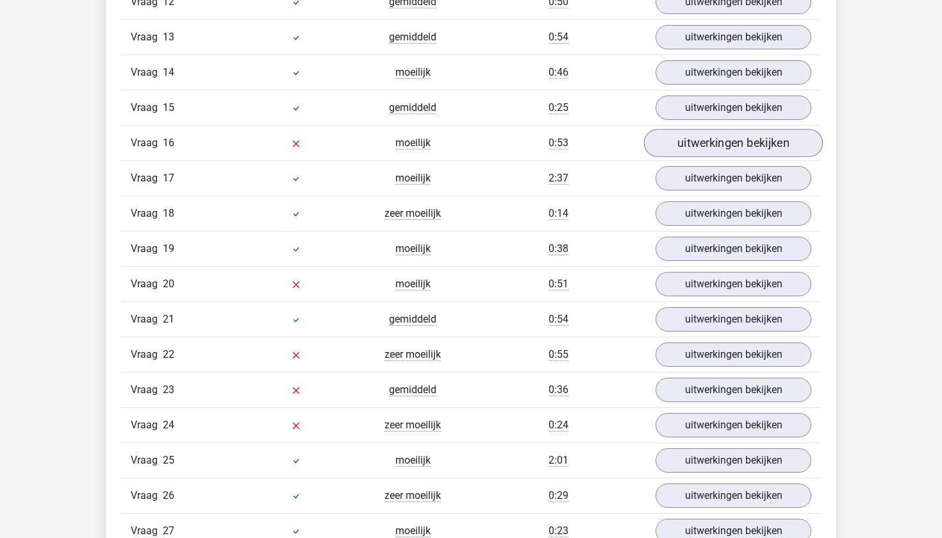
click at [692, 149] on link "uitwerkingen bekijken" at bounding box center [733, 143] width 179 height 28
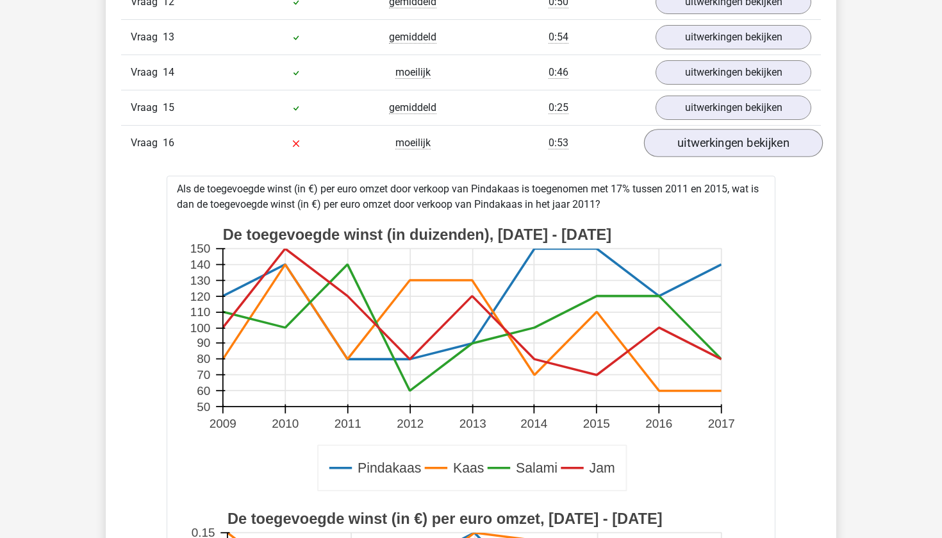
click at [692, 149] on link "uitwerkingen bekijken" at bounding box center [733, 143] width 179 height 28
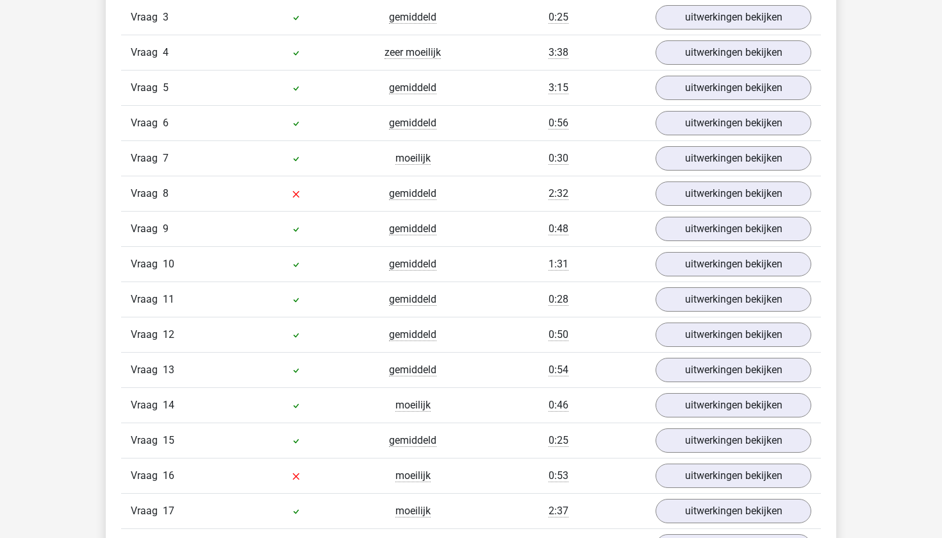
scroll to position [1230, 0]
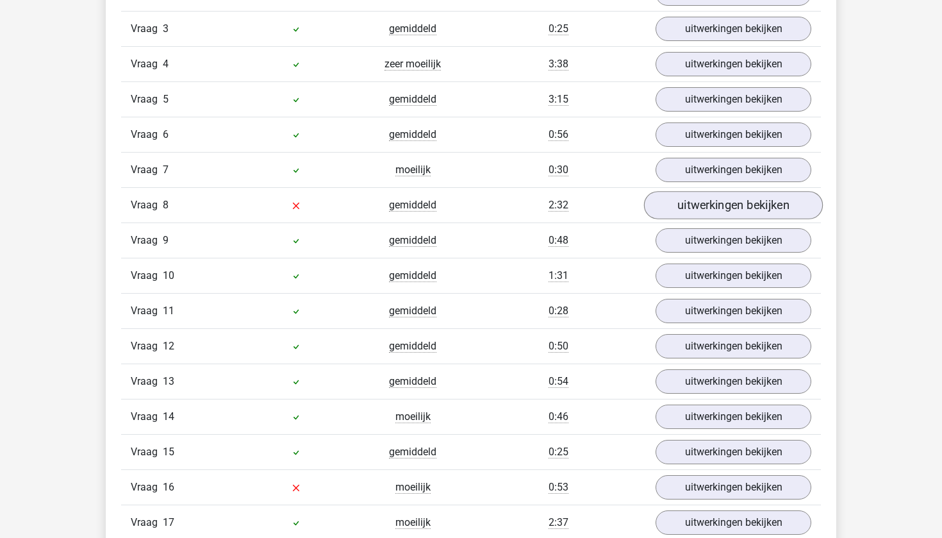
click at [702, 215] on link "uitwerkingen bekijken" at bounding box center [733, 205] width 179 height 28
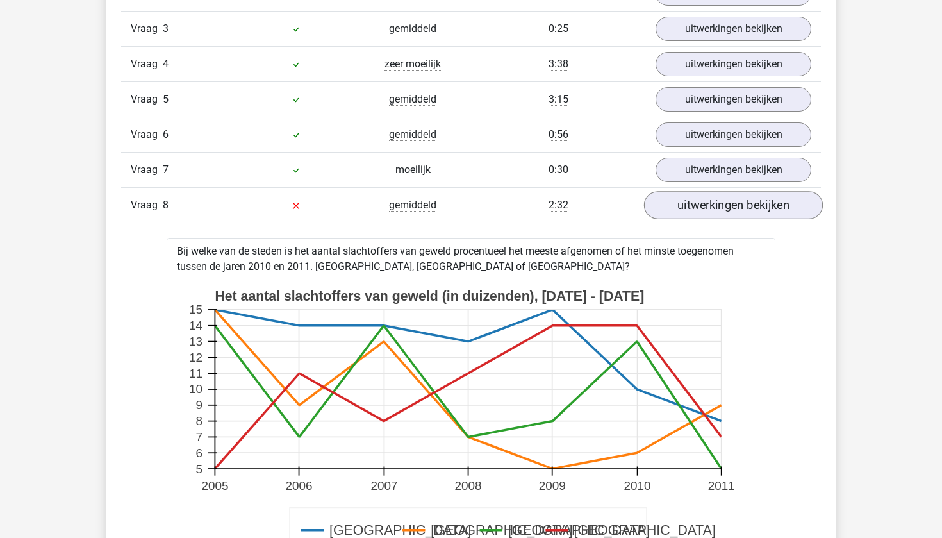
click at [702, 215] on link "uitwerkingen bekijken" at bounding box center [733, 205] width 179 height 28
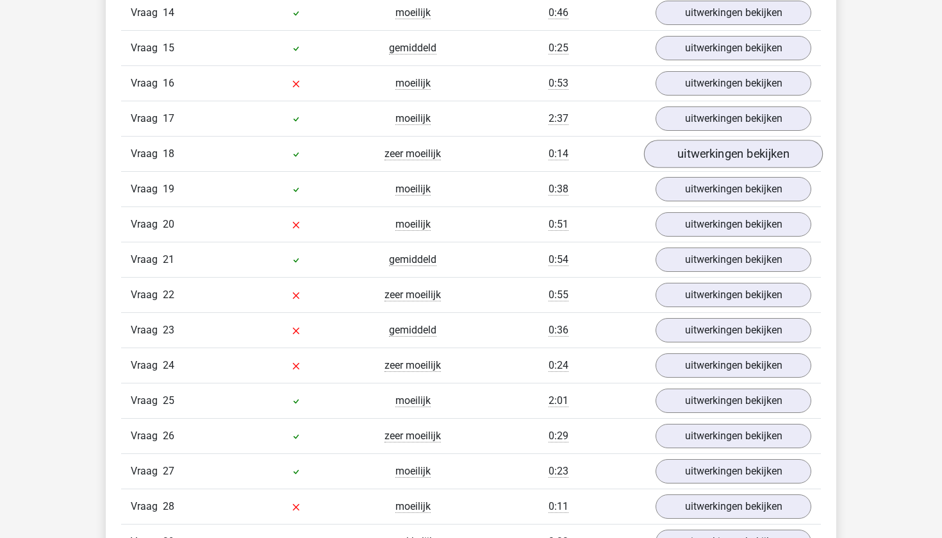
scroll to position [1637, 0]
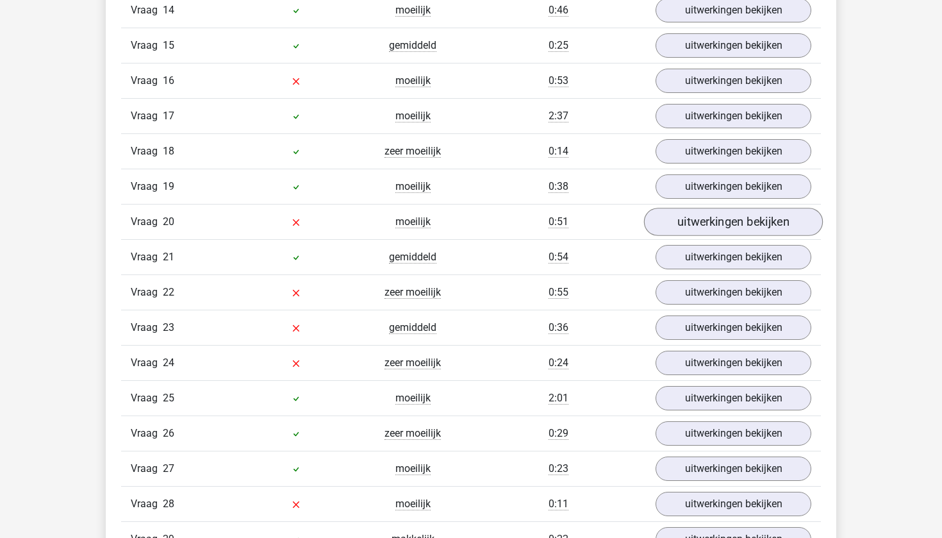
click at [722, 219] on link "uitwerkingen bekijken" at bounding box center [733, 222] width 179 height 28
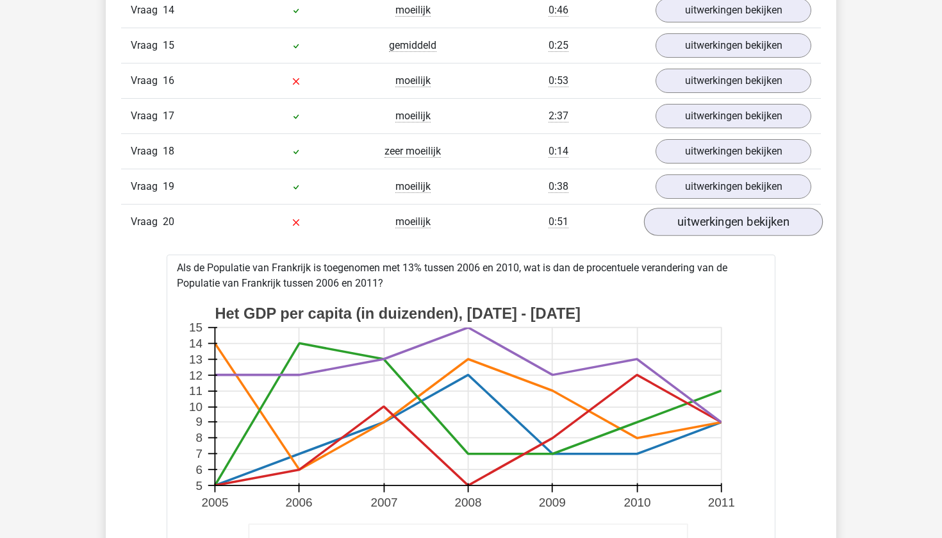
click at [722, 219] on link "uitwerkingen bekijken" at bounding box center [733, 222] width 179 height 28
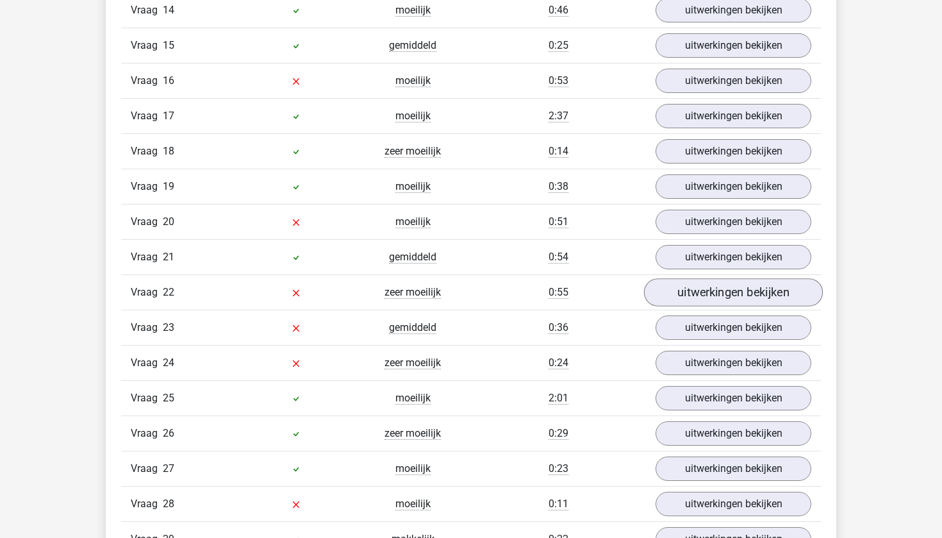
click at [714, 288] on link "uitwerkingen bekijken" at bounding box center [733, 292] width 179 height 28
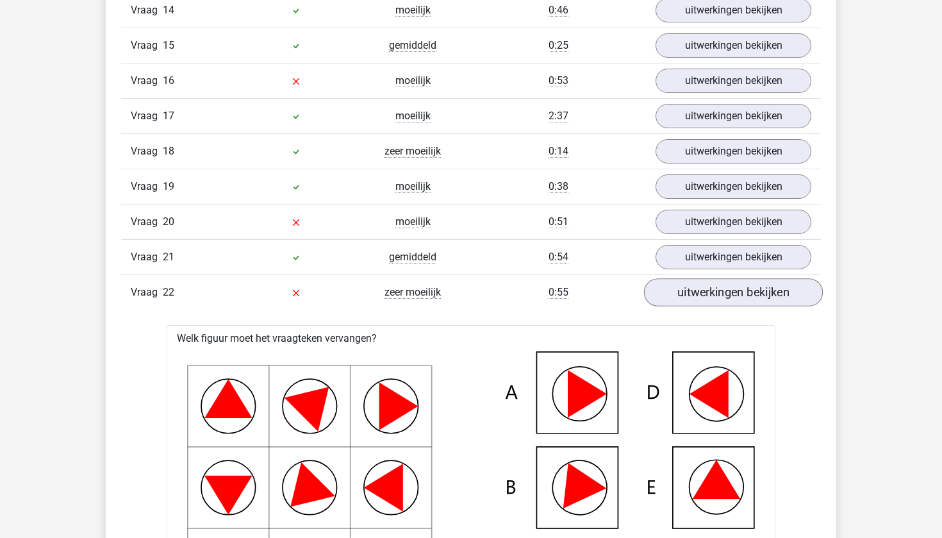
click at [714, 288] on link "uitwerkingen bekijken" at bounding box center [733, 292] width 179 height 28
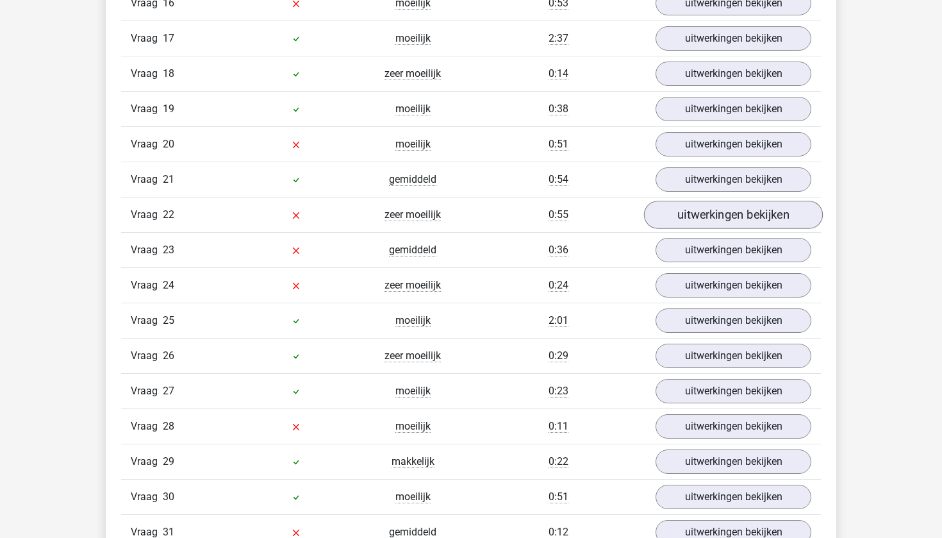
scroll to position [1724, 0]
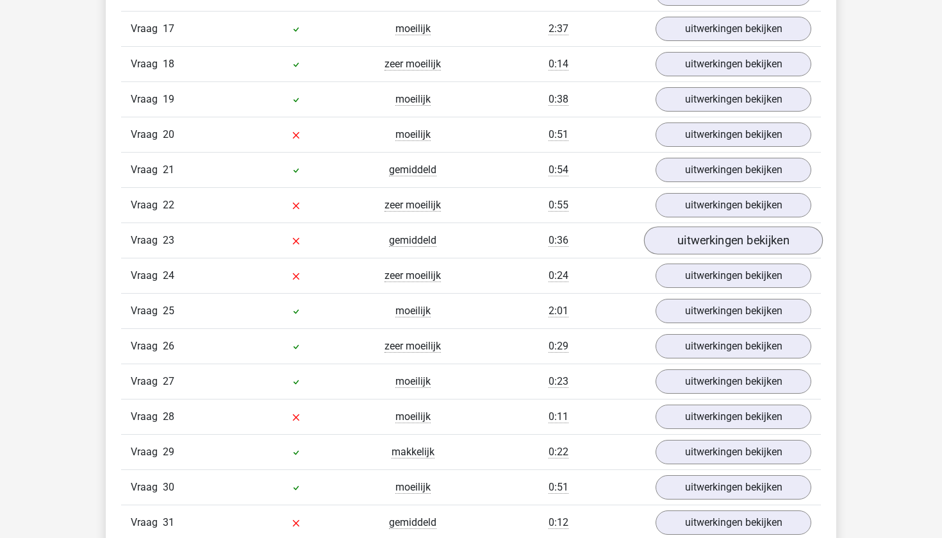
click at [727, 249] on link "uitwerkingen bekijken" at bounding box center [733, 240] width 179 height 28
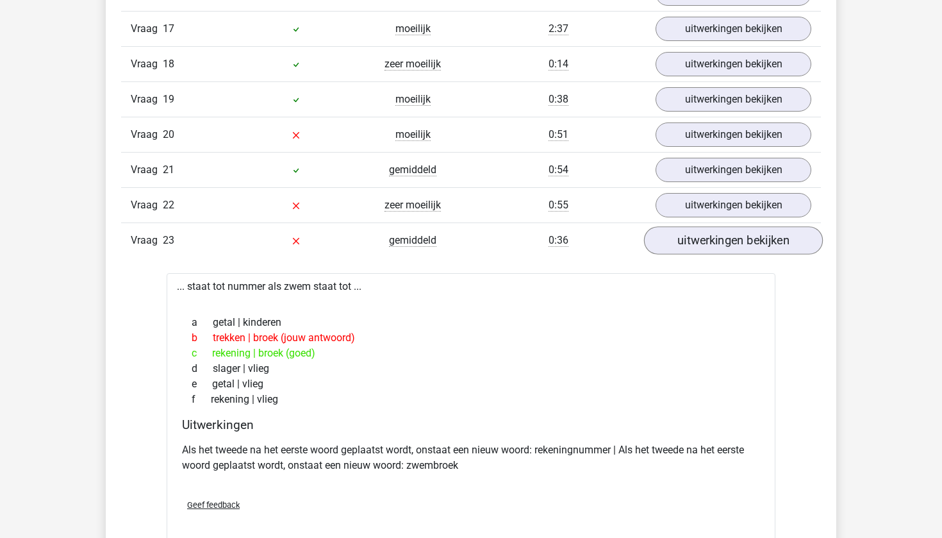
click at [727, 249] on link "uitwerkingen bekijken" at bounding box center [733, 240] width 179 height 28
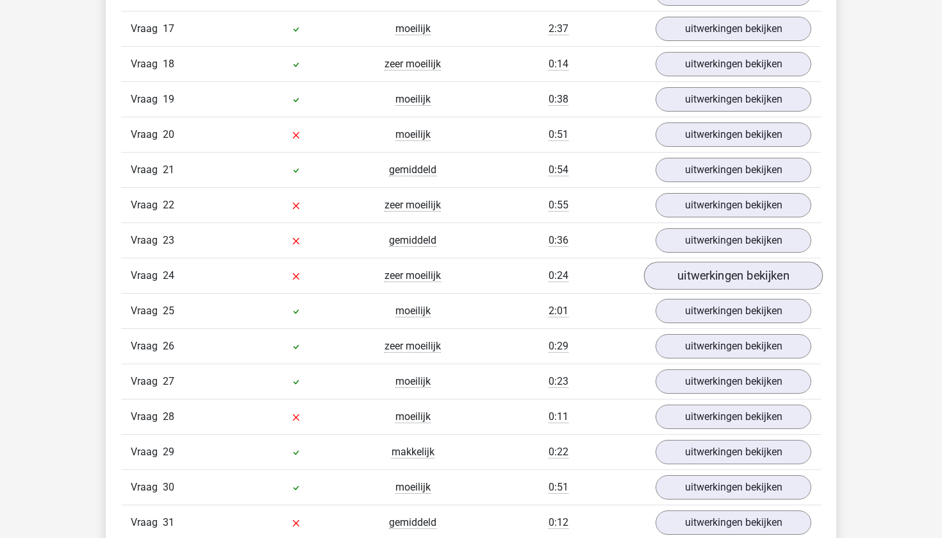
click at [725, 281] on link "uitwerkingen bekijken" at bounding box center [733, 275] width 179 height 28
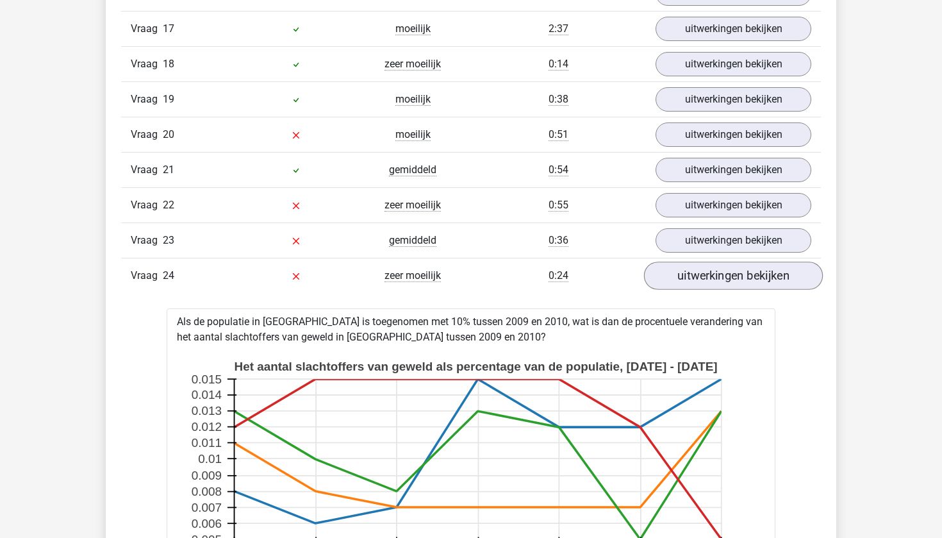
click at [725, 281] on link "uitwerkingen bekijken" at bounding box center [733, 275] width 179 height 28
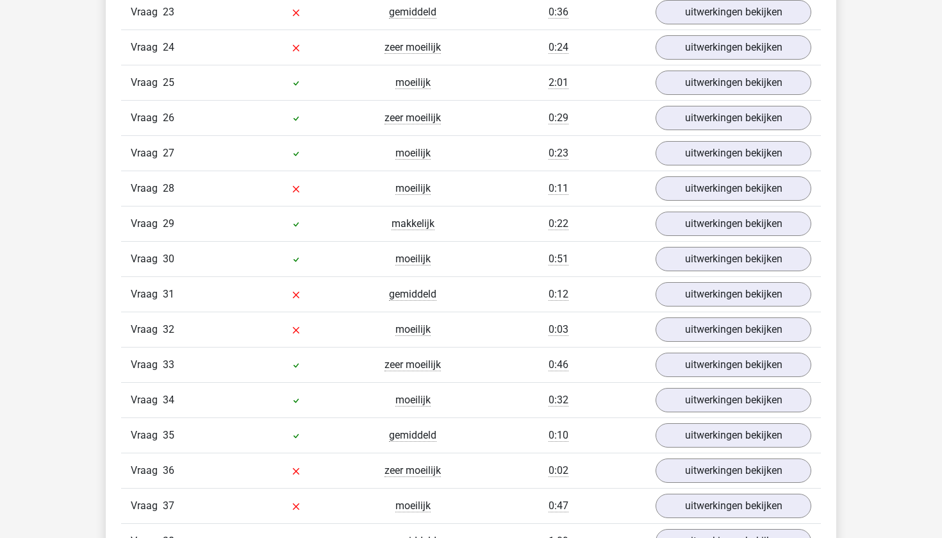
scroll to position [1972, 0]
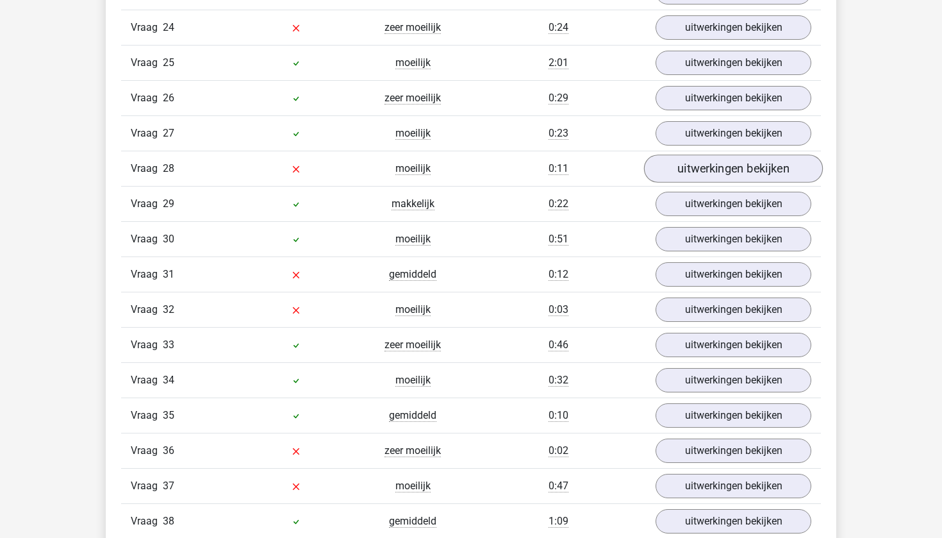
click at [739, 163] on link "uitwerkingen bekijken" at bounding box center [733, 168] width 179 height 28
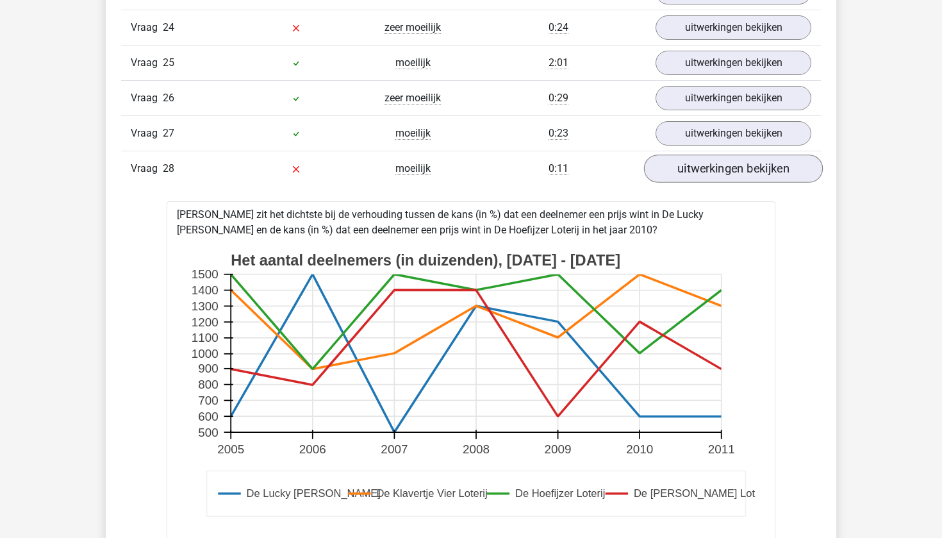
click at [739, 163] on link "uitwerkingen bekijken" at bounding box center [733, 168] width 179 height 28
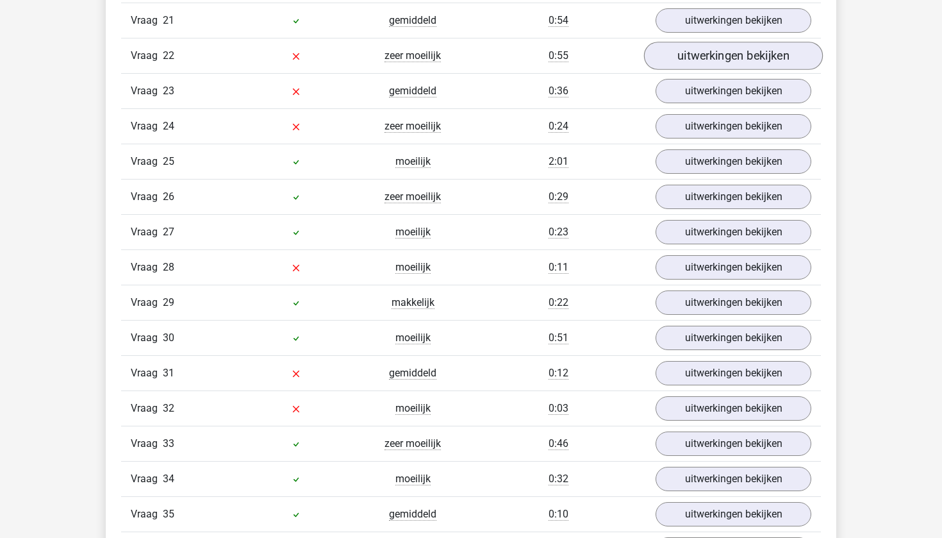
scroll to position [1879, 0]
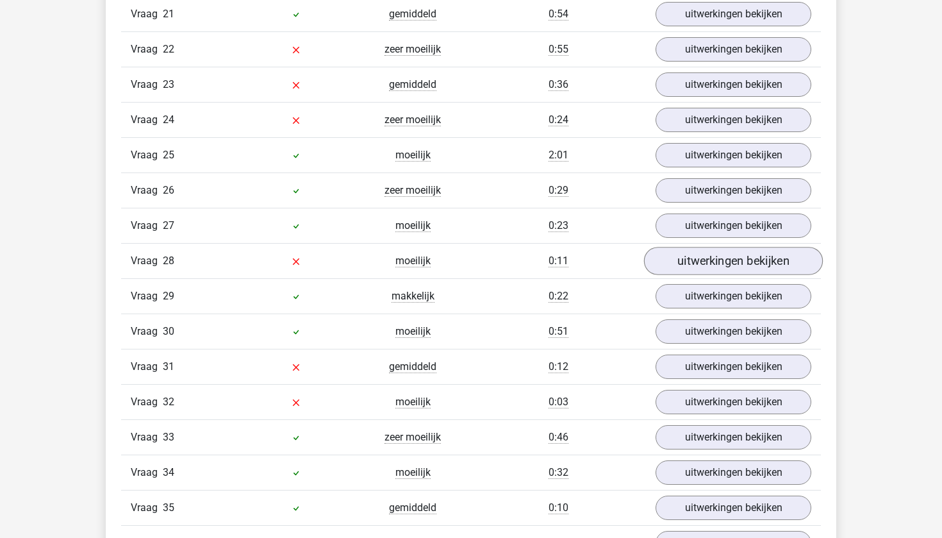
click at [720, 260] on link "uitwerkingen bekijken" at bounding box center [733, 261] width 179 height 28
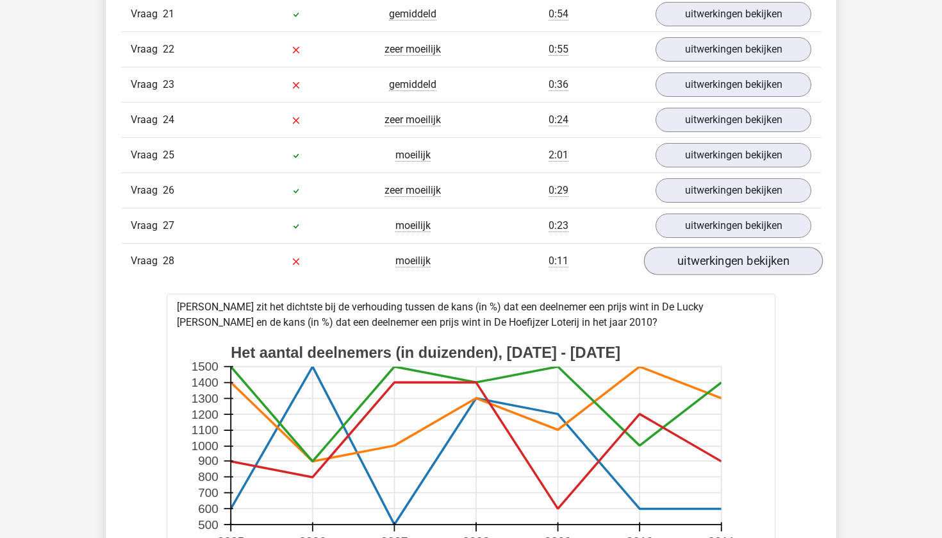
click at [720, 260] on link "uitwerkingen bekijken" at bounding box center [733, 261] width 179 height 28
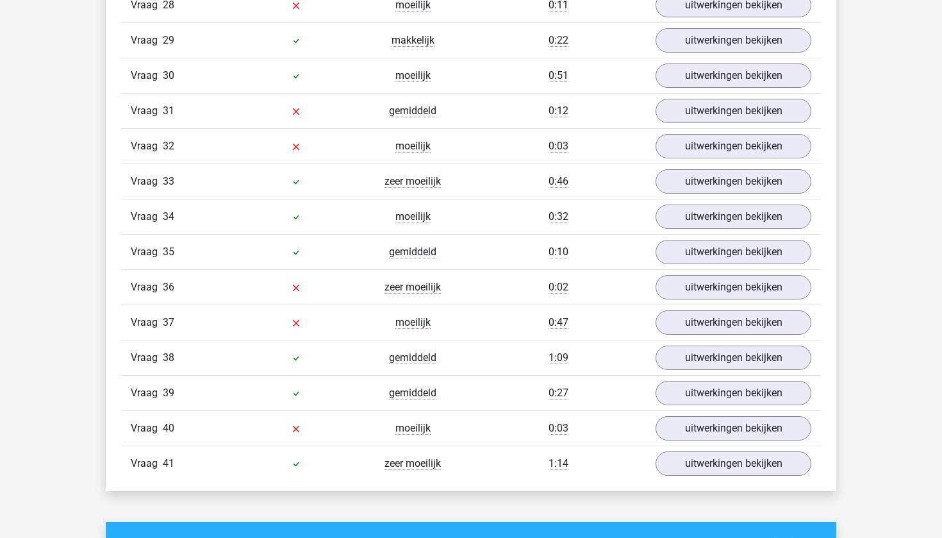
scroll to position [2138, 0]
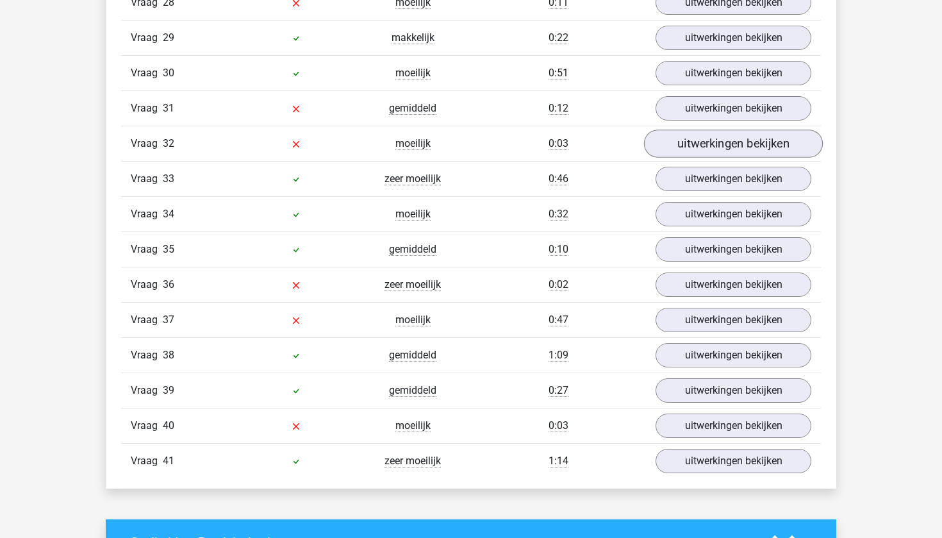
click at [735, 154] on link "uitwerkingen bekijken" at bounding box center [733, 143] width 179 height 28
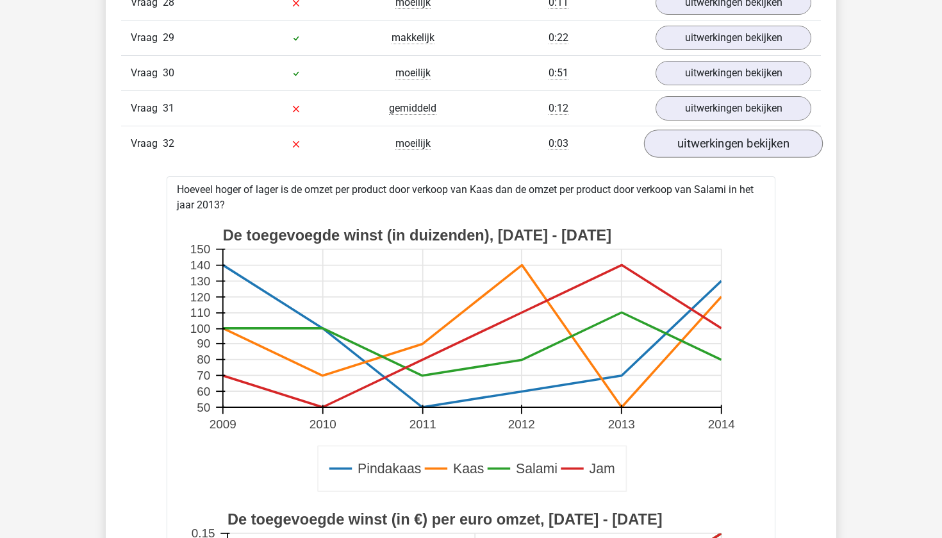
click at [735, 154] on link "uitwerkingen bekijken" at bounding box center [733, 143] width 179 height 28
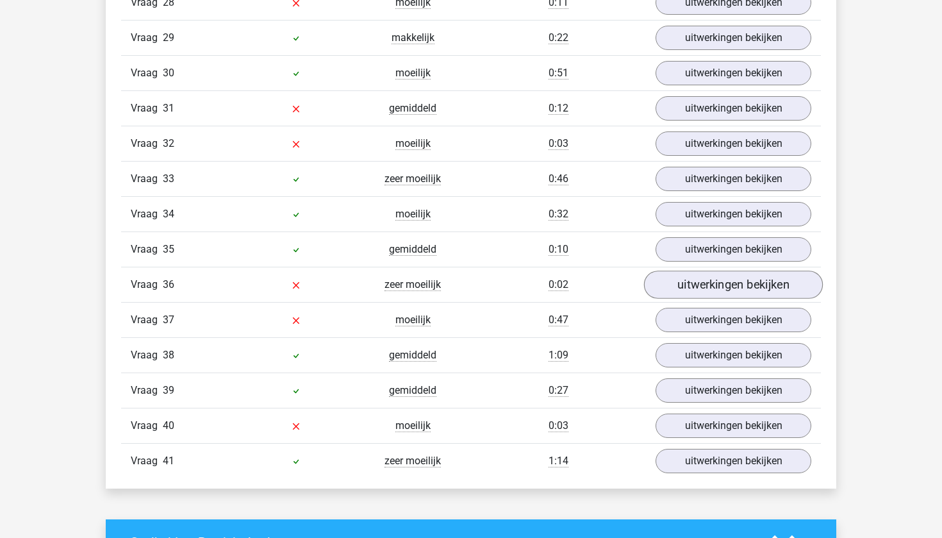
click at [706, 281] on link "uitwerkingen bekijken" at bounding box center [733, 284] width 179 height 28
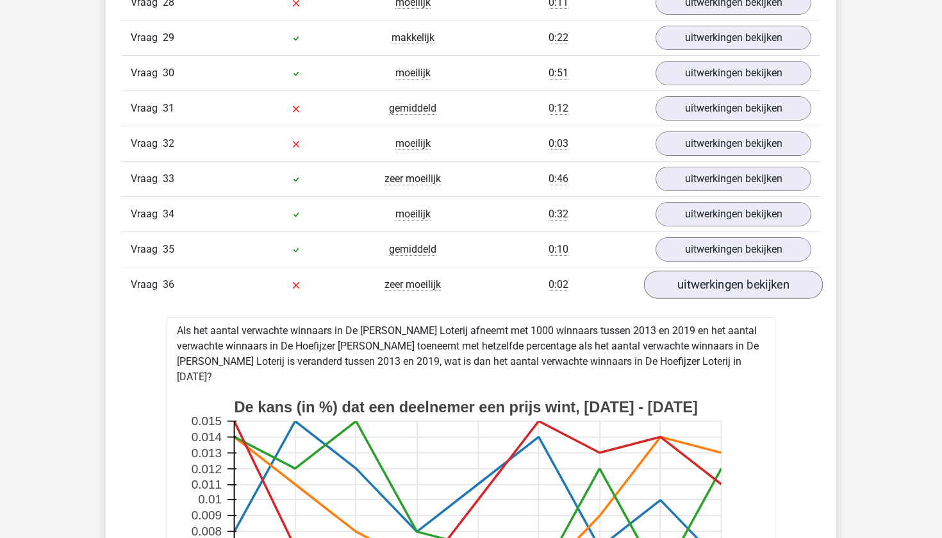
click at [706, 281] on link "uitwerkingen bekijken" at bounding box center [733, 284] width 179 height 28
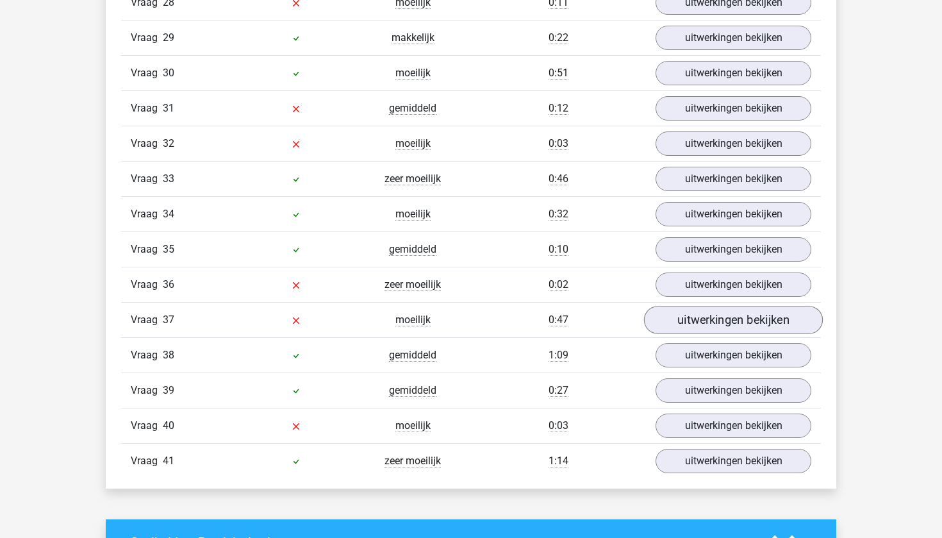
click at [699, 308] on link "uitwerkingen bekijken" at bounding box center [733, 320] width 179 height 28
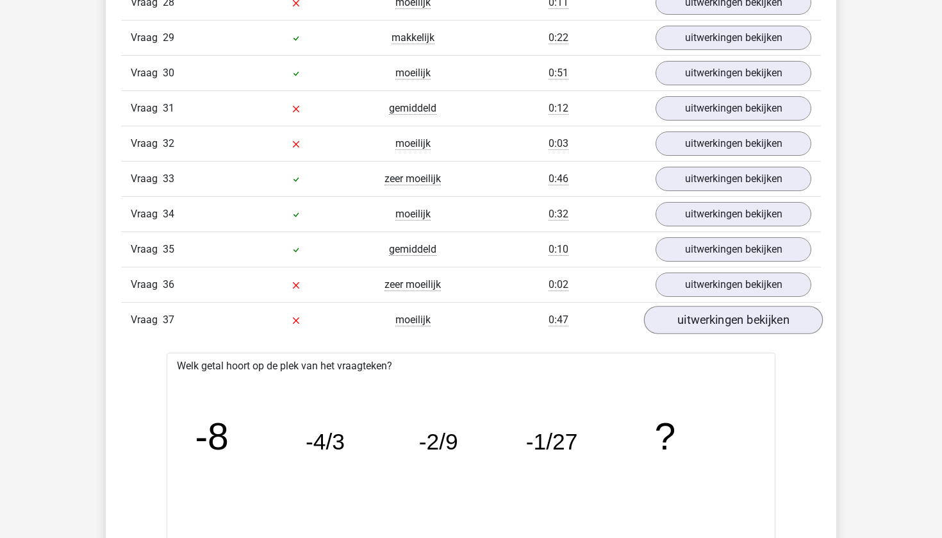
click at [700, 308] on link "uitwerkingen bekijken" at bounding box center [733, 320] width 179 height 28
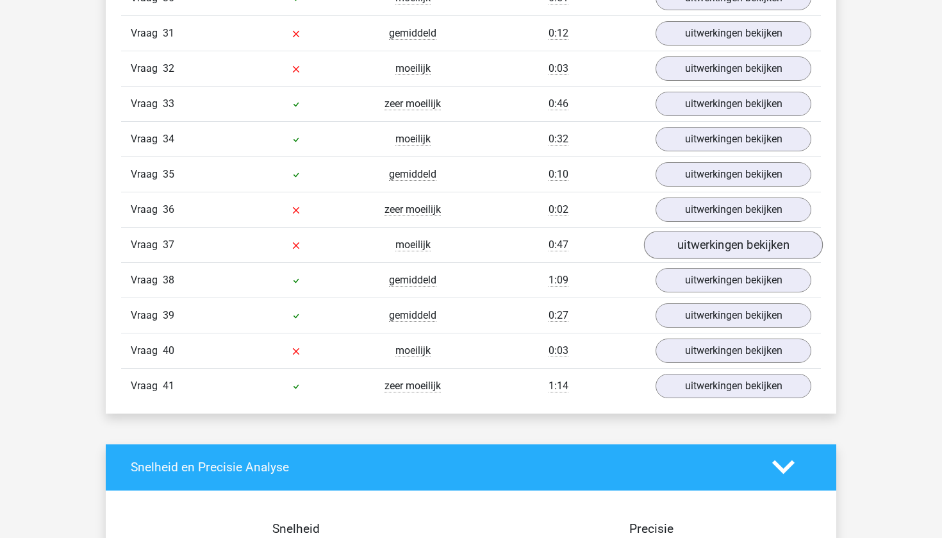
scroll to position [2213, 0]
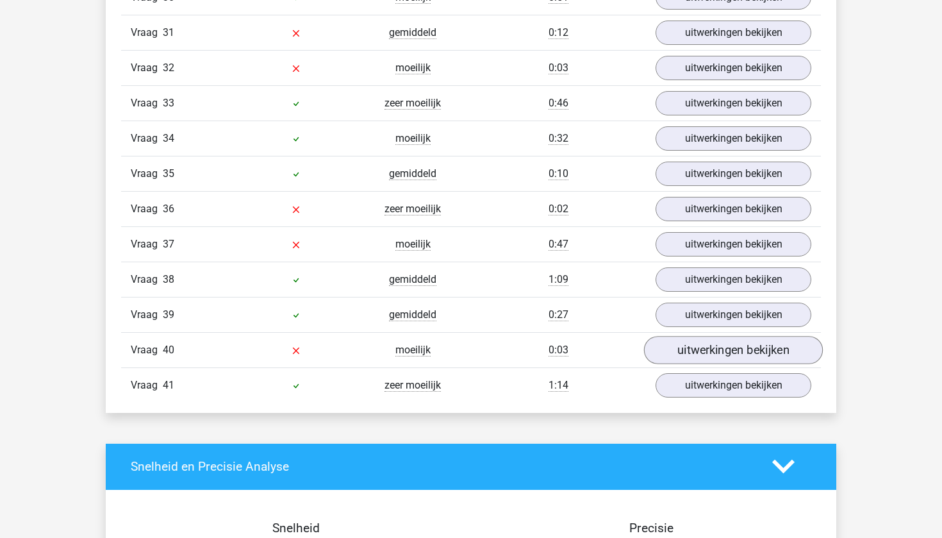
click at [726, 354] on link "uitwerkingen bekijken" at bounding box center [733, 350] width 179 height 28
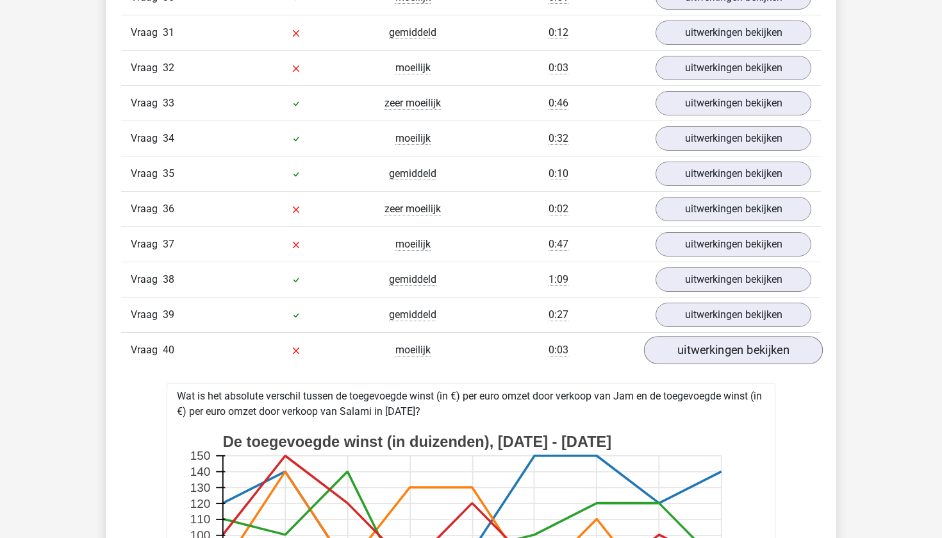
click at [726, 354] on link "uitwerkingen bekijken" at bounding box center [733, 350] width 179 height 28
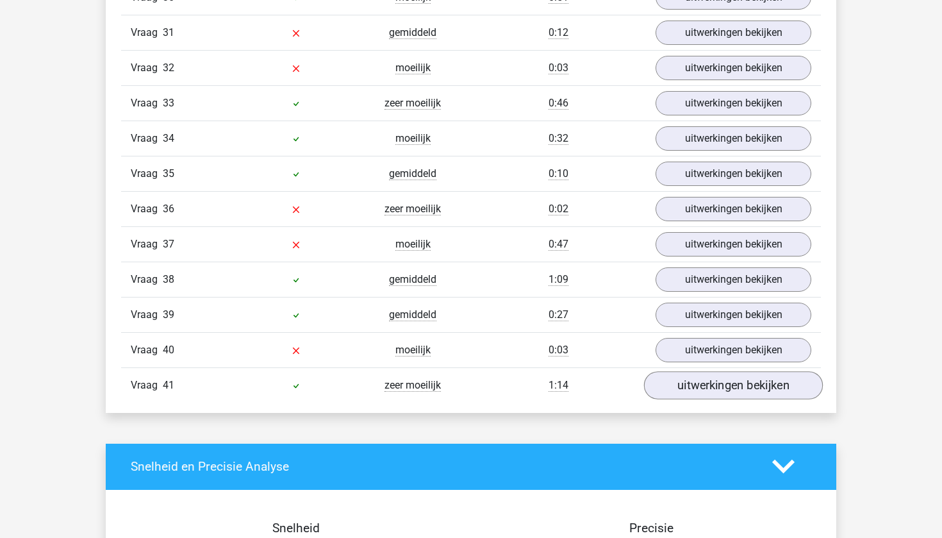
click at [718, 387] on link "uitwerkingen bekijken" at bounding box center [733, 385] width 179 height 28
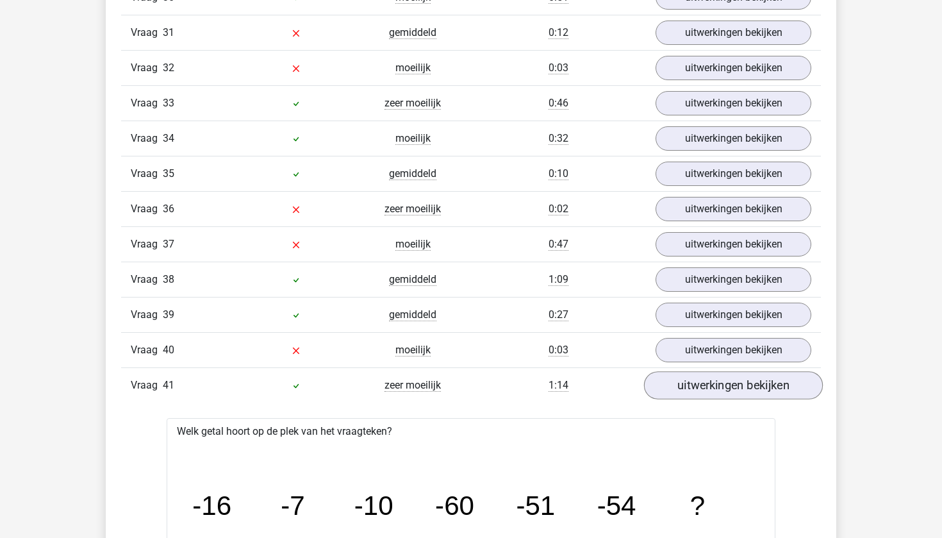
click at [718, 387] on link "uitwerkingen bekijken" at bounding box center [733, 385] width 179 height 28
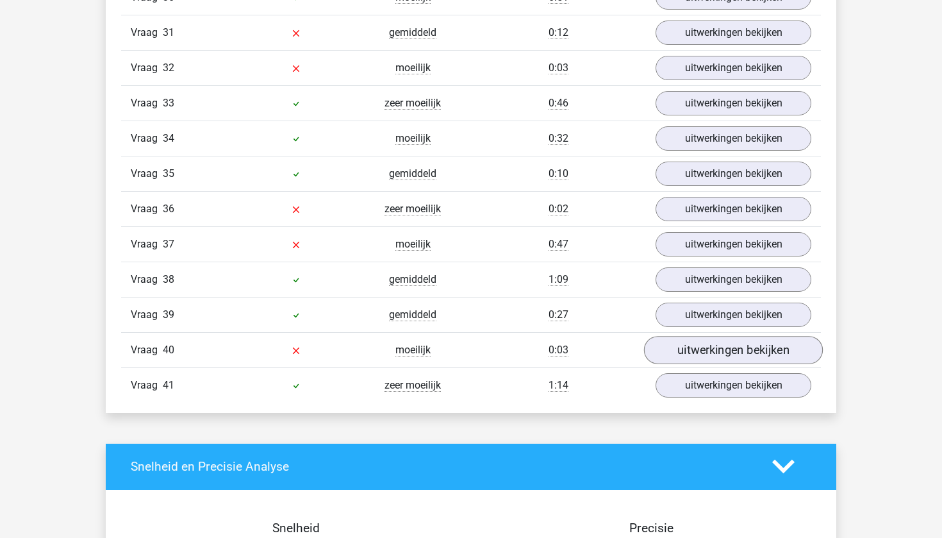
click at [725, 359] on link "uitwerkingen bekijken" at bounding box center [733, 350] width 179 height 28
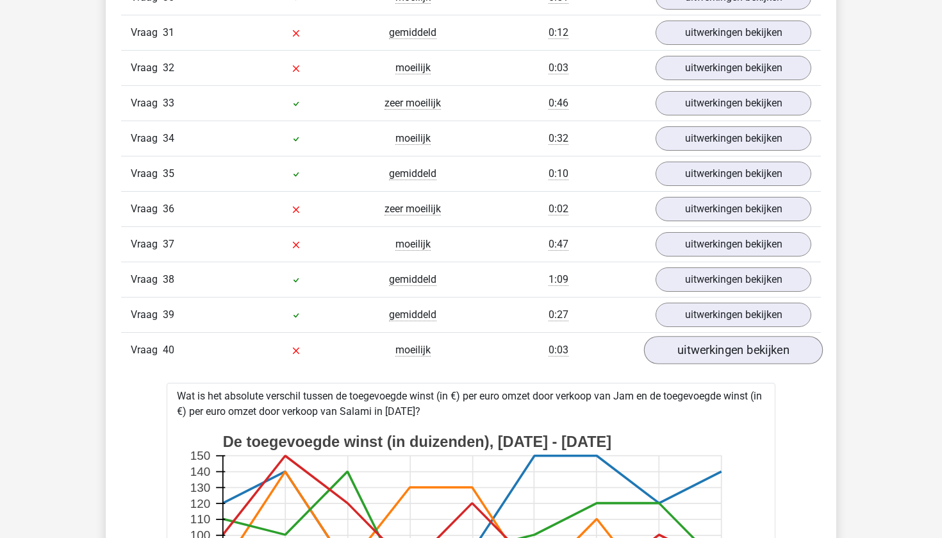
click at [725, 359] on link "uitwerkingen bekijken" at bounding box center [733, 350] width 179 height 28
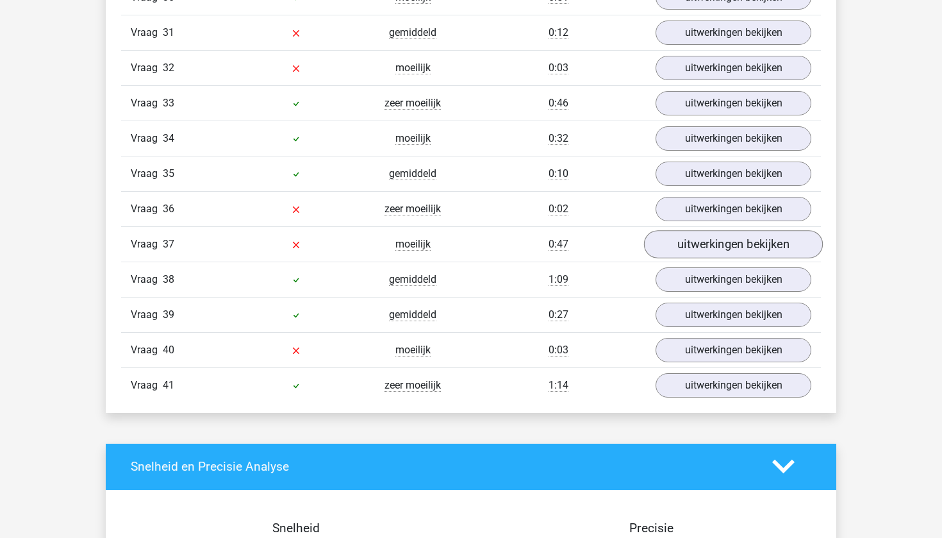
click at [744, 241] on link "uitwerkingen bekijken" at bounding box center [733, 244] width 179 height 28
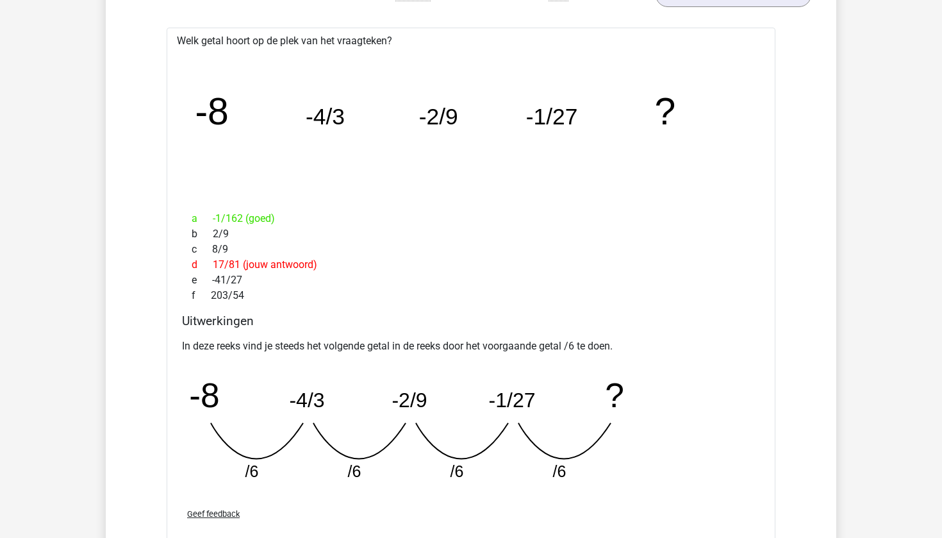
scroll to position [2467, 0]
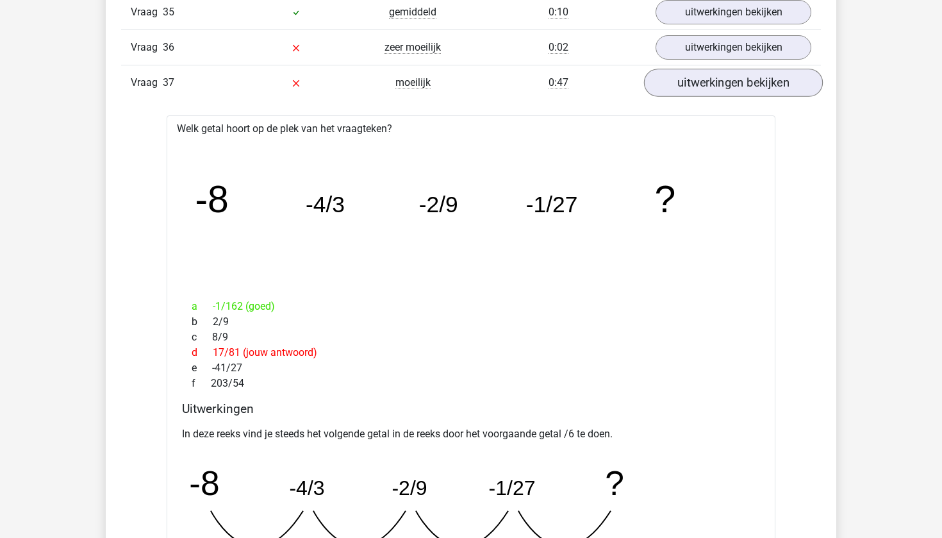
click at [724, 87] on link "uitwerkingen bekijken" at bounding box center [733, 83] width 179 height 28
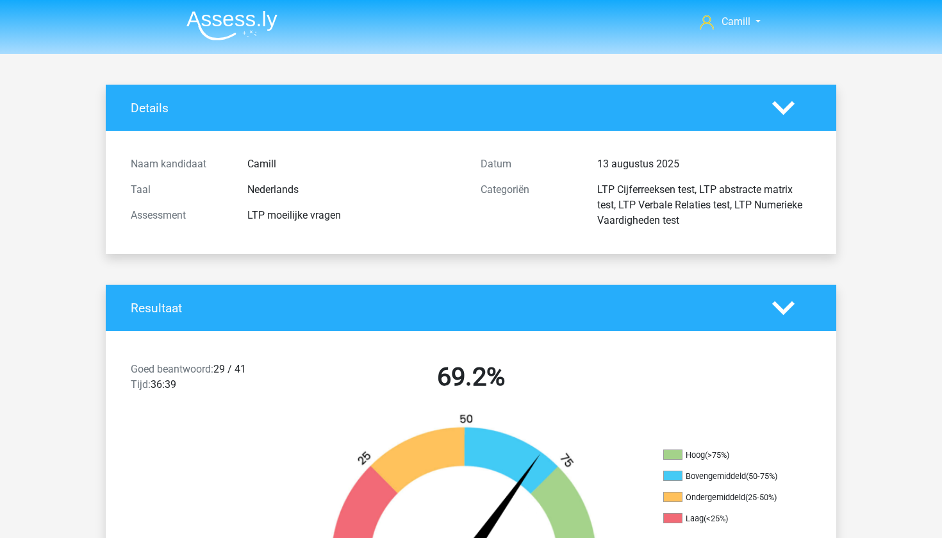
scroll to position [0, 0]
click at [242, 31] on img at bounding box center [231, 25] width 91 height 30
